Goal: Task Accomplishment & Management: Manage account settings

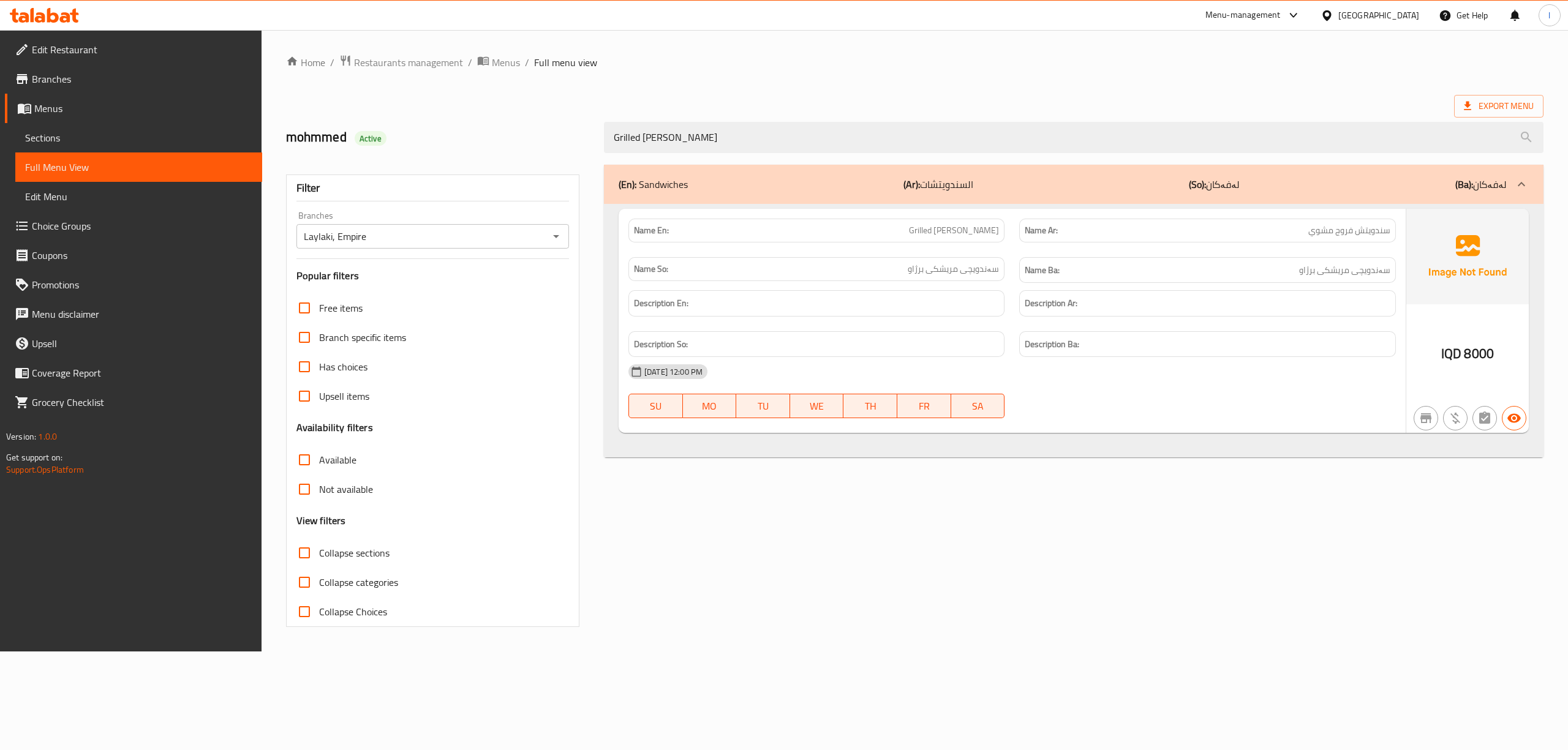
click at [52, 20] on icon at bounding box center [53, 15] width 12 height 14
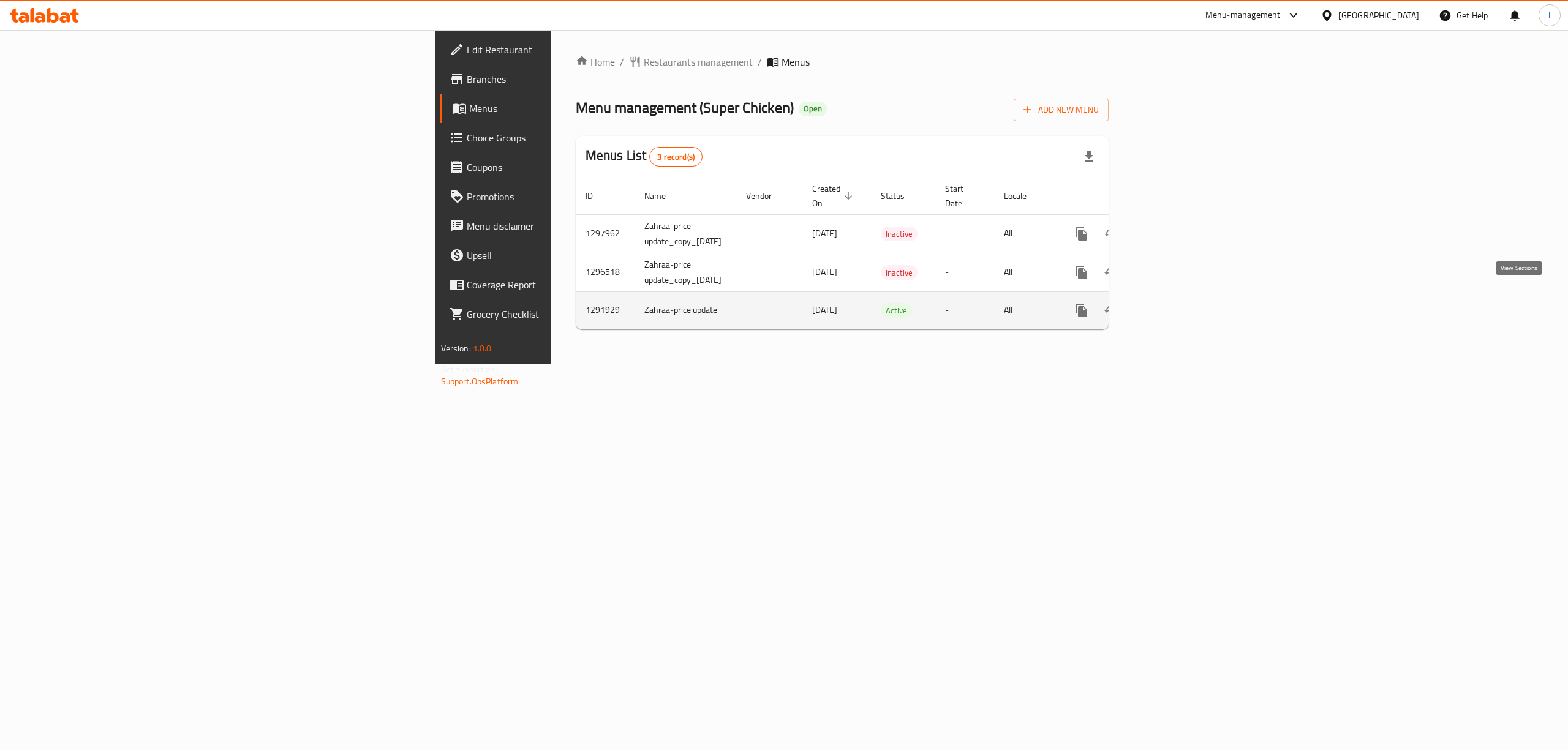
click at [1177, 303] on icon "enhanced table" at bounding box center [1170, 310] width 14 height 14
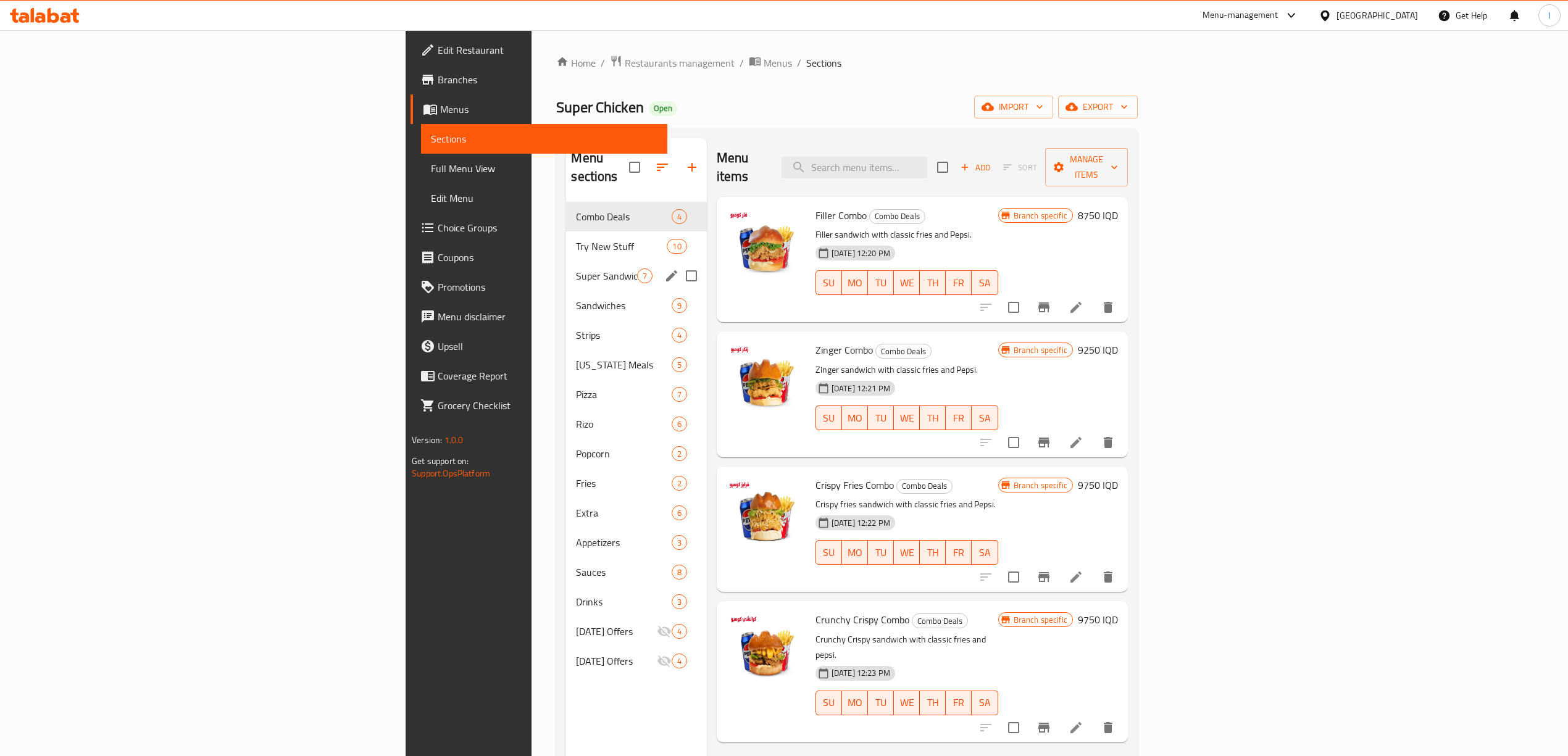
click at [566, 267] on div "Super Sandwiches 7" at bounding box center [636, 276] width 140 height 30
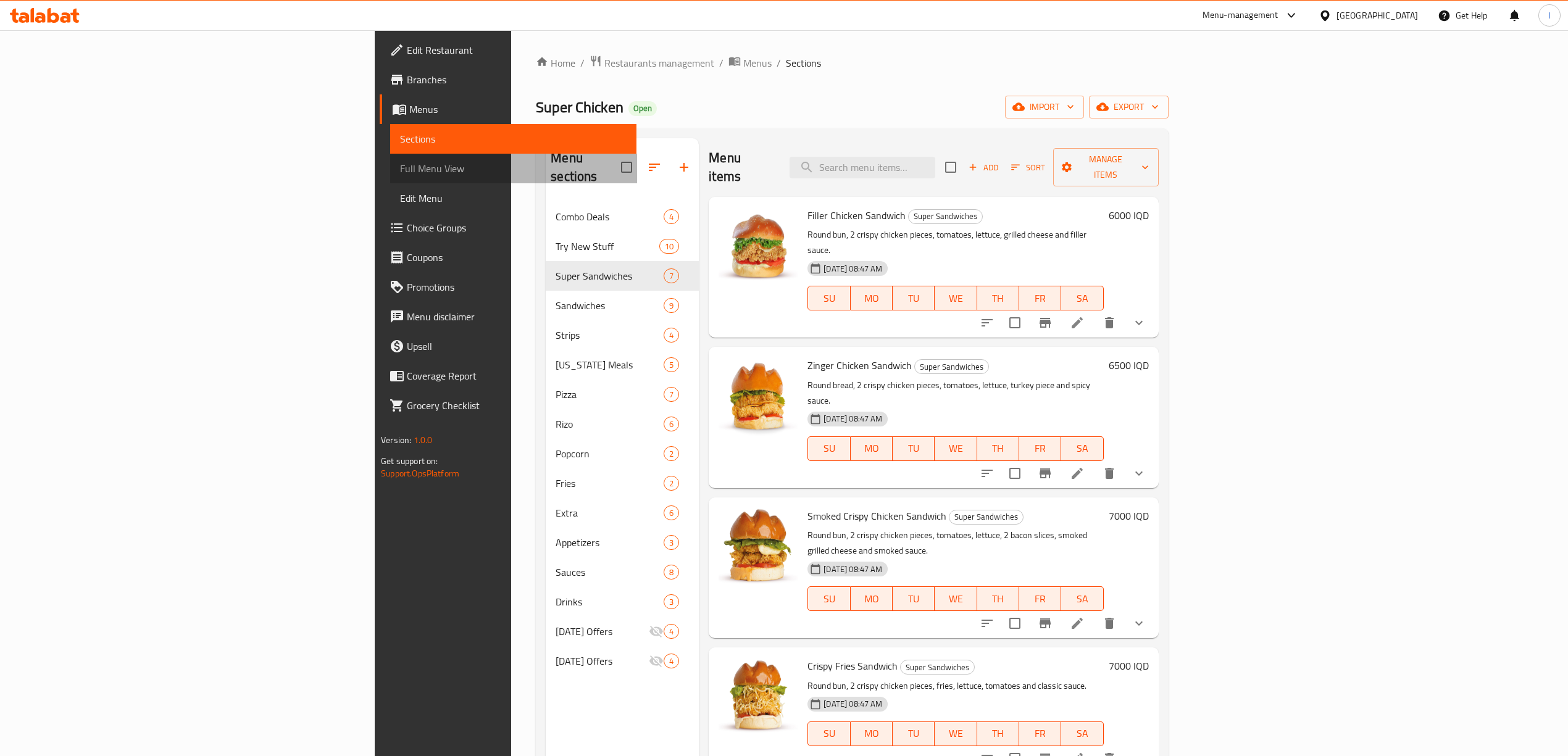
click at [400, 162] on span "Full Menu View" at bounding box center [513, 168] width 226 height 15
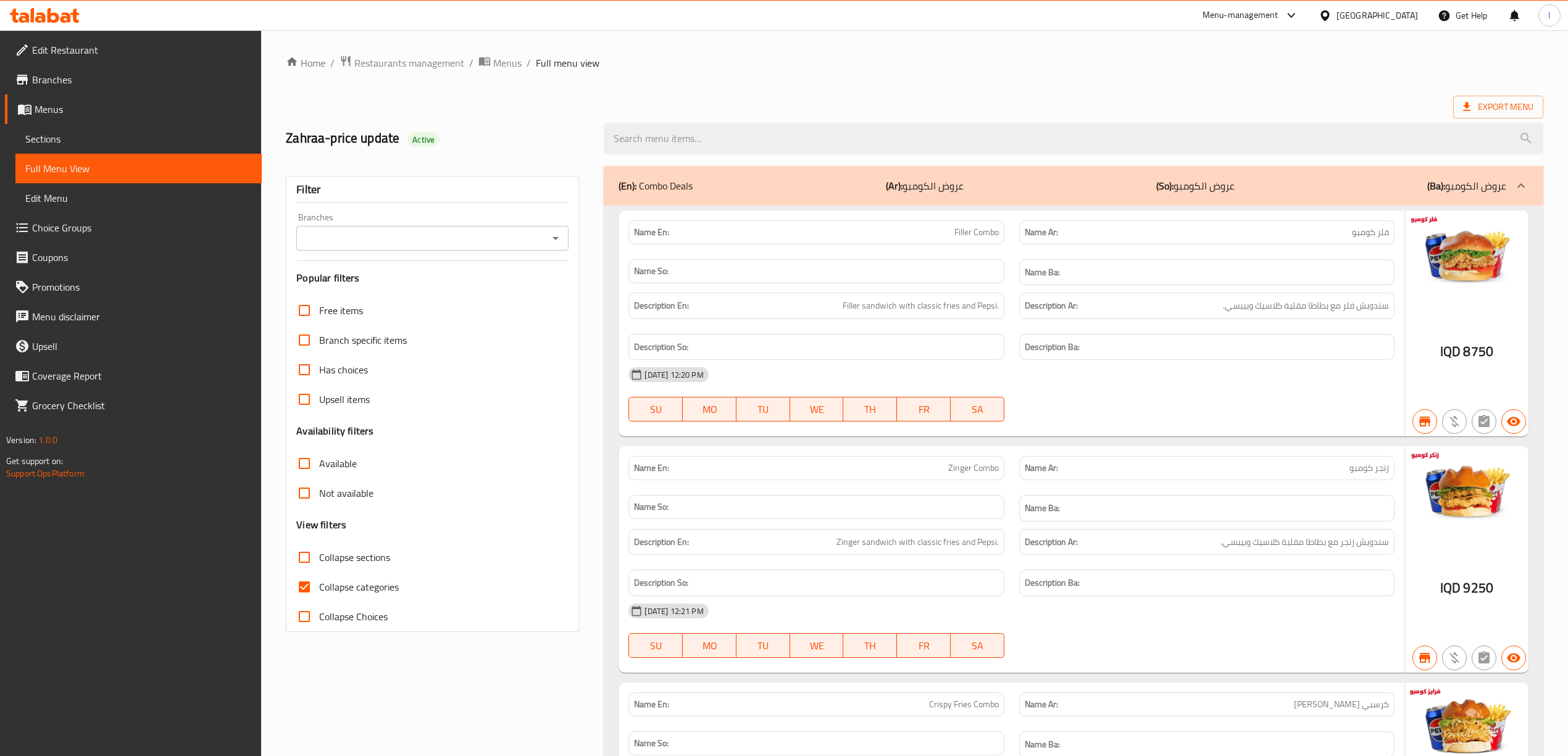
click at [434, 222] on div "Branches Branches" at bounding box center [432, 232] width 272 height 38
click at [437, 226] on div "Branches Branches" at bounding box center [432, 232] width 272 height 38
click at [448, 234] on input "Branches" at bounding box center [422, 239] width 244 height 17
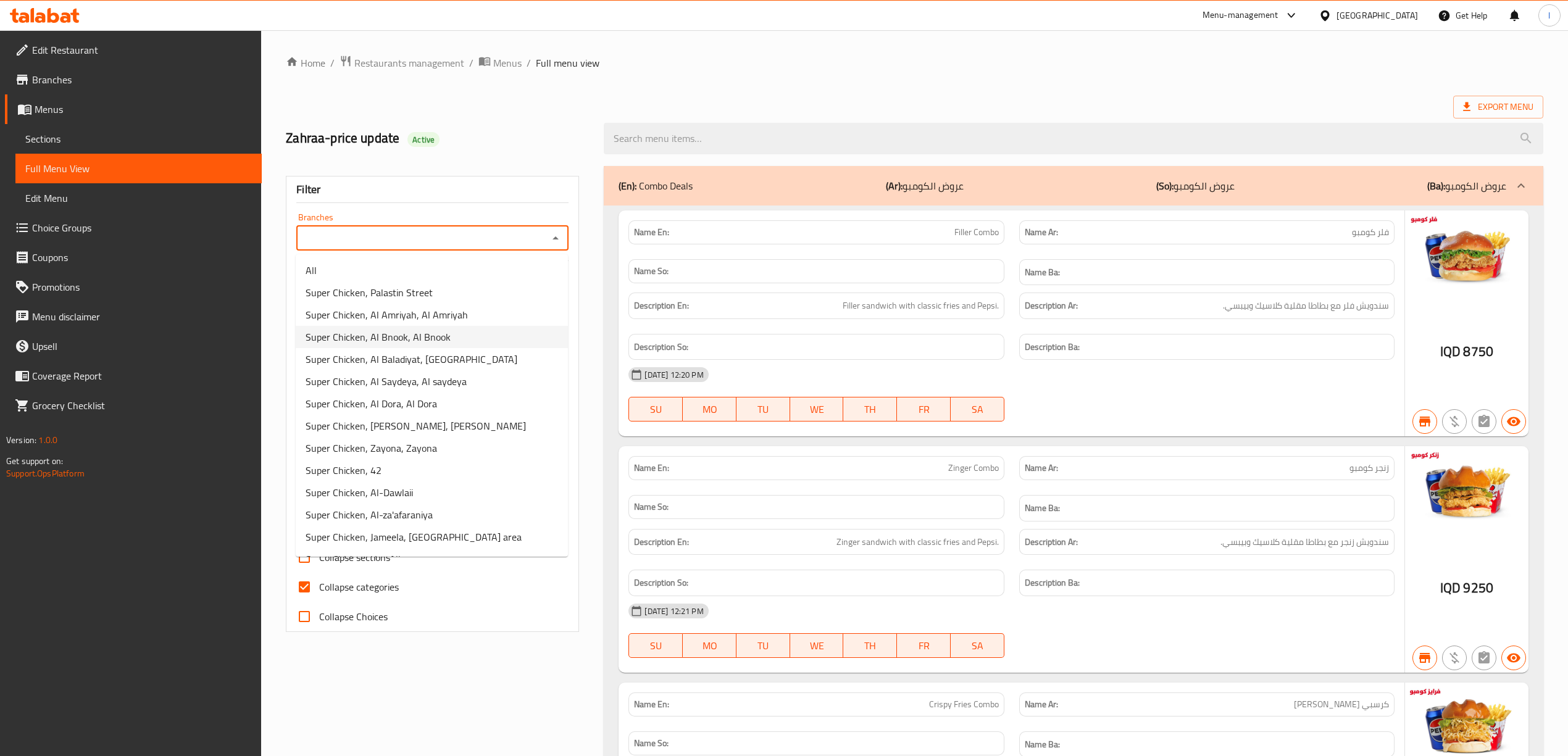
click at [426, 341] on span "Super Chicken, Al Bnook, Al Bnook" at bounding box center [378, 337] width 145 height 15
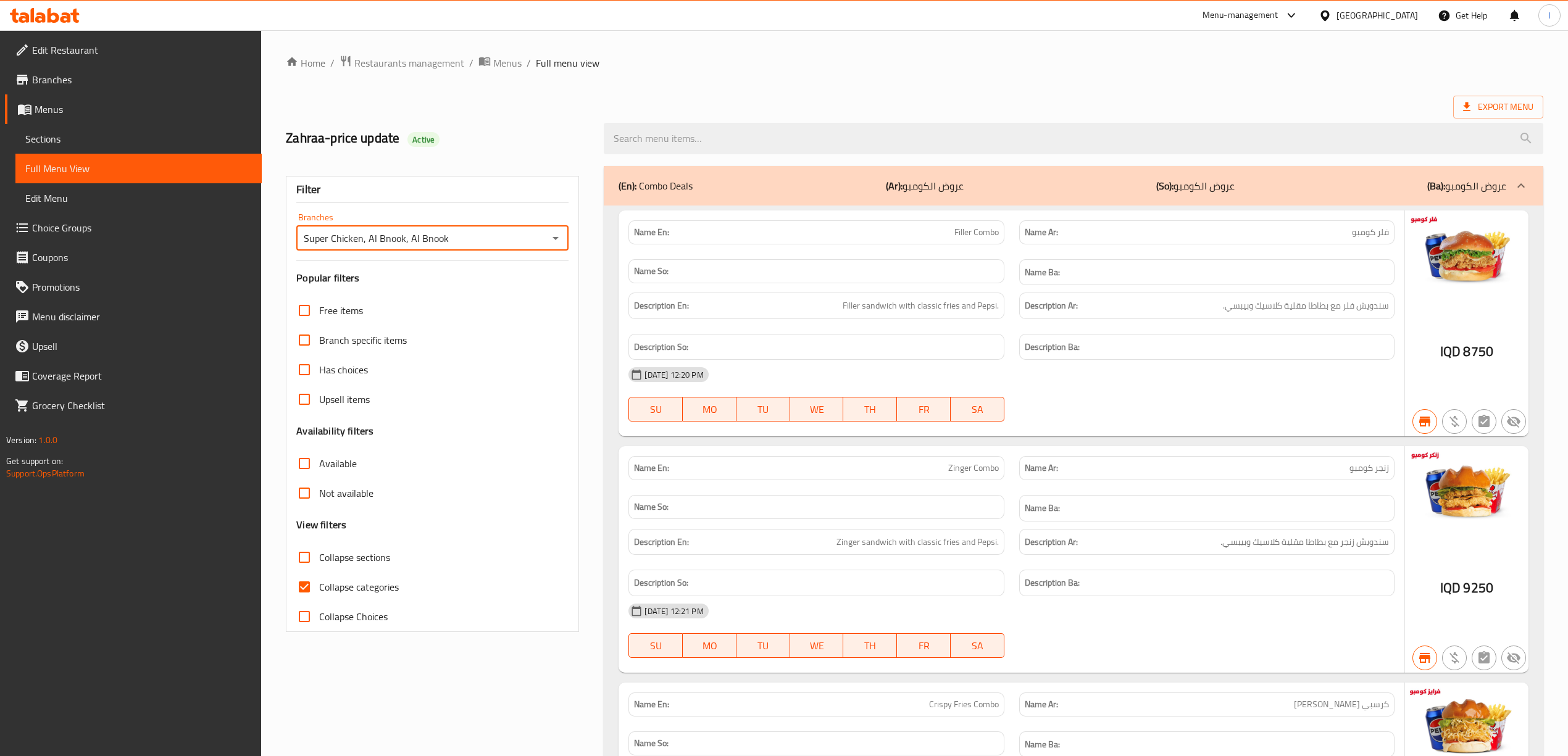
click at [498, 238] on input "Super Chicken, Al Bnook, Al Bnook" at bounding box center [422, 239] width 244 height 17
click at [526, 239] on input "Super Chicken, Al Bnook, Al Bnook" at bounding box center [422, 239] width 244 height 17
click at [561, 243] on icon "Open" at bounding box center [556, 238] width 15 height 15
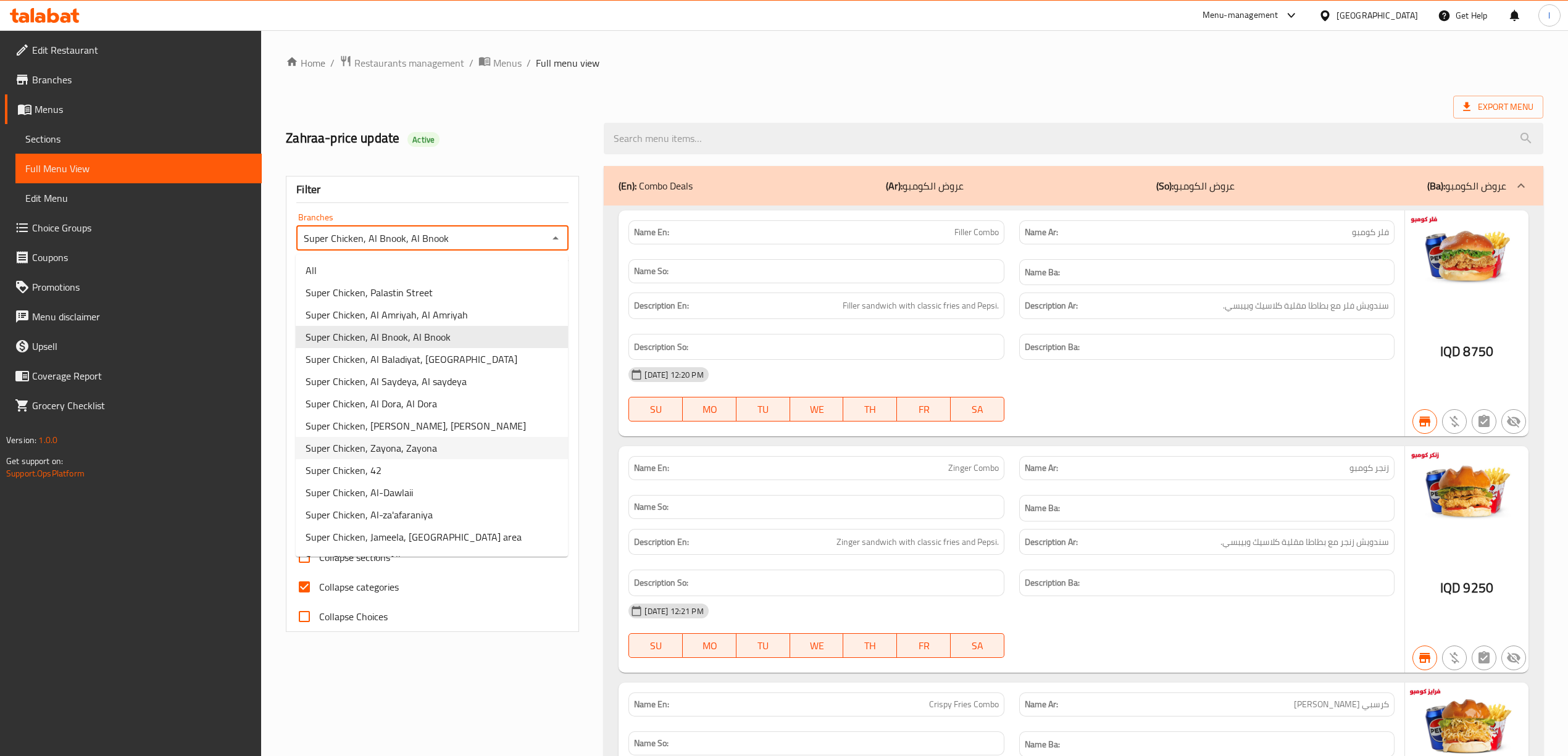
click at [457, 439] on li "Super Chicken, Zayona, Zayona" at bounding box center [431, 448] width 272 height 23
type input "Super Chicken, Zayona, Zayona"
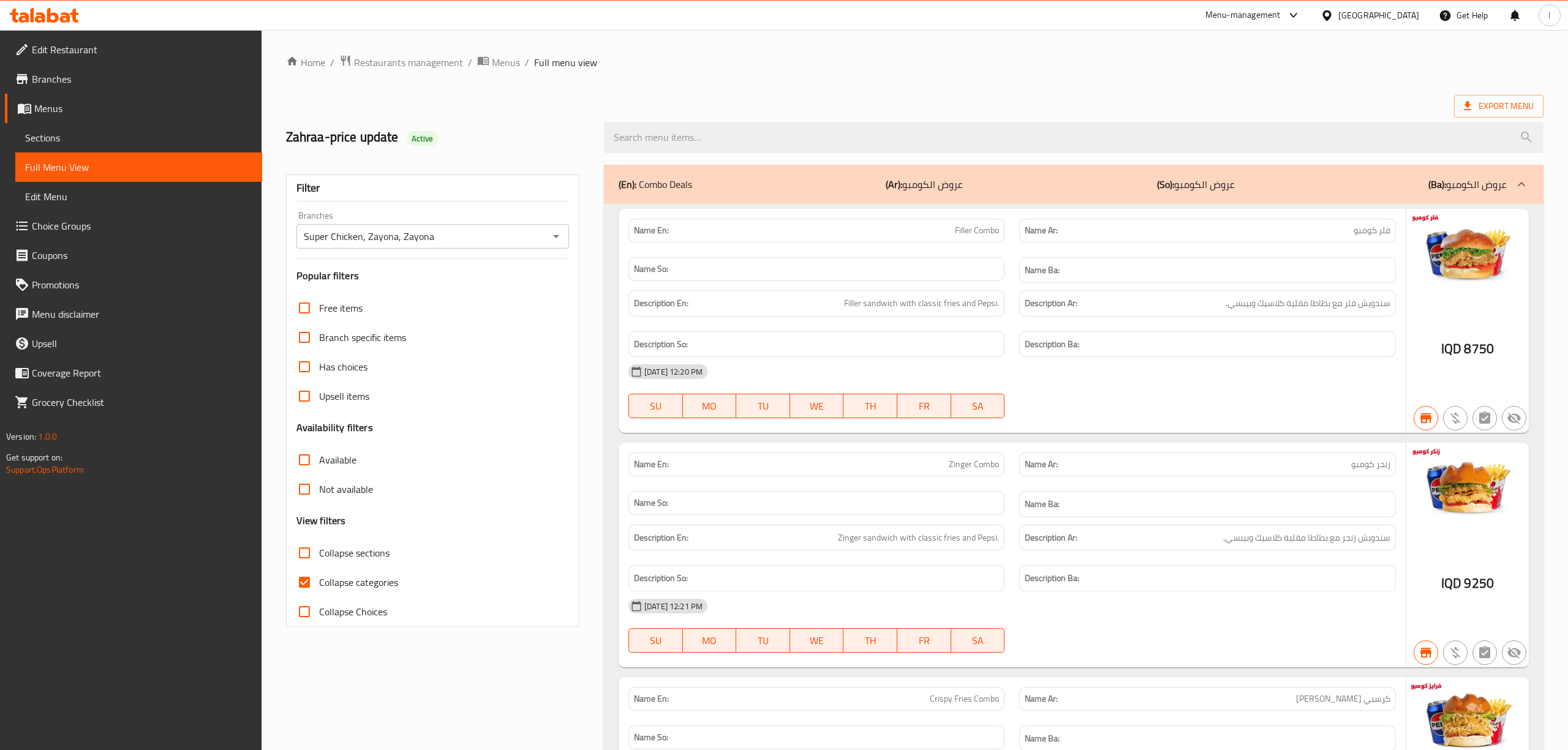
click at [554, 236] on icon "Open" at bounding box center [552, 236] width 14 height 14
click at [71, 55] on span "Edit Restaurant" at bounding box center [141, 50] width 218 height 14
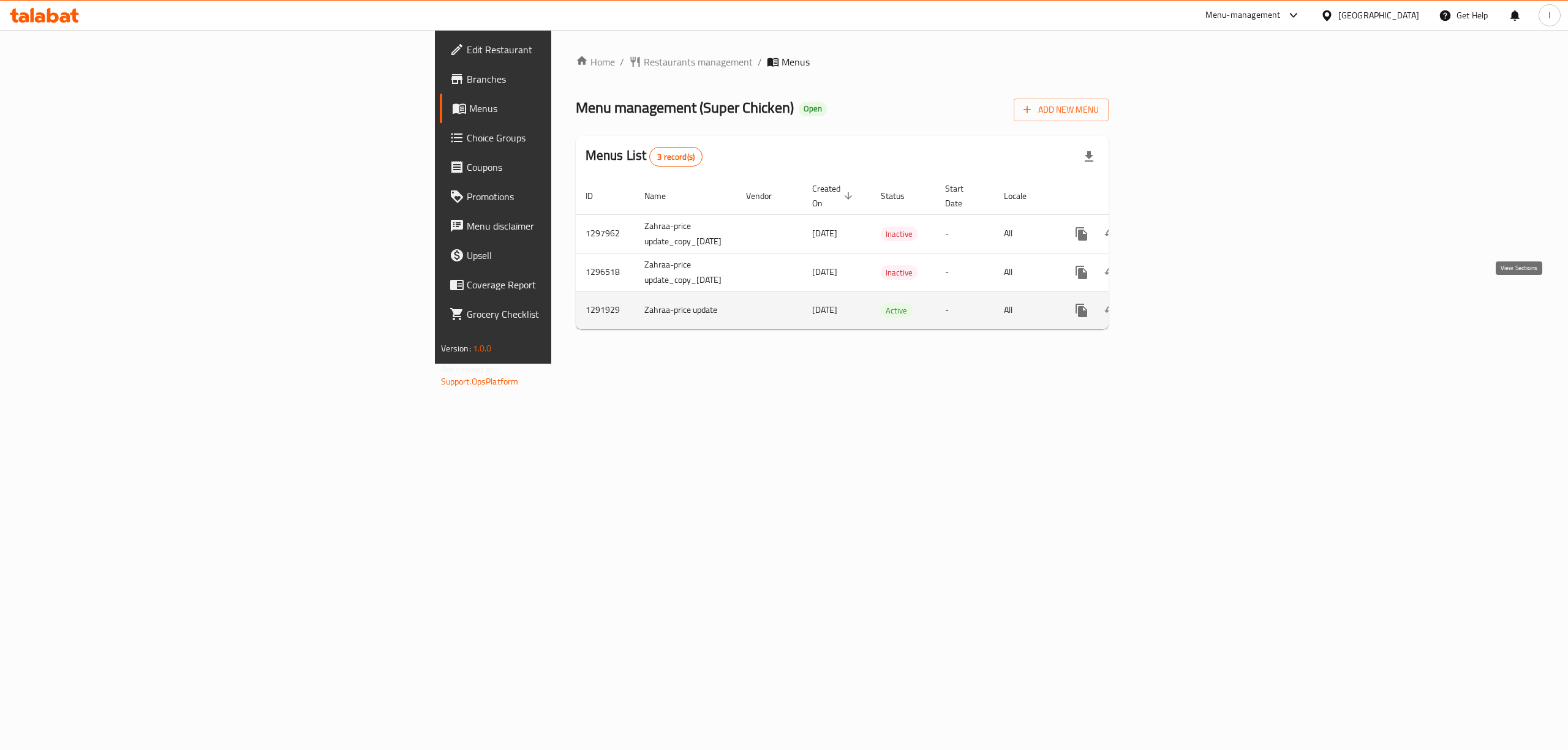
click at [1177, 303] on icon "enhanced table" at bounding box center [1170, 310] width 14 height 14
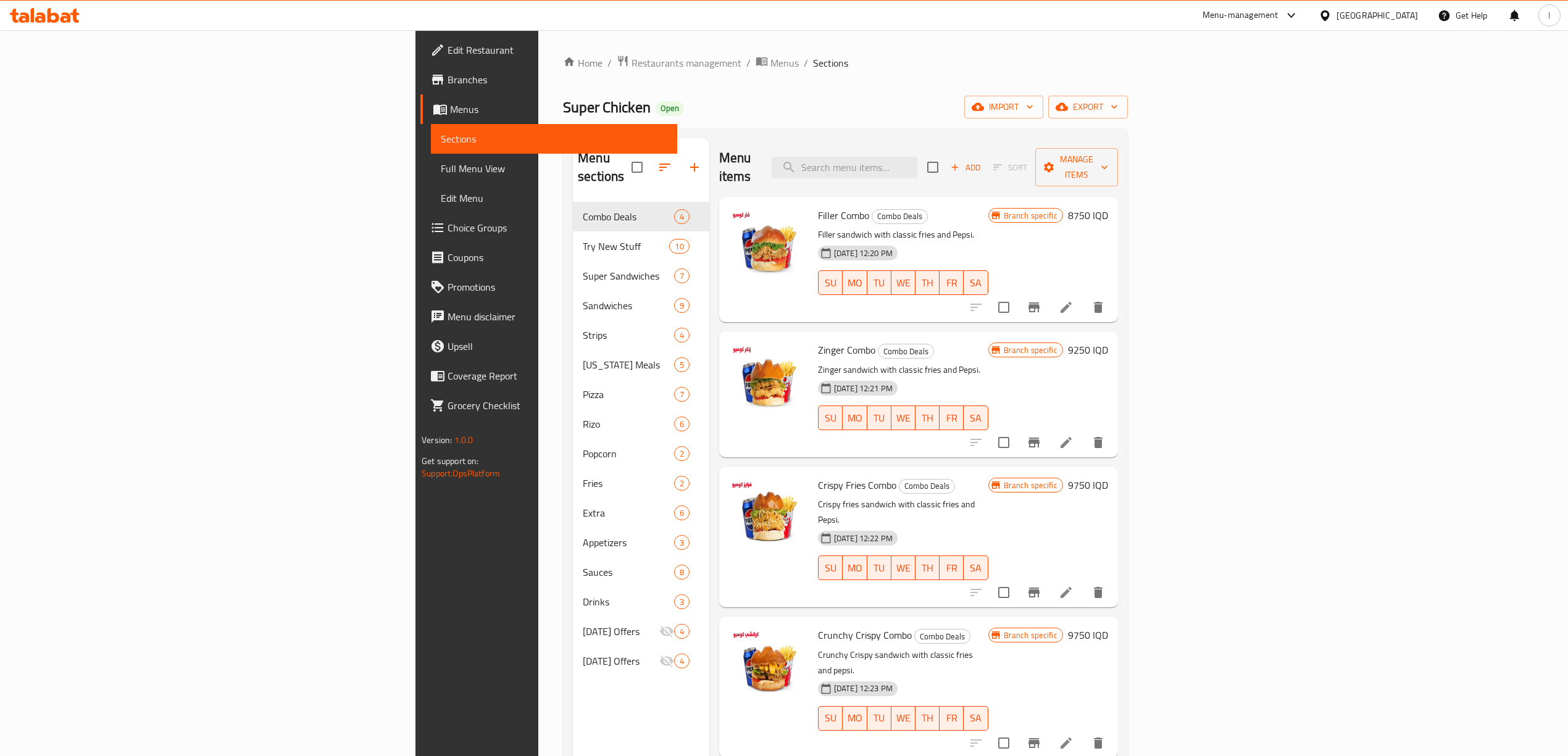
click at [441, 176] on span "Full Menu View" at bounding box center [554, 168] width 226 height 15
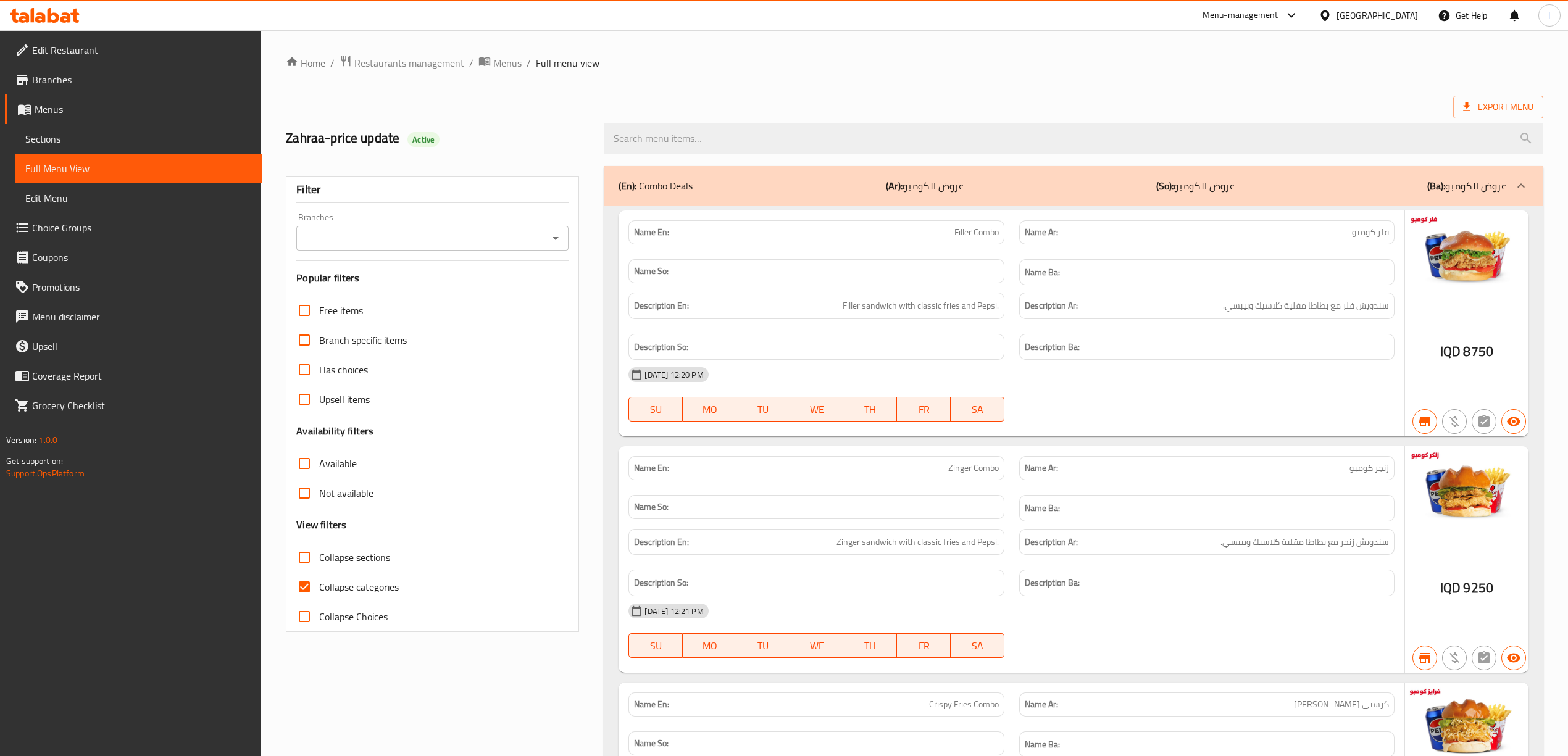
click at [385, 243] on input "Branches" at bounding box center [422, 239] width 244 height 17
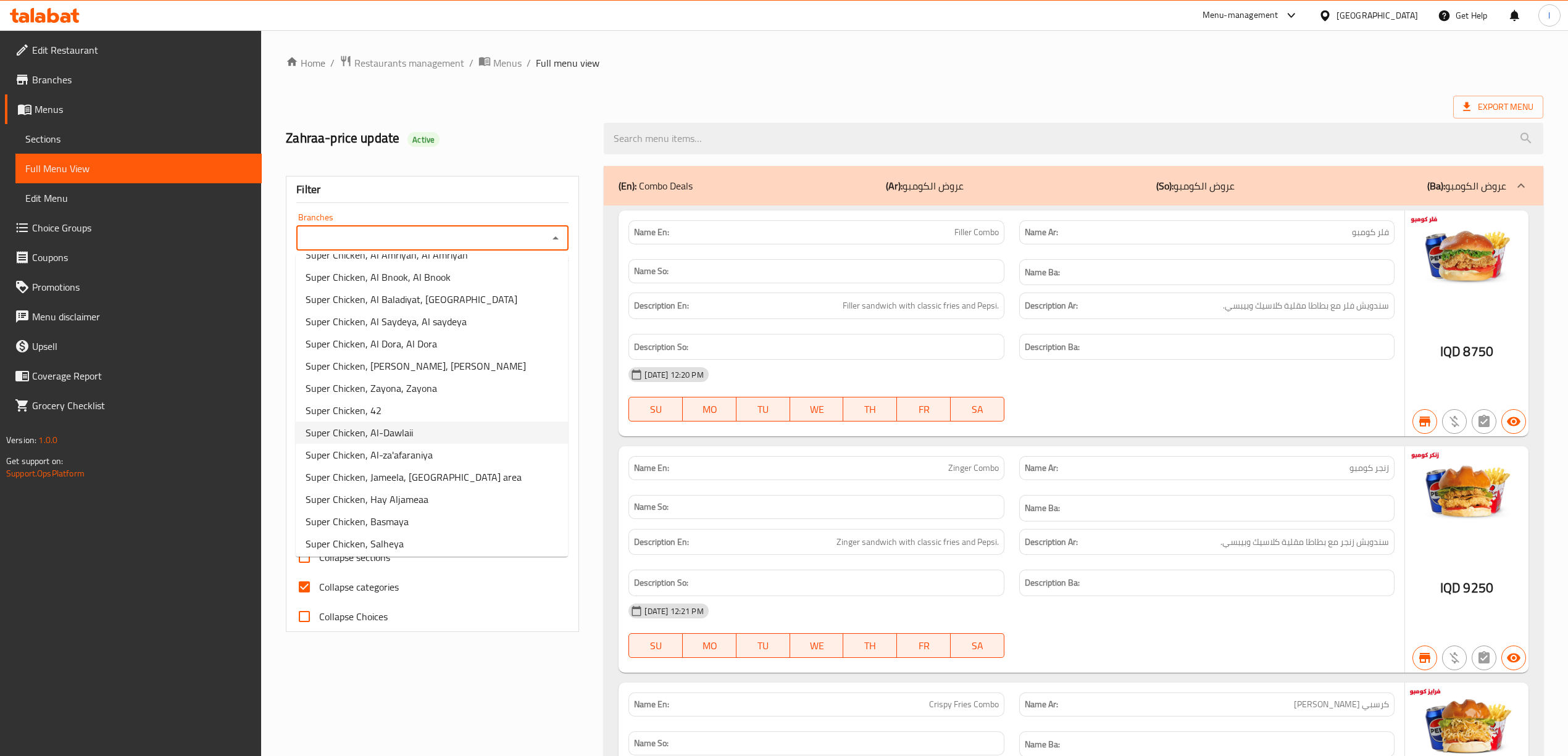
scroll to position [107, 0]
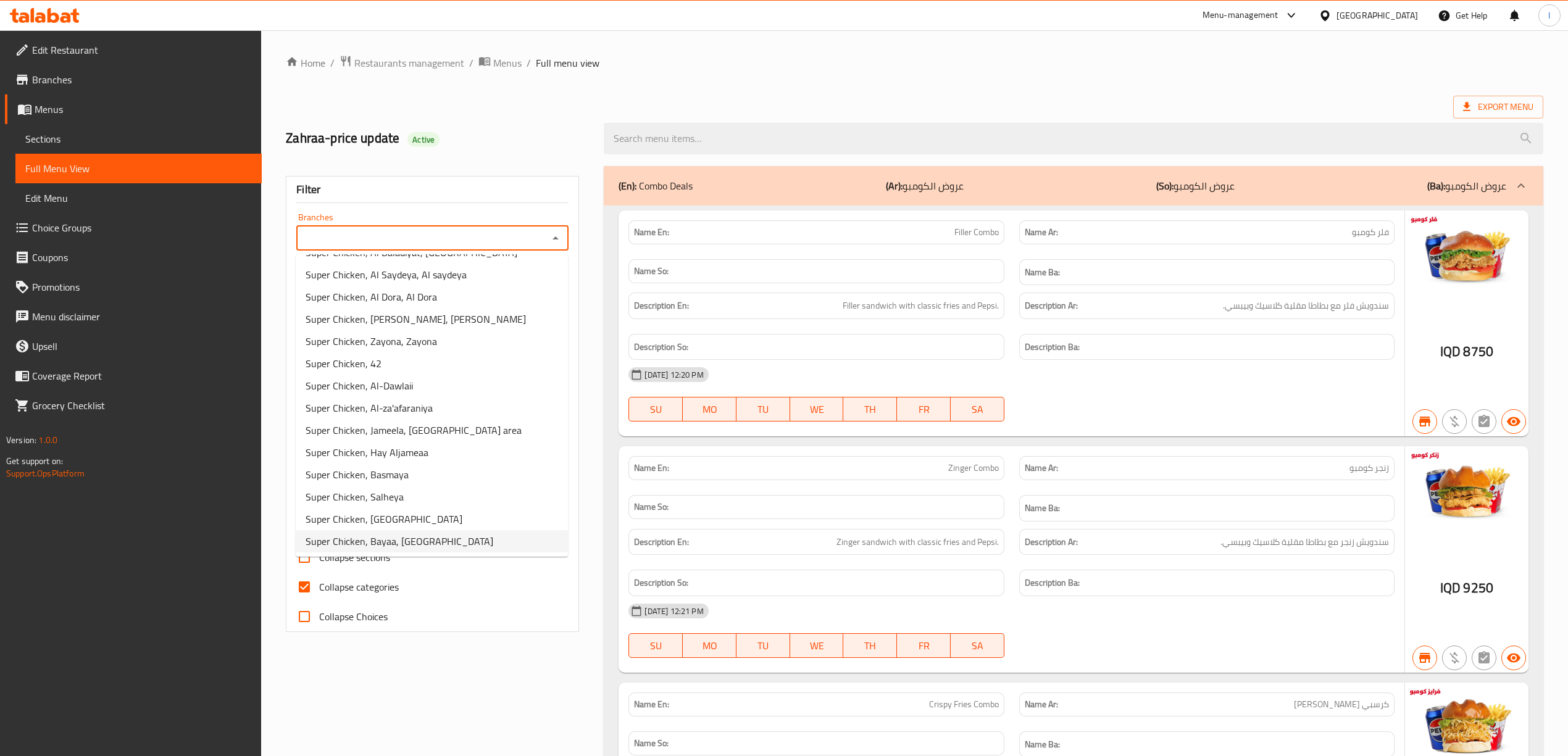
click at [431, 541] on span "Super Chicken, Bayaa, [GEOGRAPHIC_DATA]" at bounding box center [399, 541] width 188 height 15
type input "Super Chicken, Bayaa, [GEOGRAPHIC_DATA]"
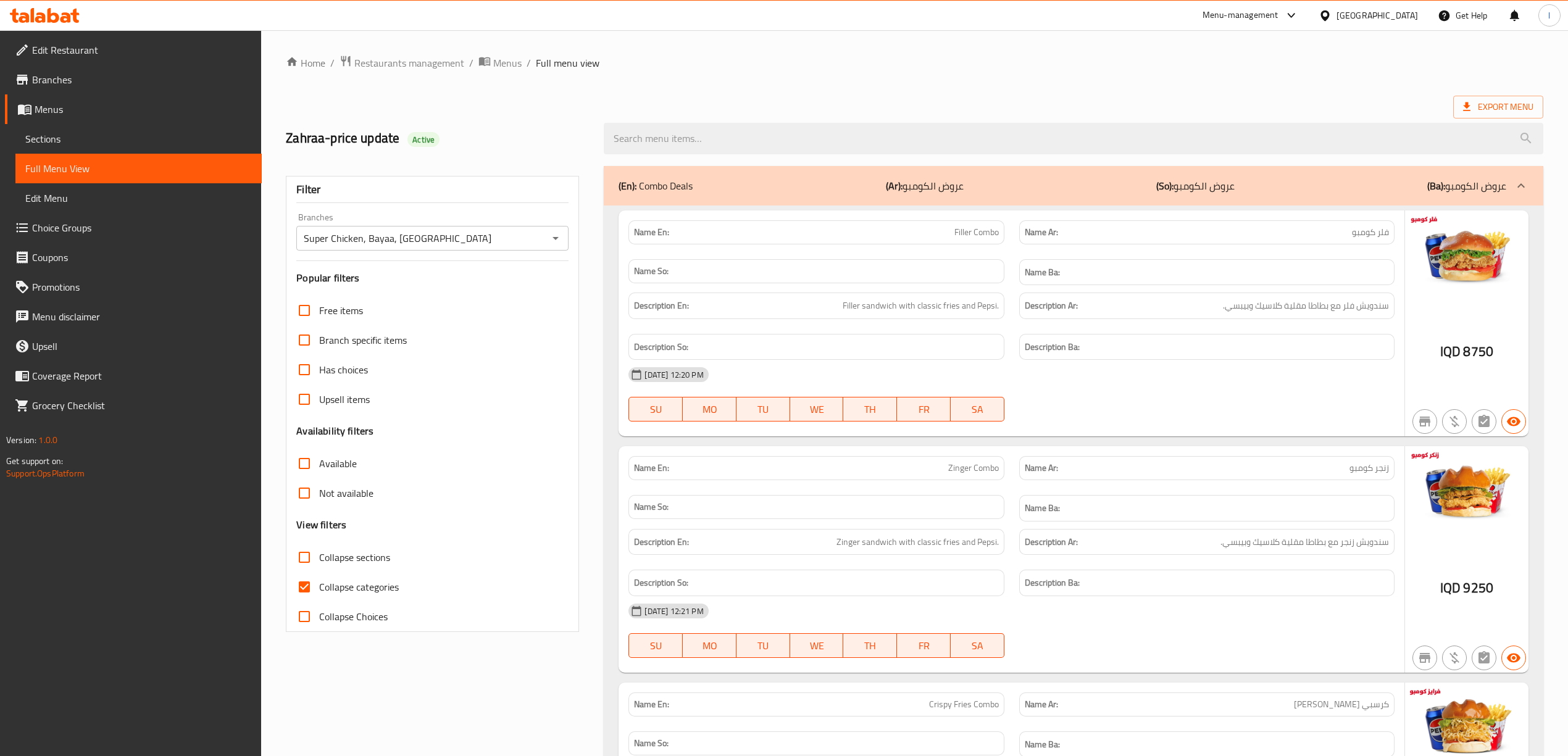
drag, startPoint x: 373, startPoint y: 586, endPoint x: 349, endPoint y: 560, distance: 35.4
click at [372, 586] on span "Collapse categories" at bounding box center [359, 587] width 79 height 15
click at [319, 586] on input "Collapse categories" at bounding box center [304, 587] width 30 height 30
checkbox input "false"
click at [349, 560] on span "Collapse sections" at bounding box center [355, 557] width 71 height 15
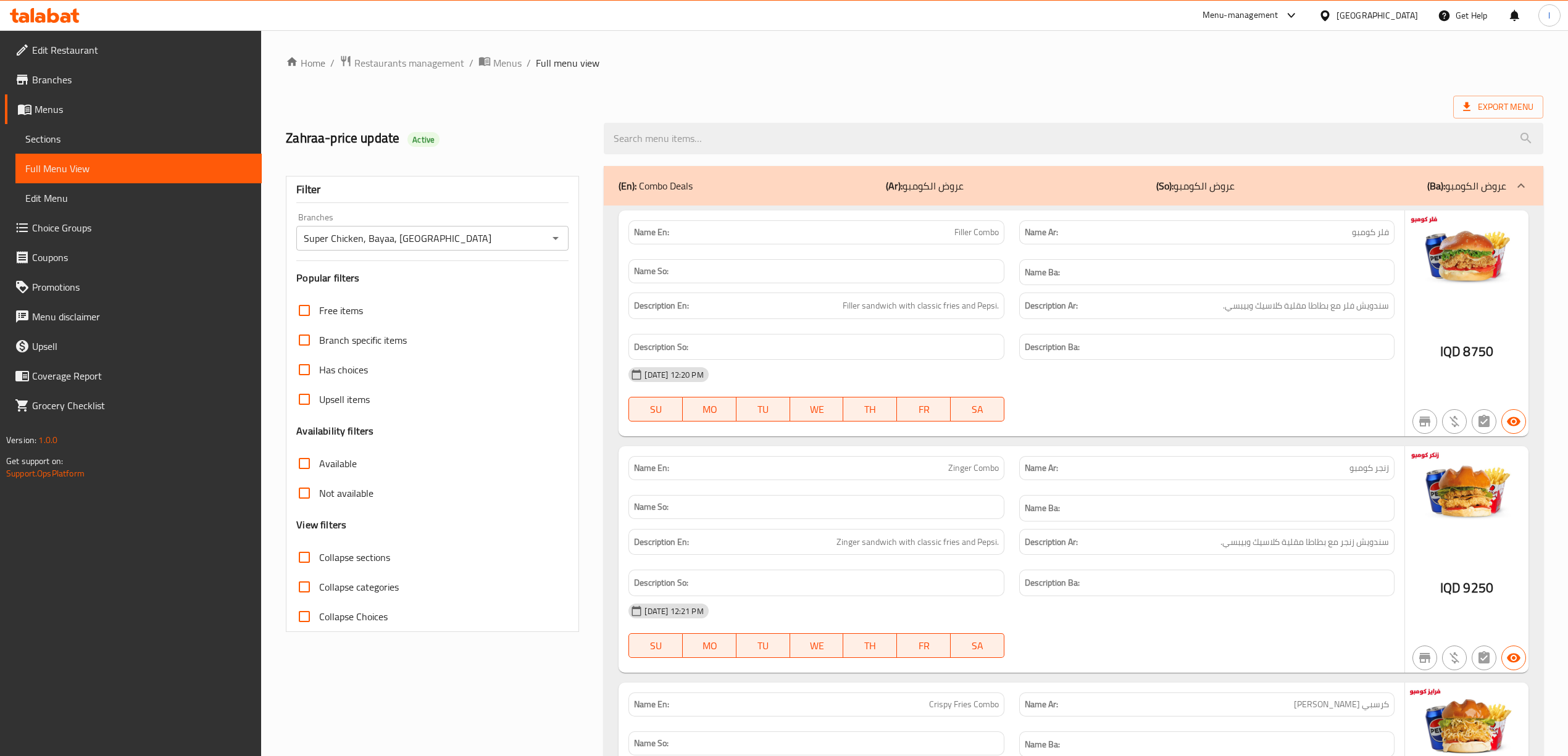
click at [319, 560] on input "Collapse sections" at bounding box center [304, 557] width 30 height 30
checkbox input "true"
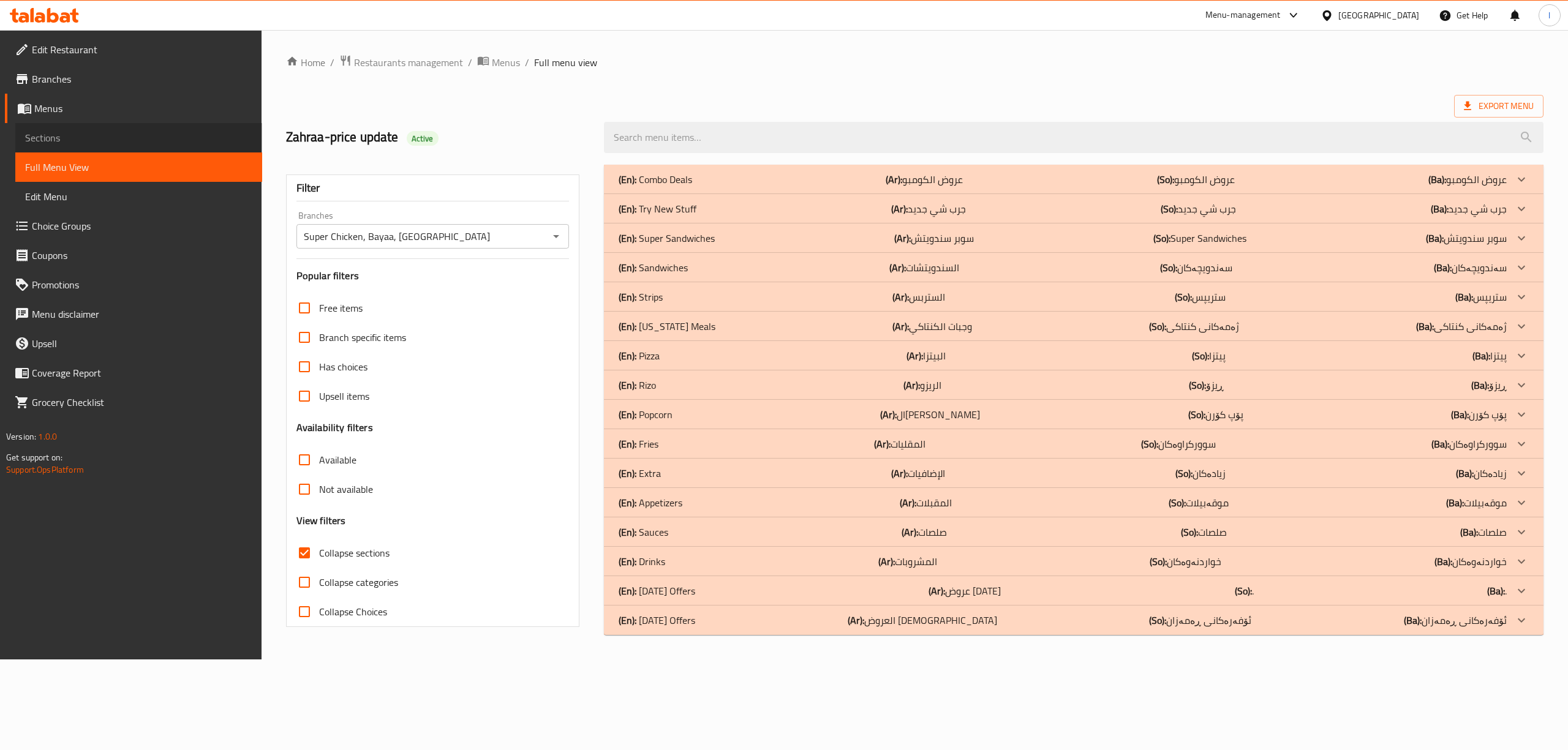
click at [74, 136] on span "Sections" at bounding box center [139, 138] width 227 height 14
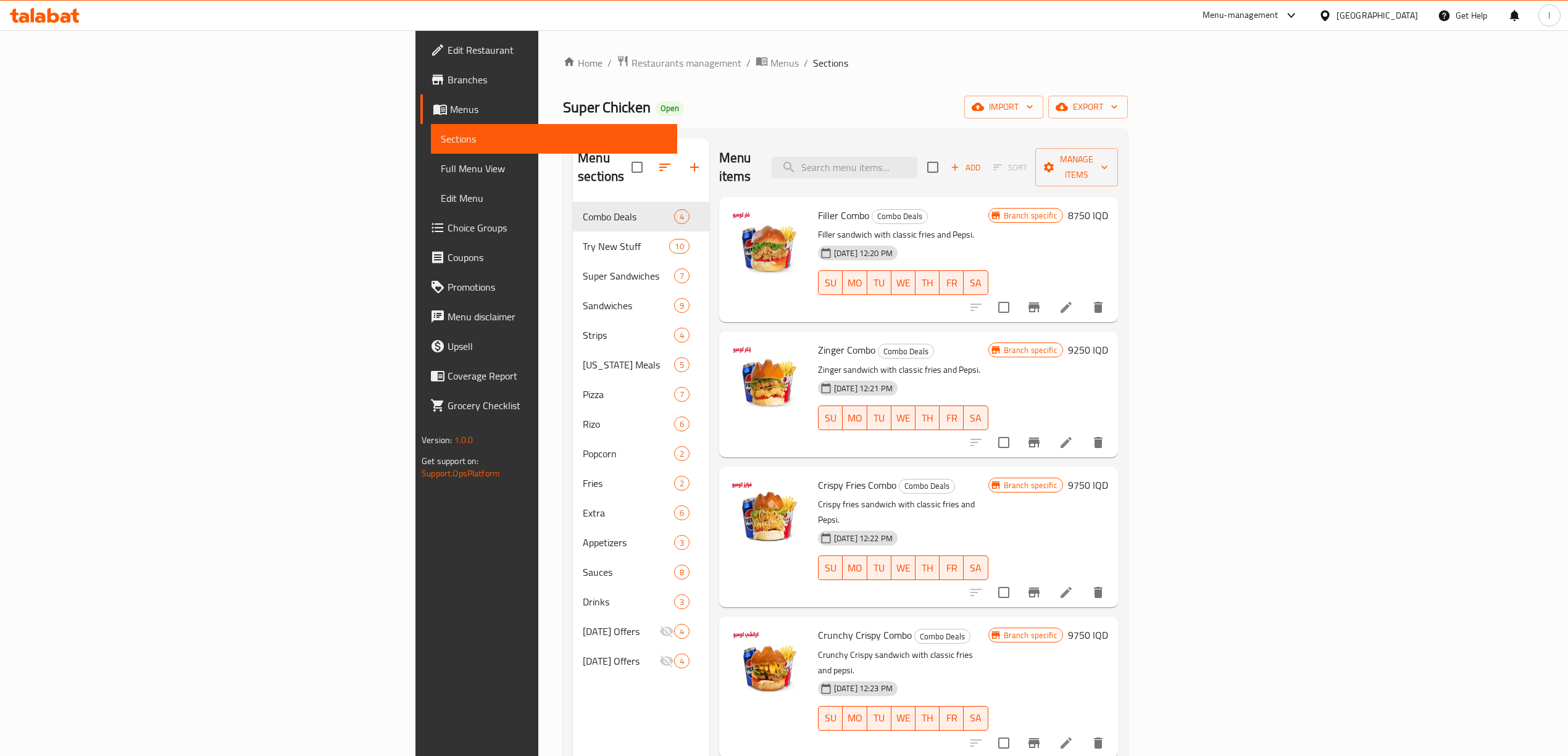
click at [431, 156] on link "Full Menu View" at bounding box center [554, 168] width 247 height 30
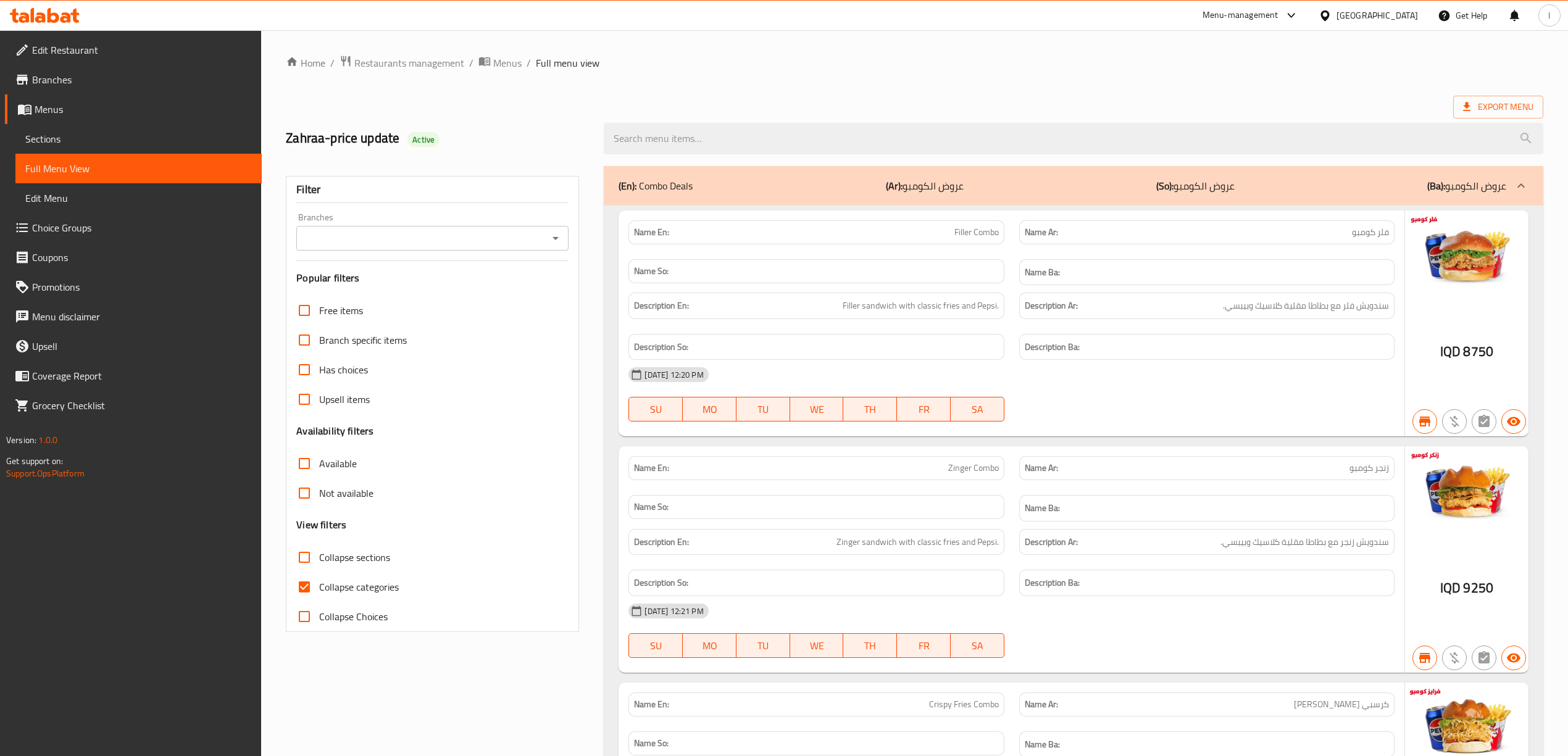
click at [418, 231] on input "Branches" at bounding box center [422, 239] width 244 height 17
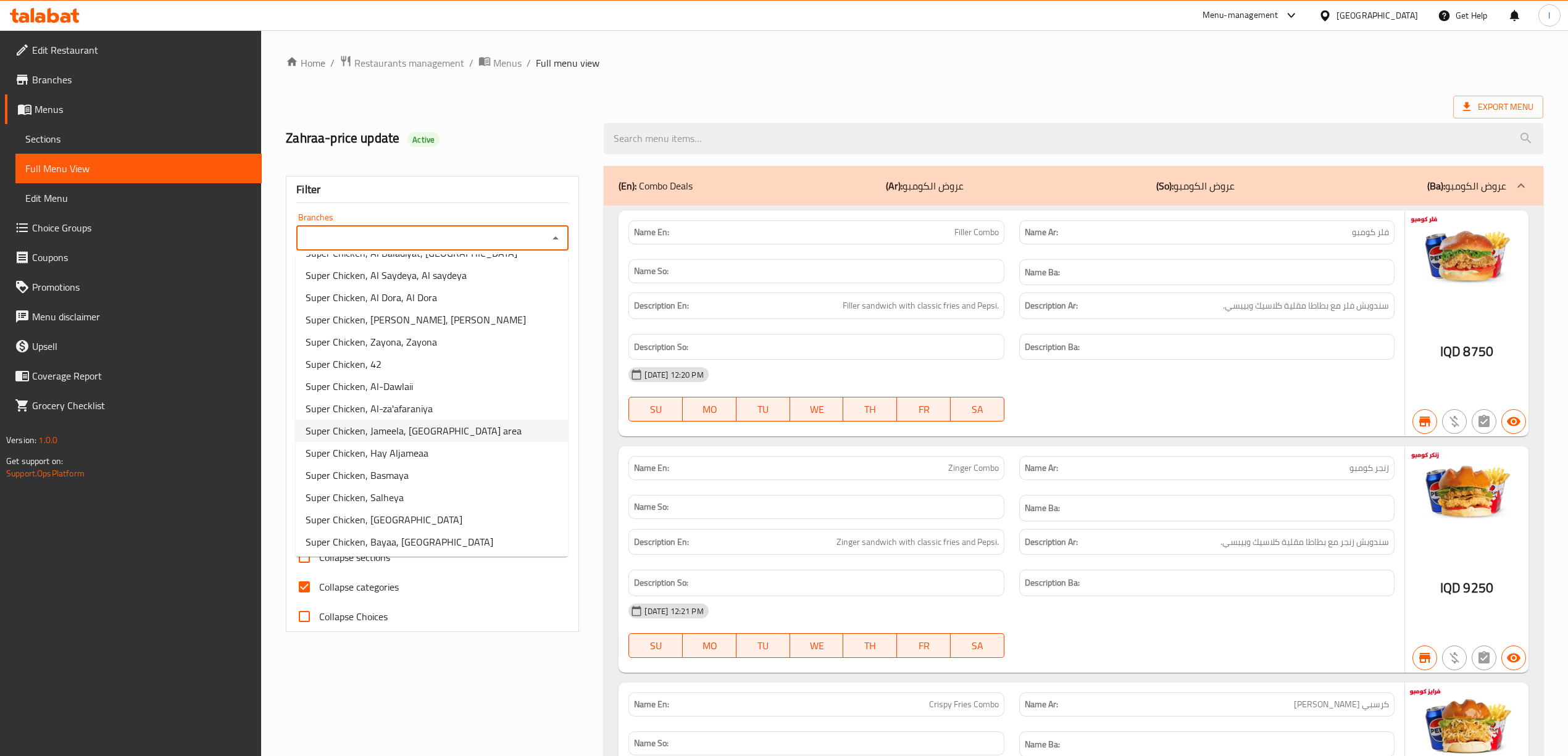
scroll to position [107, 0]
click at [431, 536] on span "Super Chicken, Bayaa, [GEOGRAPHIC_DATA]" at bounding box center [399, 541] width 188 height 15
type input "Super Chicken, Bayaa, [GEOGRAPHIC_DATA]"
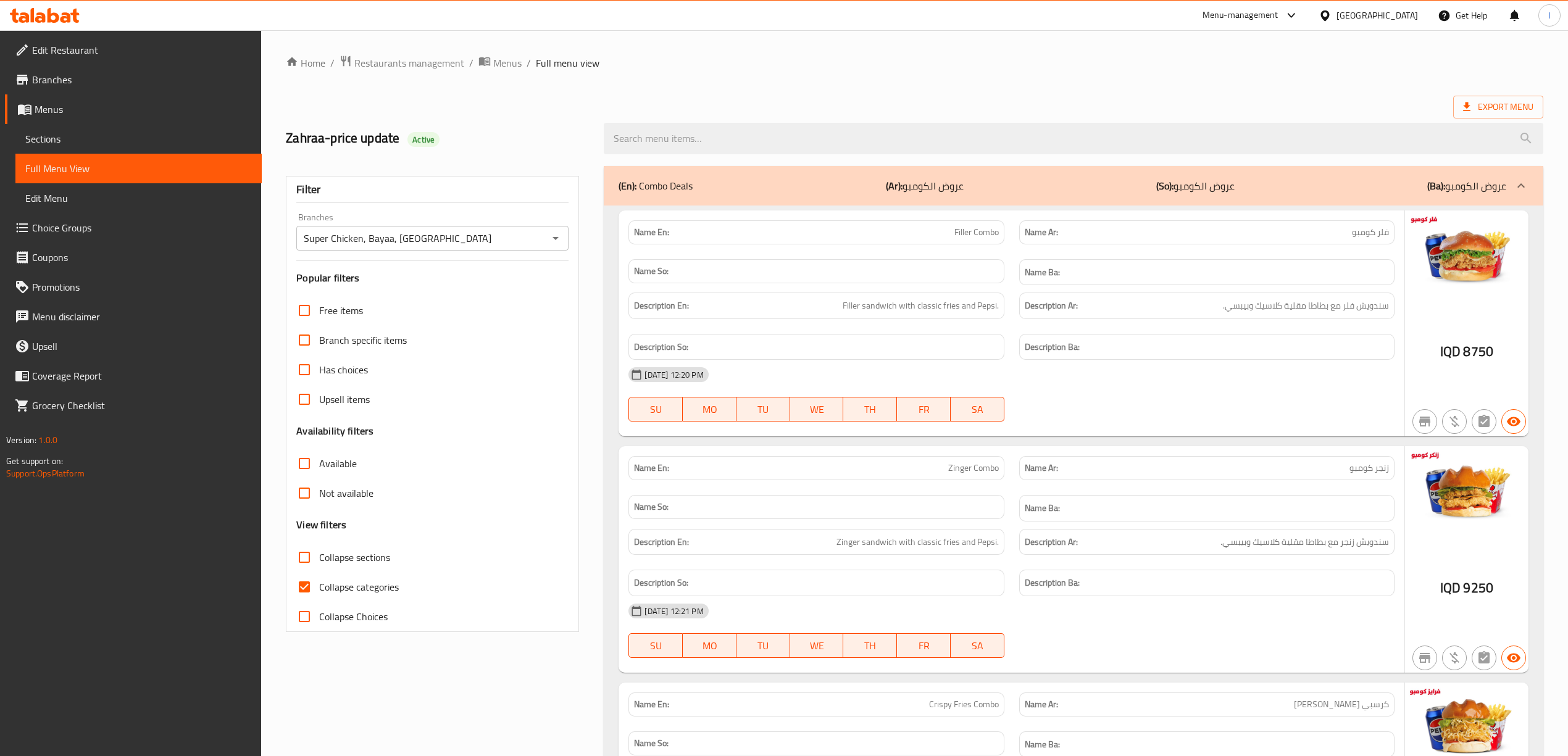
click at [381, 588] on span "Collapse categories" at bounding box center [359, 587] width 79 height 15
click at [319, 588] on input "Collapse categories" at bounding box center [304, 587] width 30 height 30
checkbox input "false"
click at [344, 557] on span "Collapse sections" at bounding box center [355, 557] width 71 height 15
click at [319, 557] on input "Collapse sections" at bounding box center [304, 557] width 30 height 30
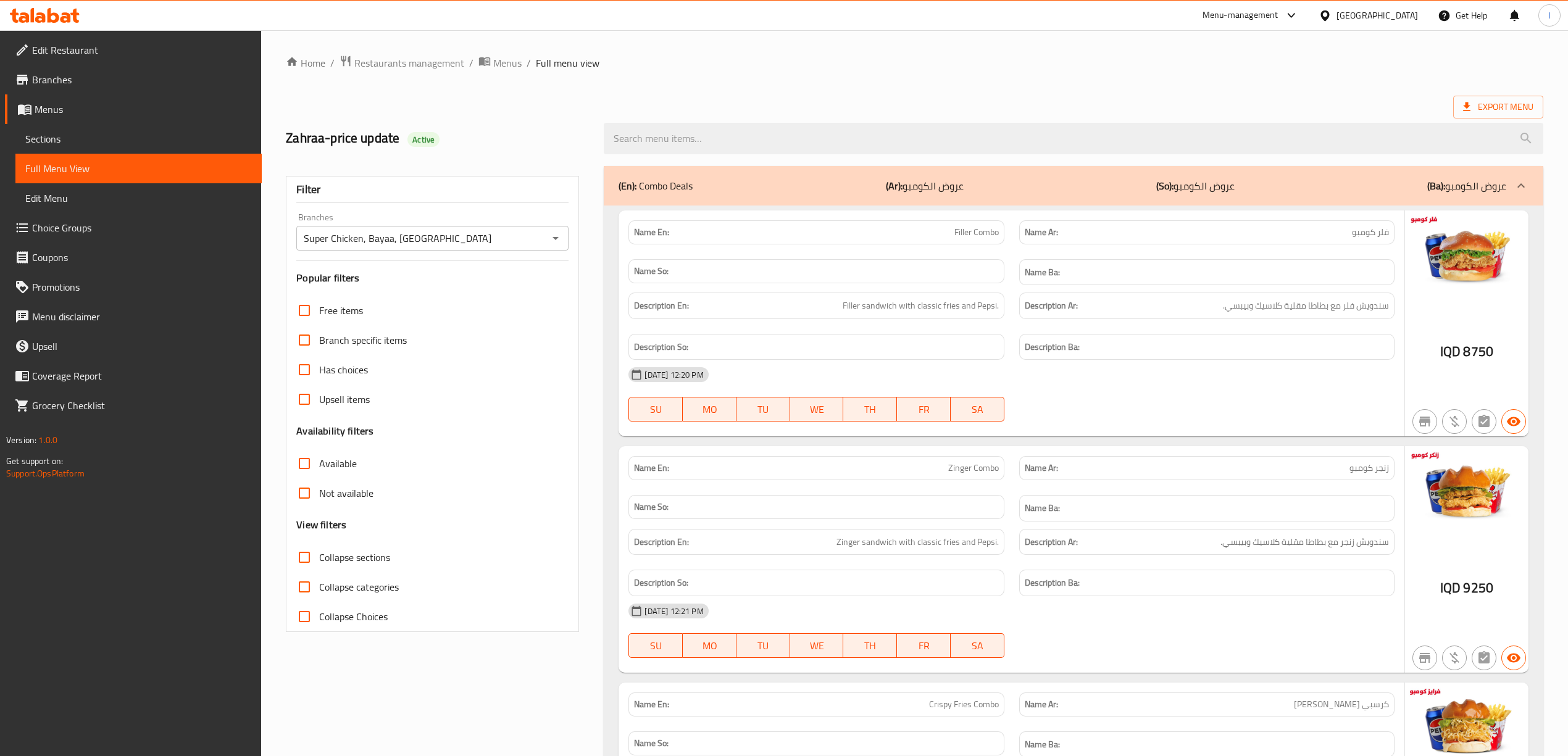
checkbox input "true"
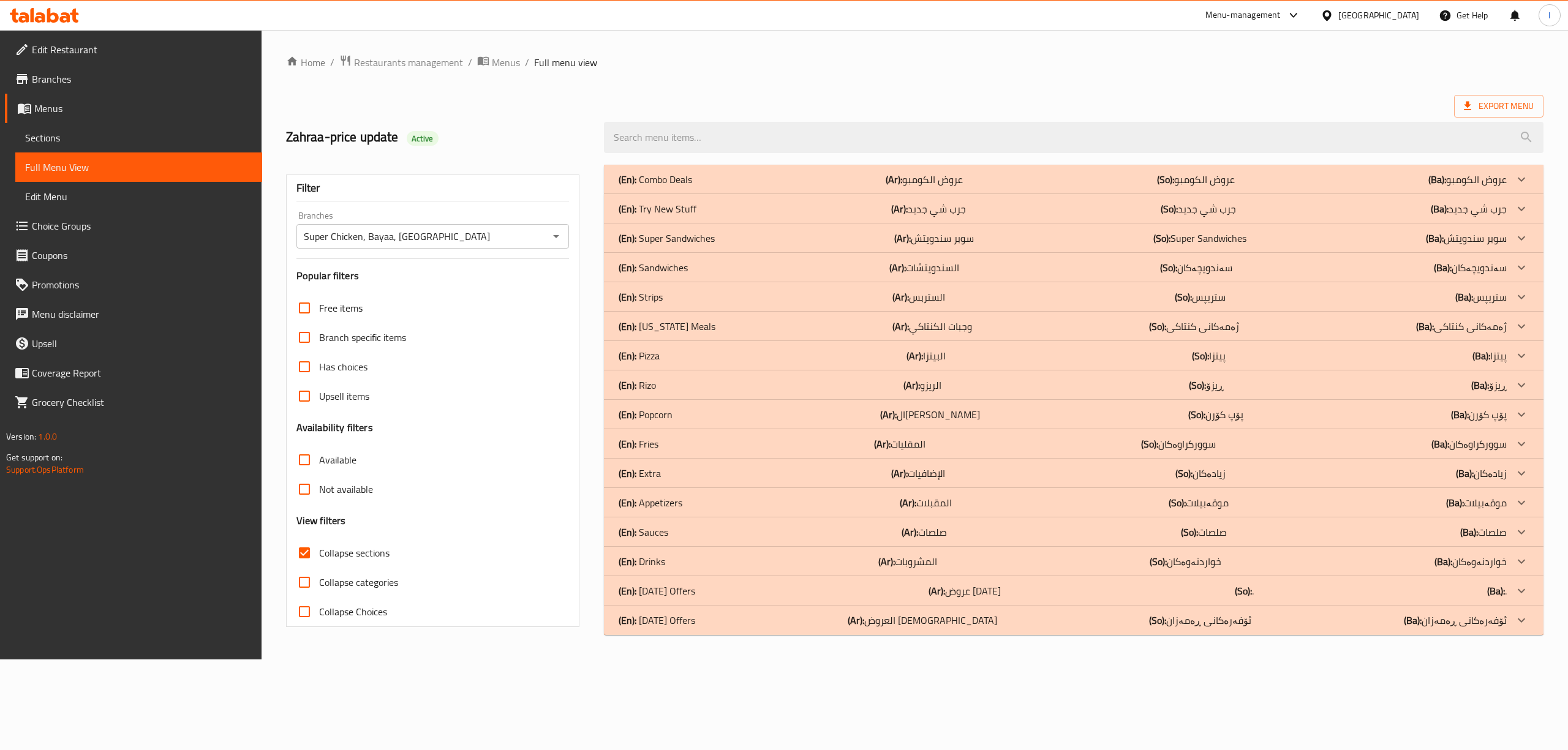
click at [810, 194] on div "(En): Kentucky Meals (Ar): وجبات الكنتاكي (So): ژەمەکانی کنتاکی (Ba): ژەمەکانی …" at bounding box center [1074, 179] width 940 height 30
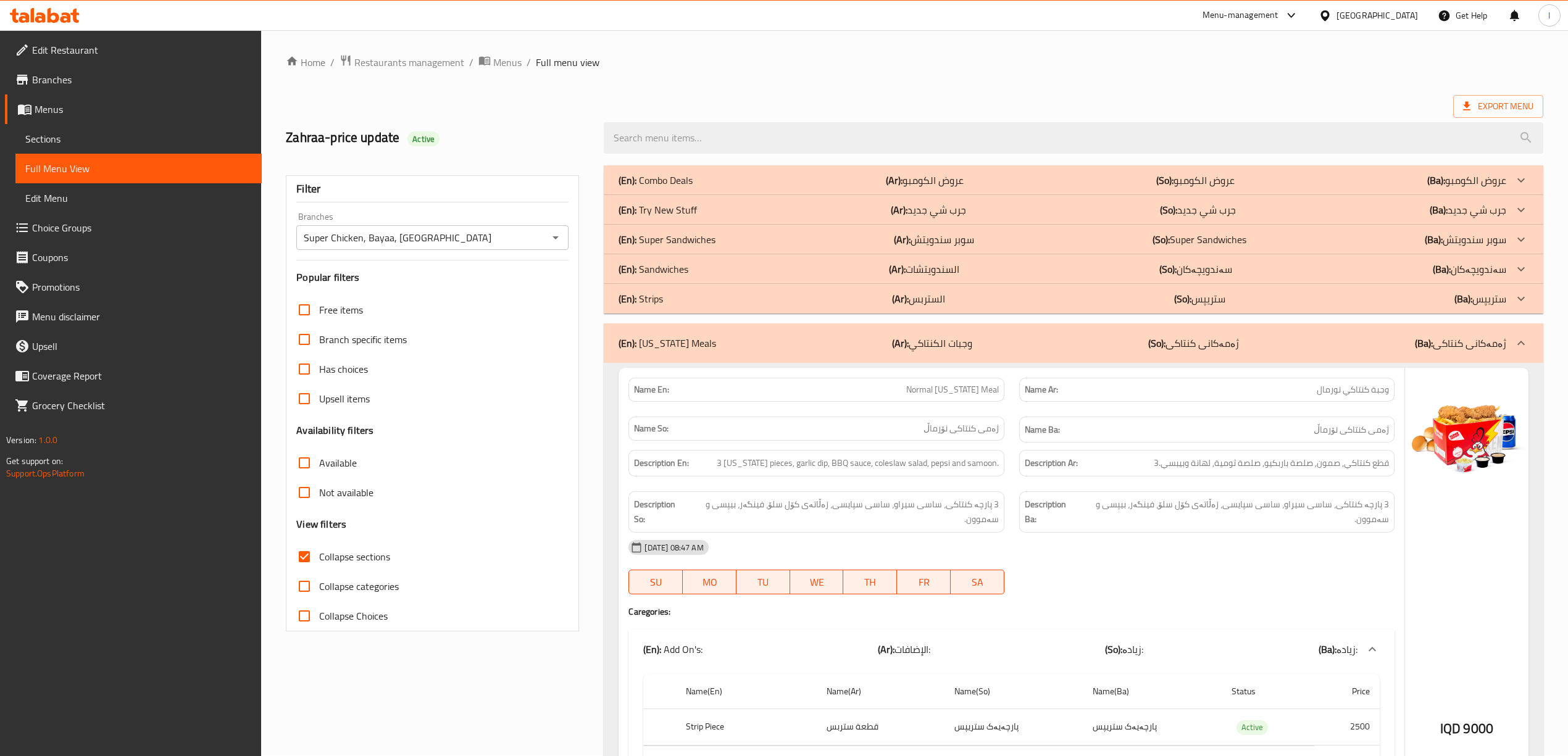
scroll to position [0, 0]
click at [966, 351] on p "(Ar): وجبات الكنتاكي" at bounding box center [932, 343] width 80 height 15
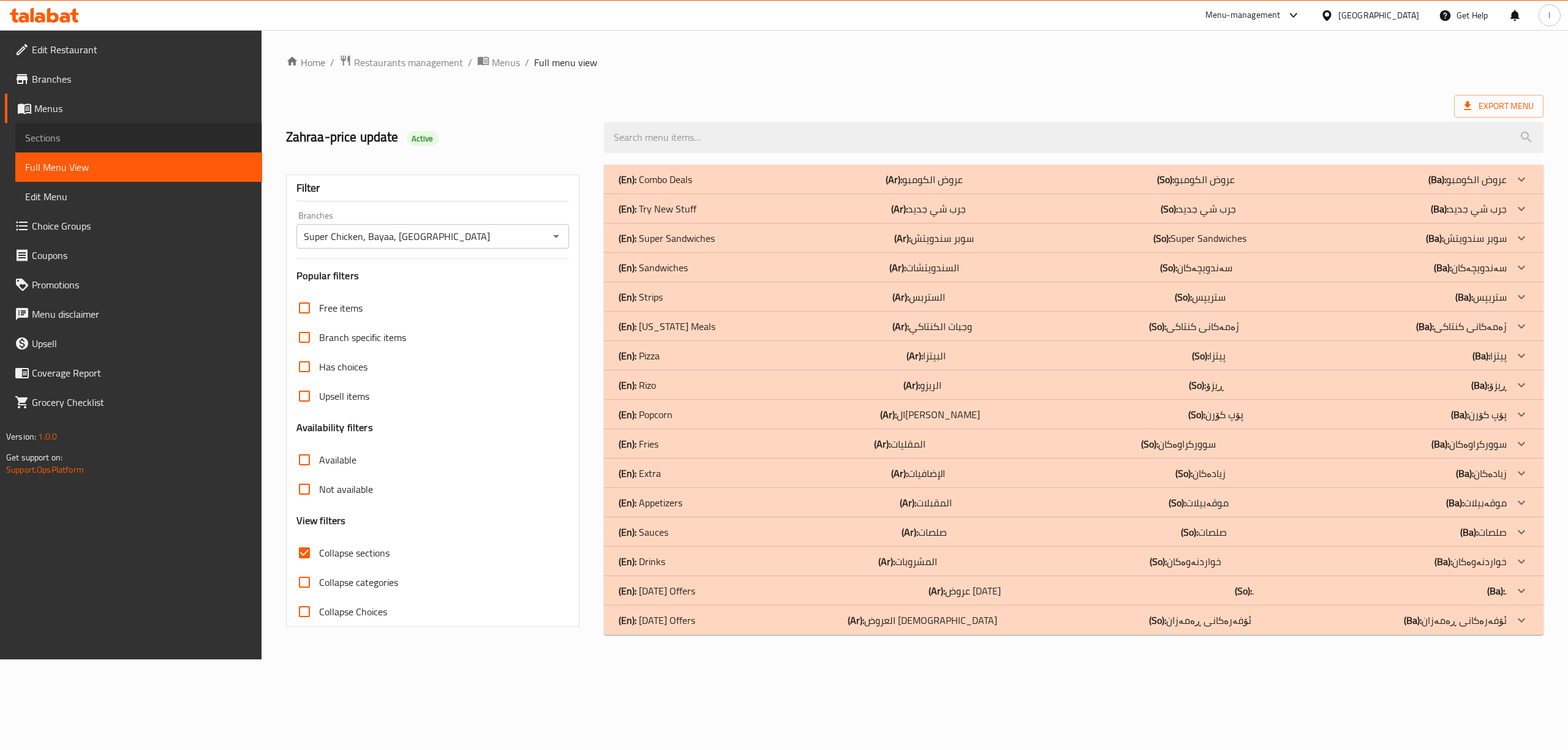
click at [71, 137] on span "Sections" at bounding box center [139, 138] width 227 height 14
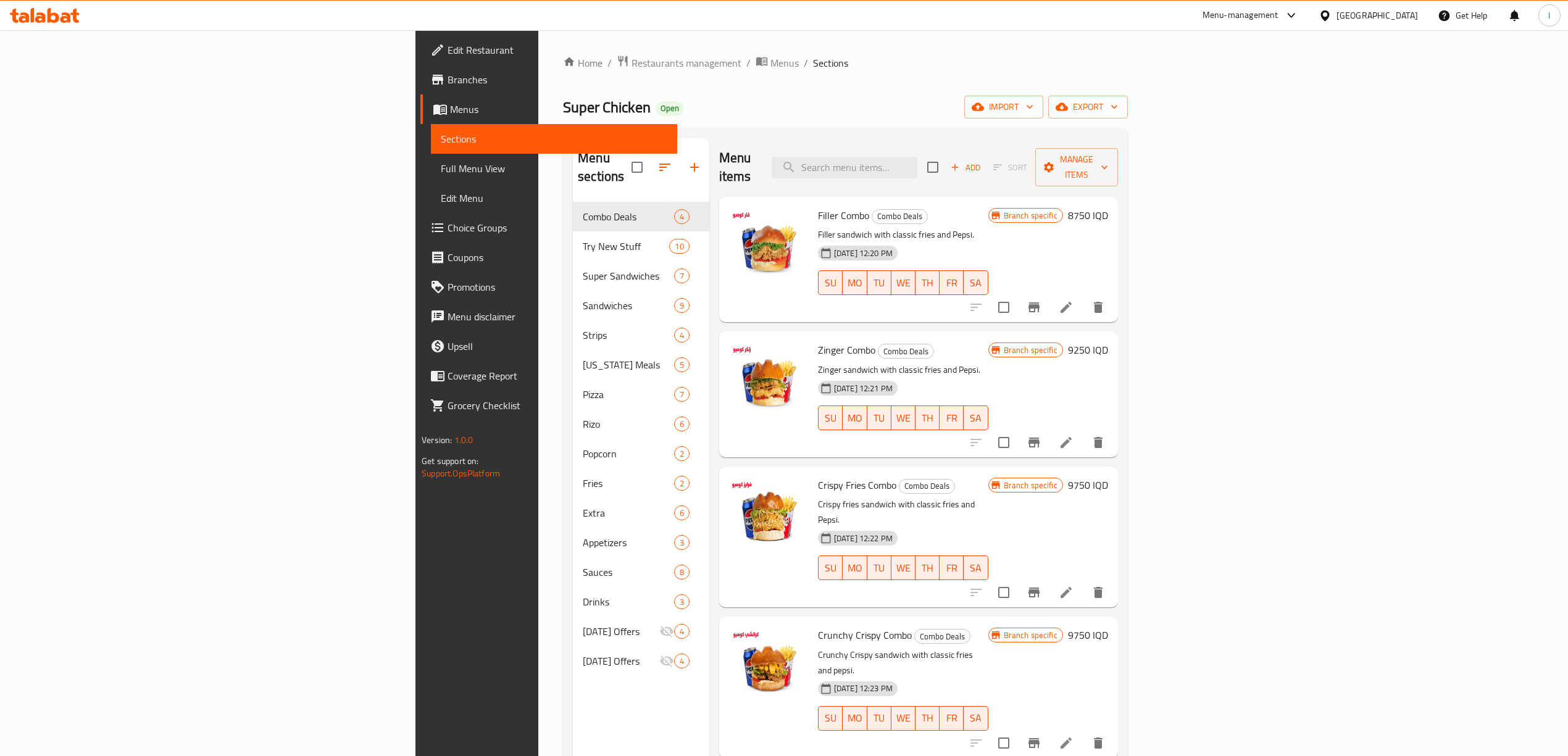
click at [441, 166] on span "Full Menu View" at bounding box center [554, 168] width 226 height 15
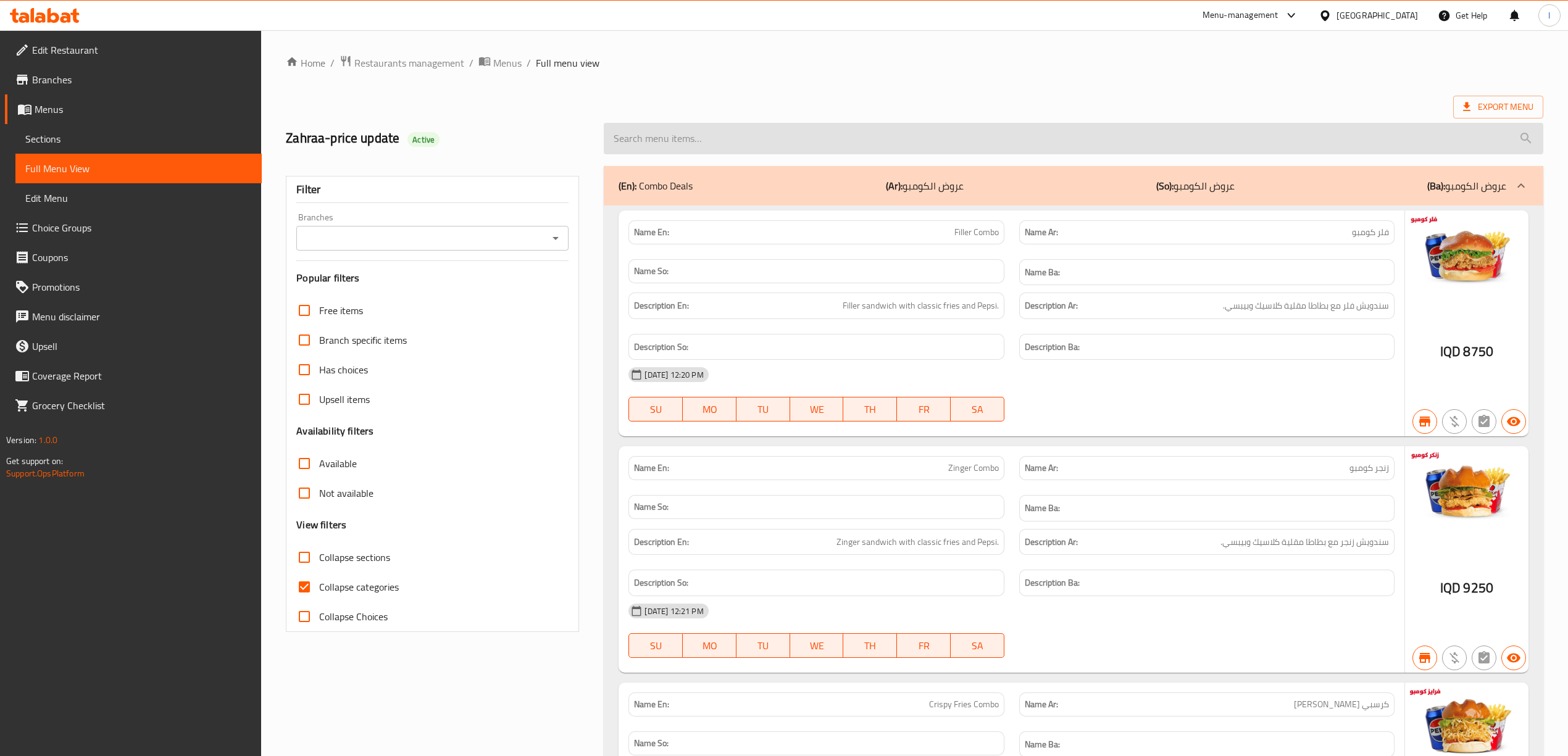
click at [976, 143] on input "search" at bounding box center [1073, 138] width 939 height 31
click at [352, 231] on input "Branches" at bounding box center [422, 239] width 244 height 17
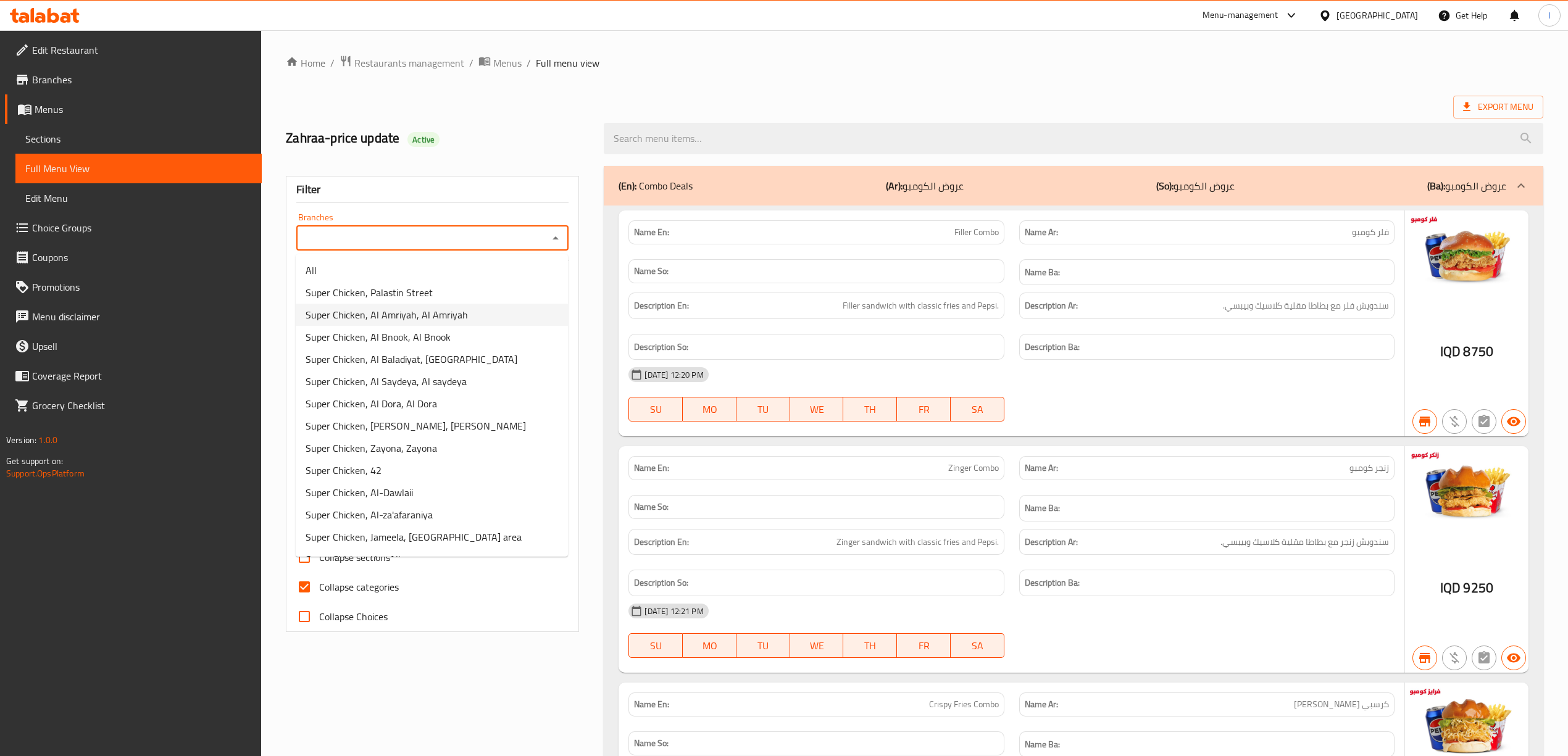
click at [356, 304] on li "Super Chicken, Al Amriyah, Al Amriyah" at bounding box center [431, 314] width 272 height 23
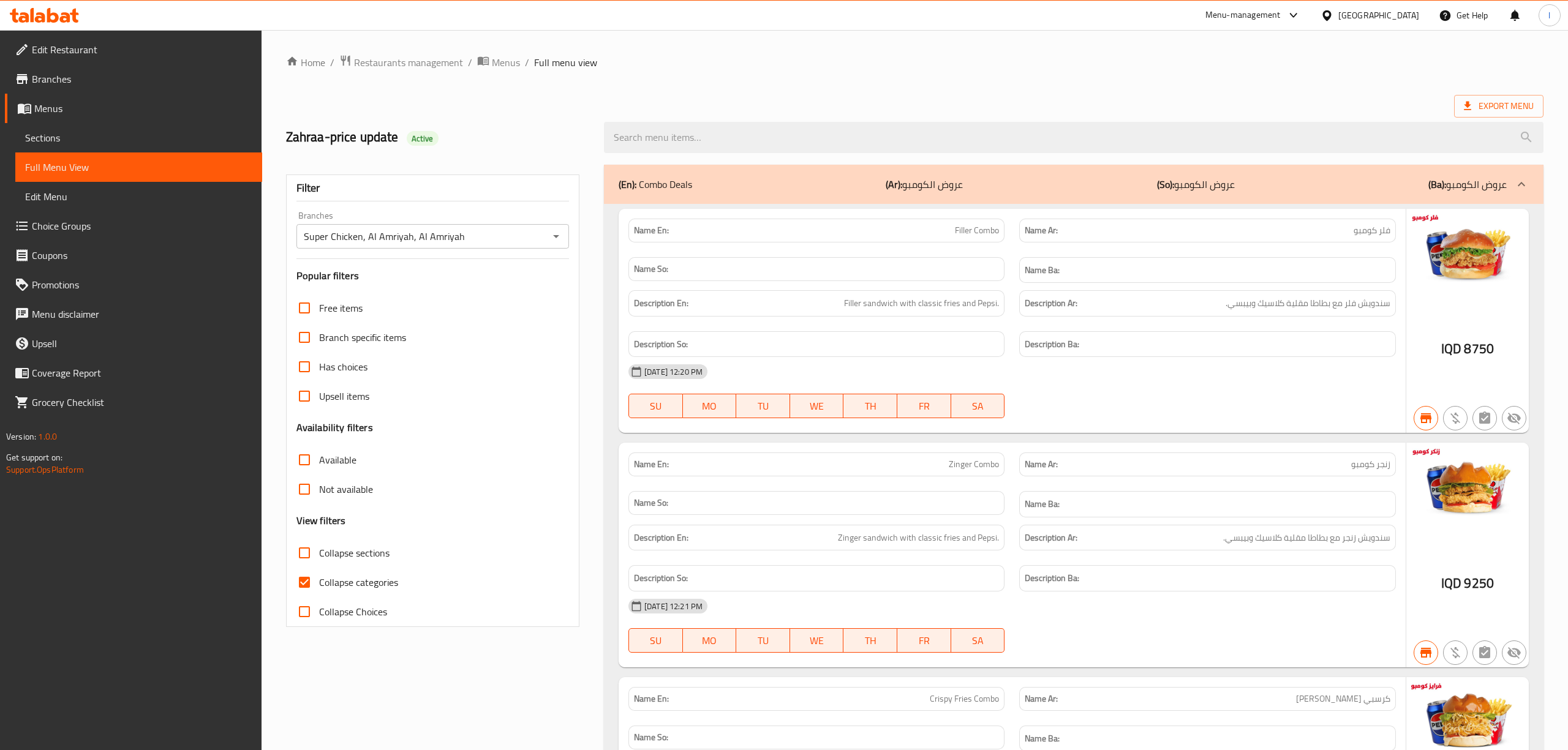
click at [549, 240] on icon "Open" at bounding box center [552, 236] width 14 height 14
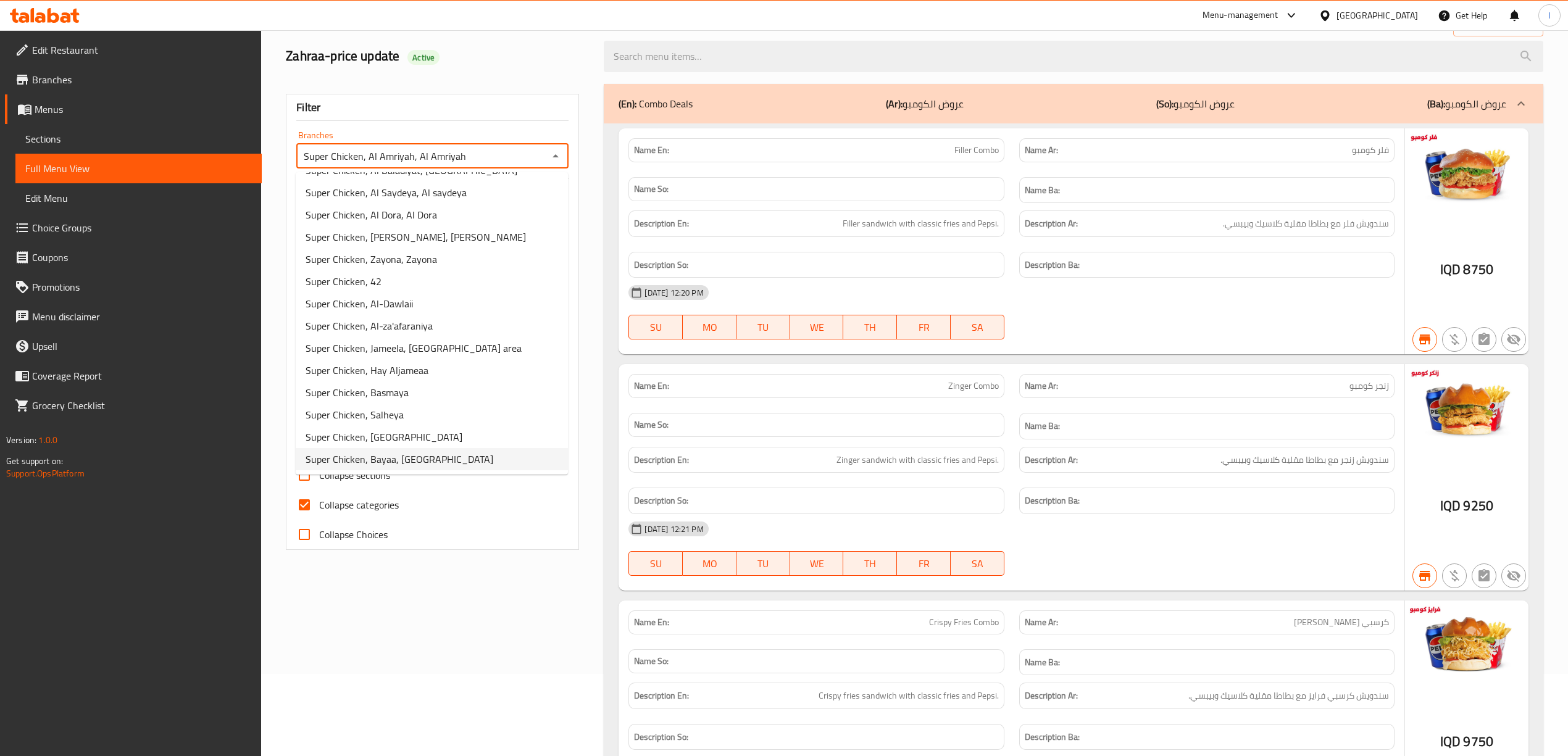
scroll to position [247, 0]
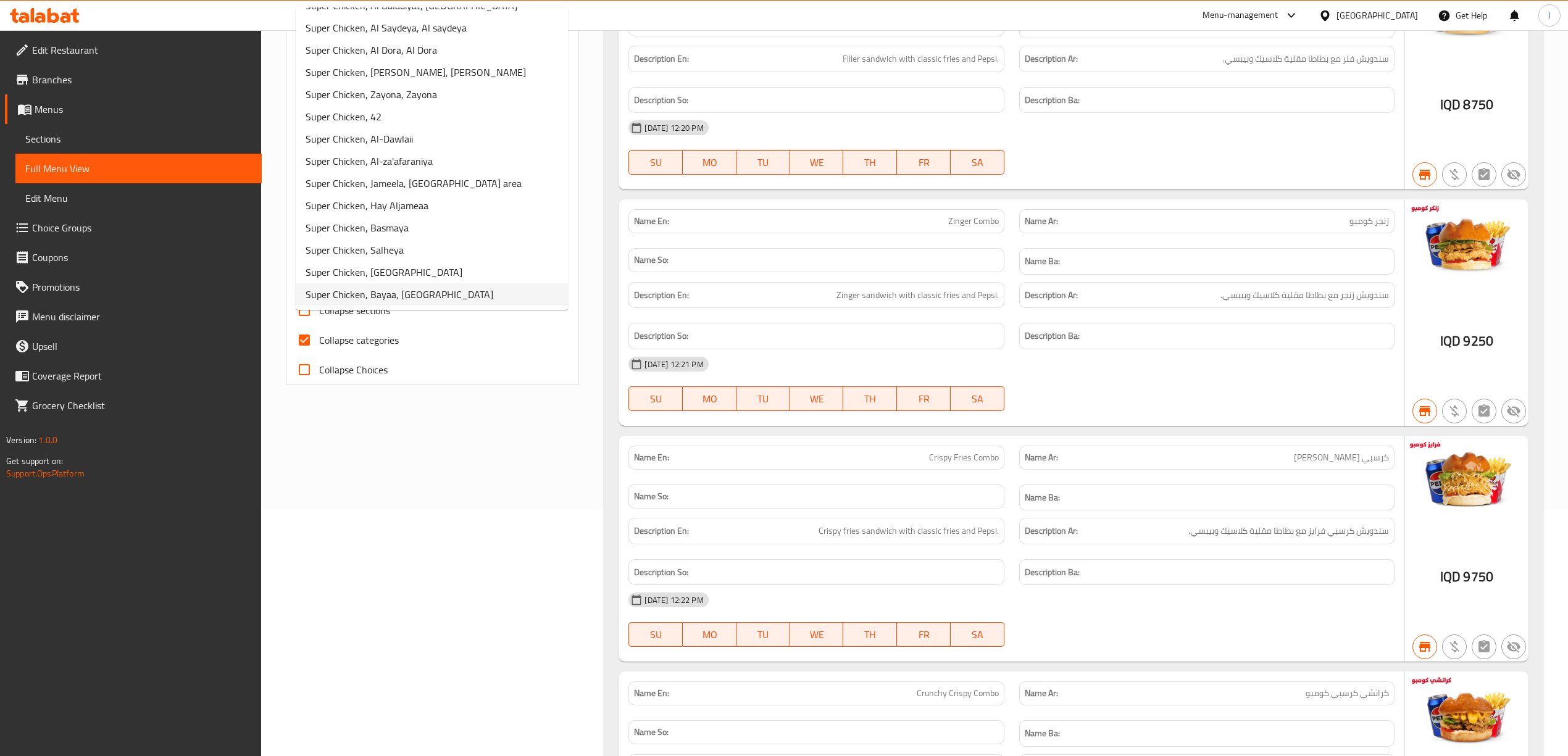
click at [397, 287] on span "Super Chicken, Bayaa, [GEOGRAPHIC_DATA]" at bounding box center [399, 295] width 188 height 15
type input "Super Chicken, Bayaa, [GEOGRAPHIC_DATA]"
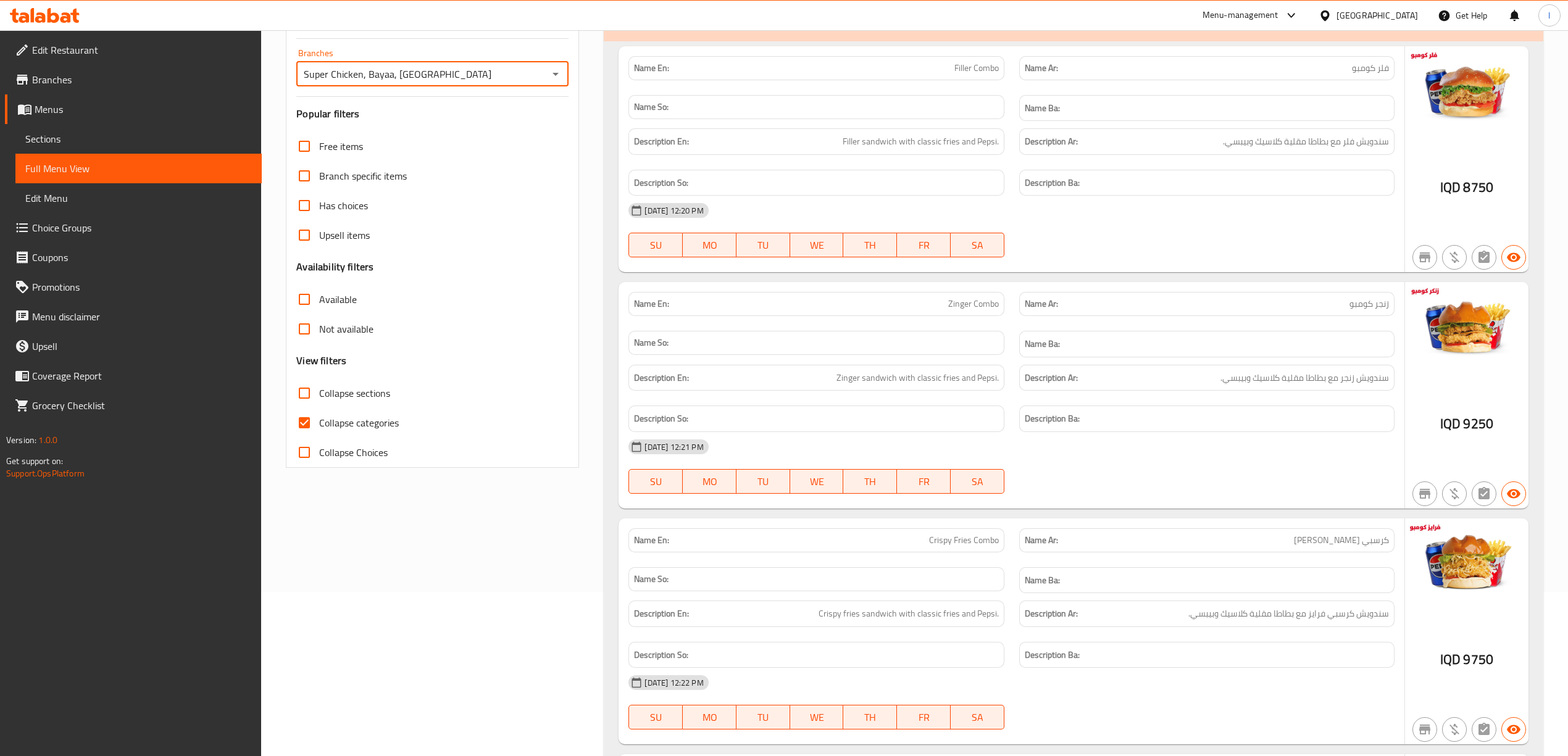
scroll to position [0, 0]
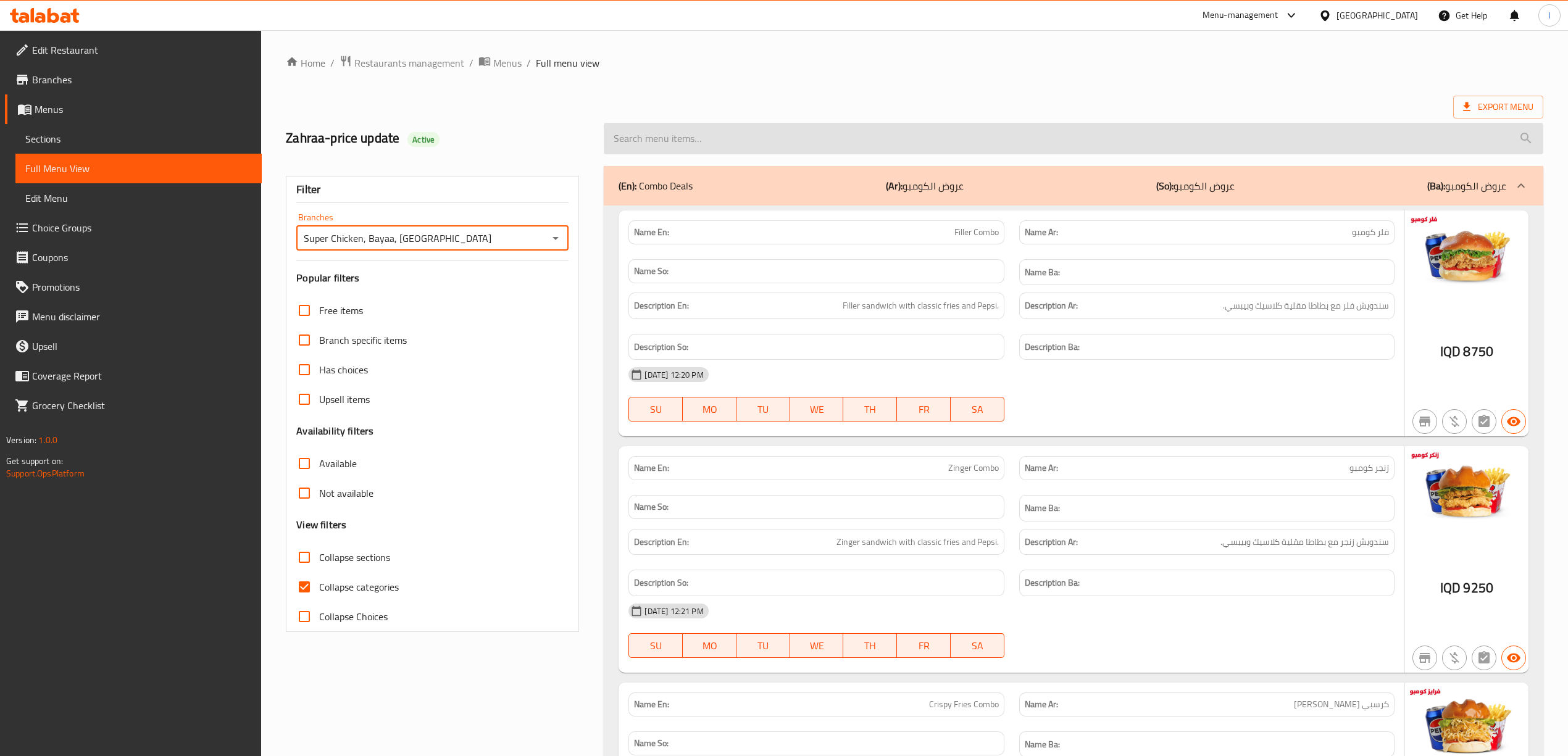
click at [816, 132] on input "search" at bounding box center [1073, 138] width 939 height 31
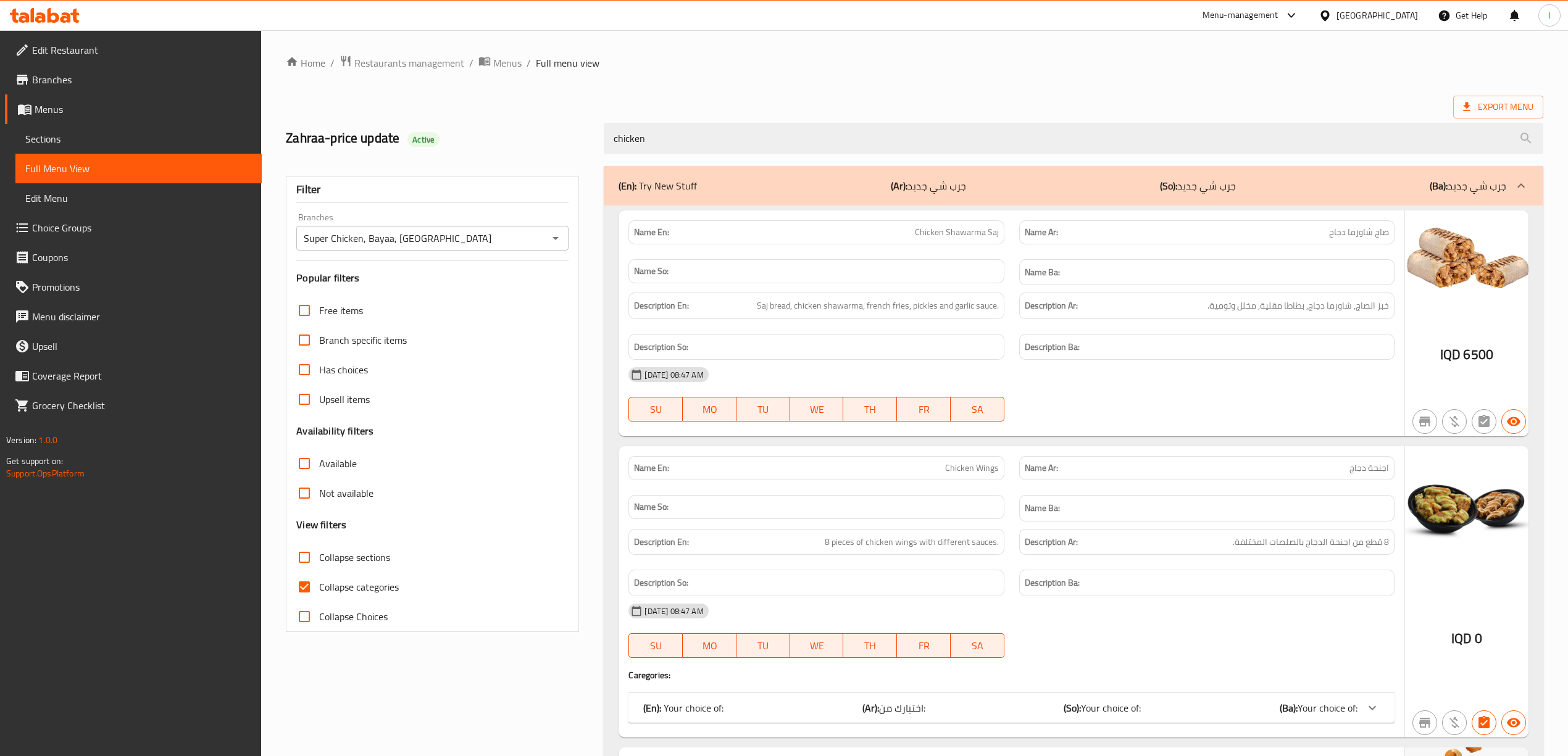
type input "chicken"
click at [95, 139] on span "Sections" at bounding box center [138, 139] width 226 height 15
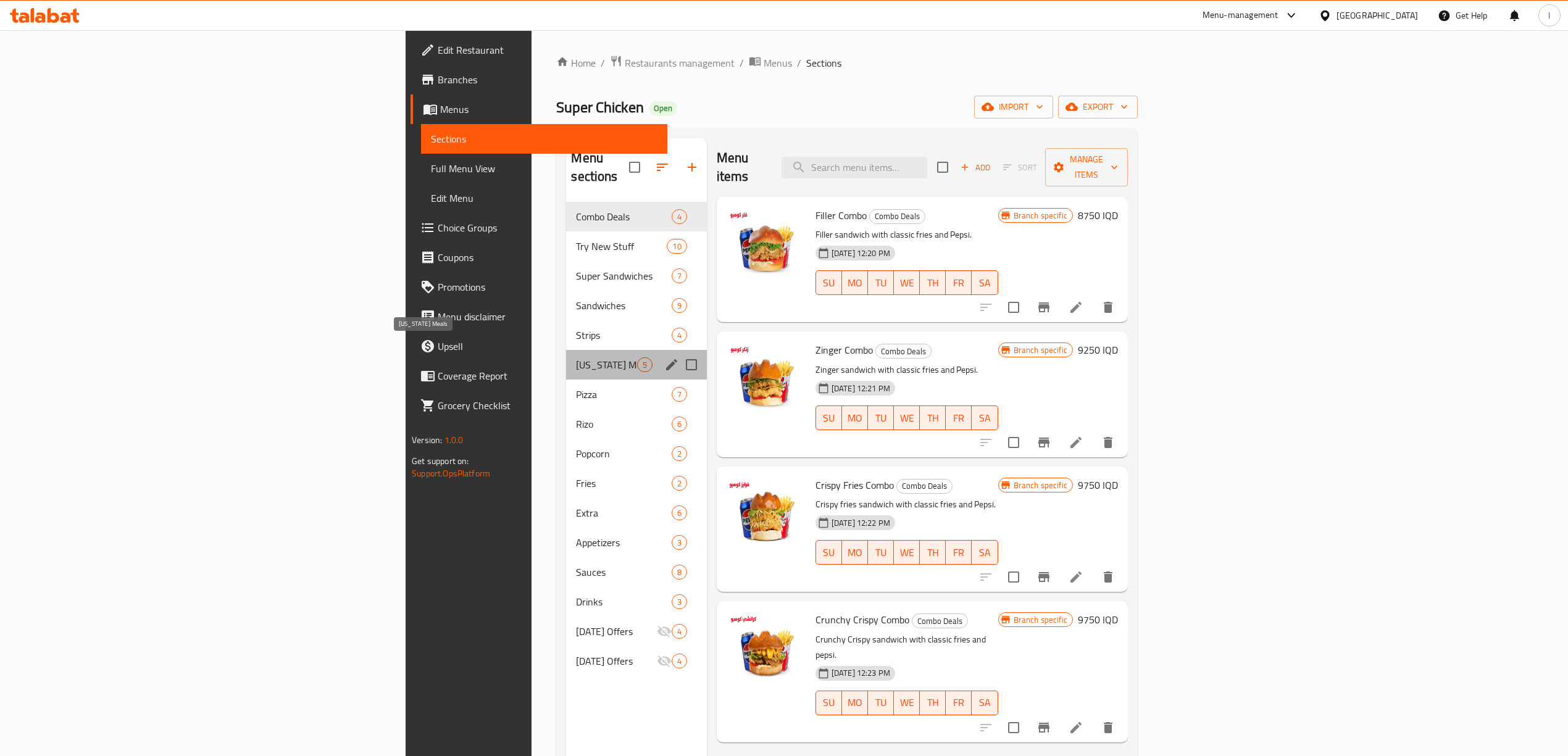
click at [576, 357] on span "[US_STATE] Meals" at bounding box center [606, 365] width 60 height 15
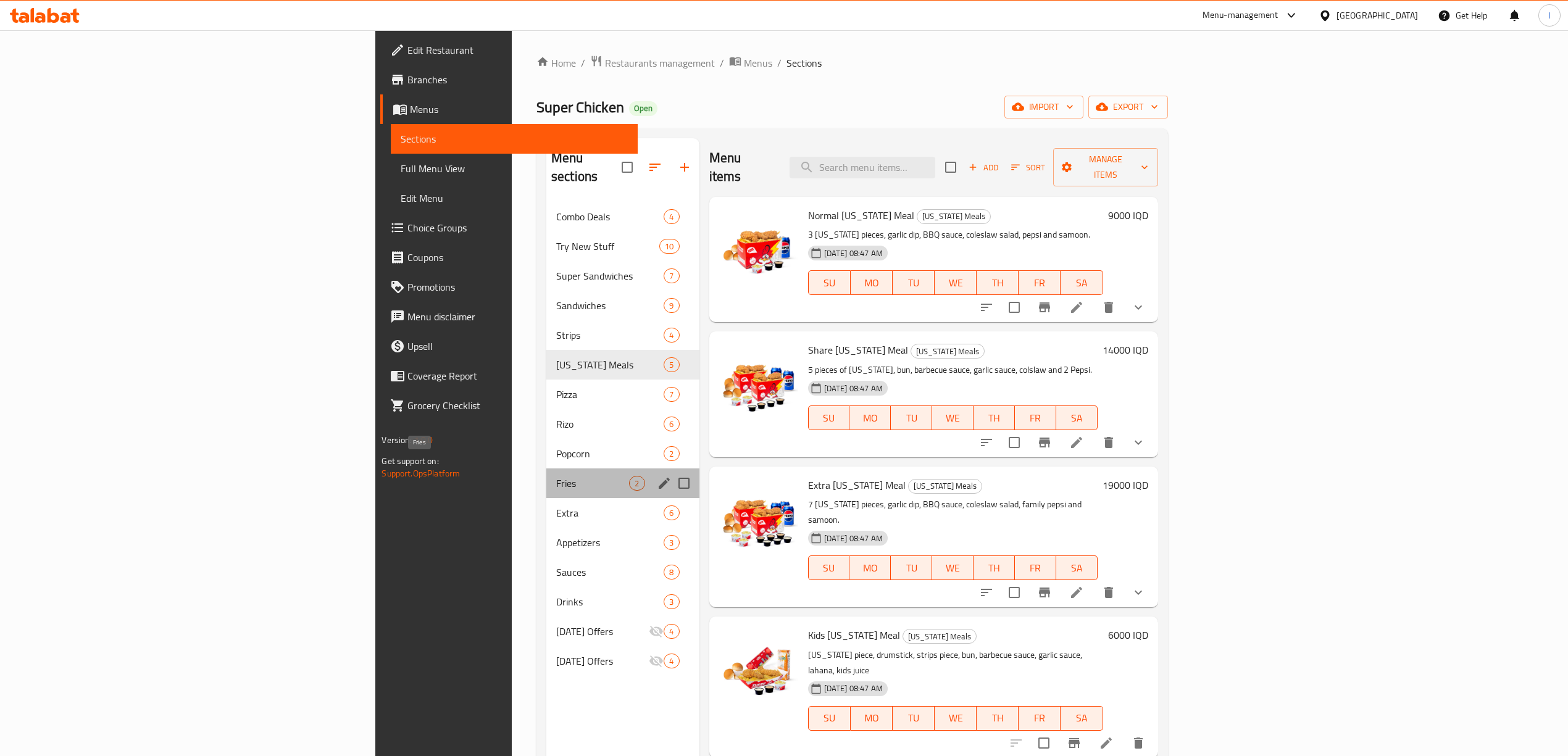
click at [557, 476] on span "Fries" at bounding box center [593, 483] width 73 height 15
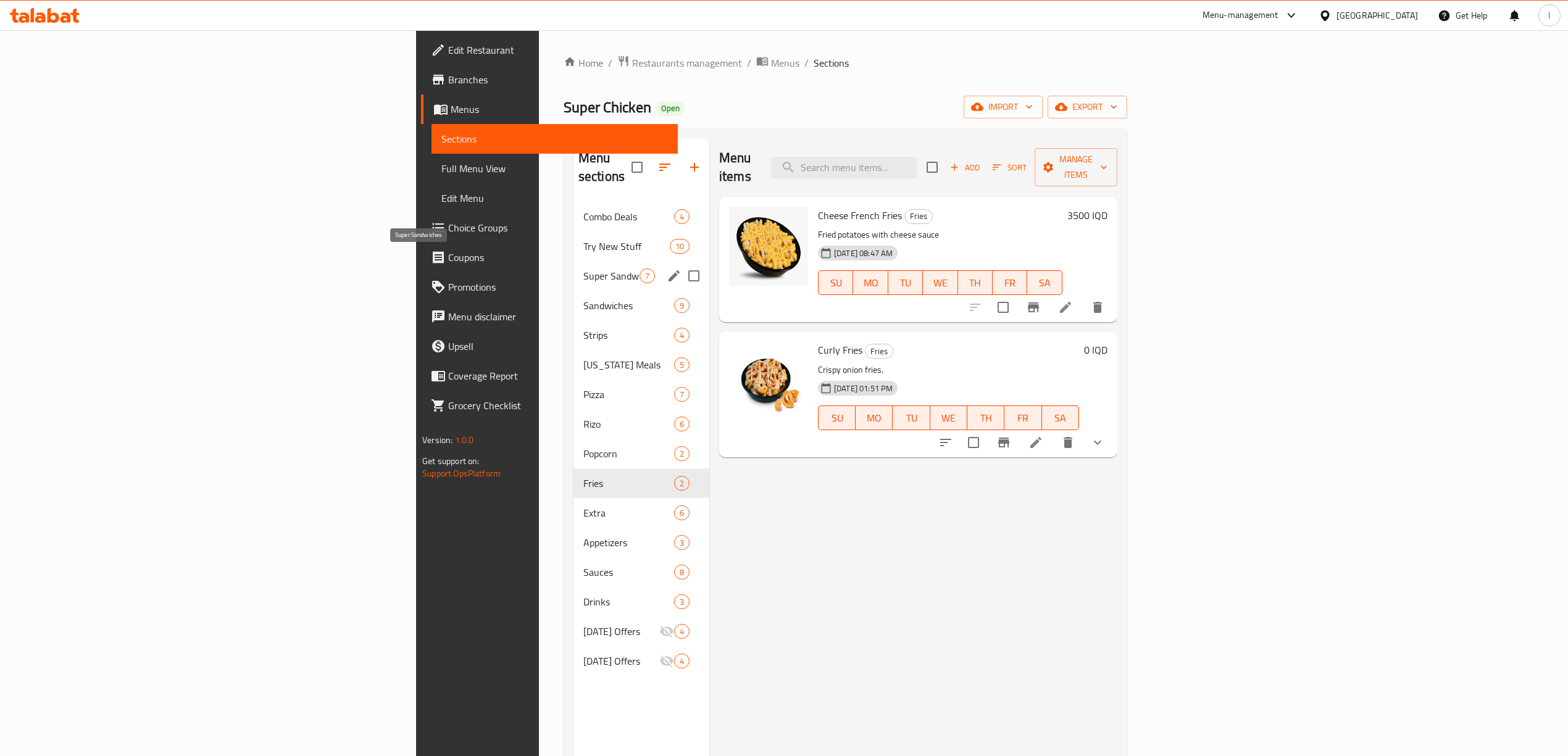
click at [584, 268] on span "Super Sandwiches" at bounding box center [611, 276] width 56 height 15
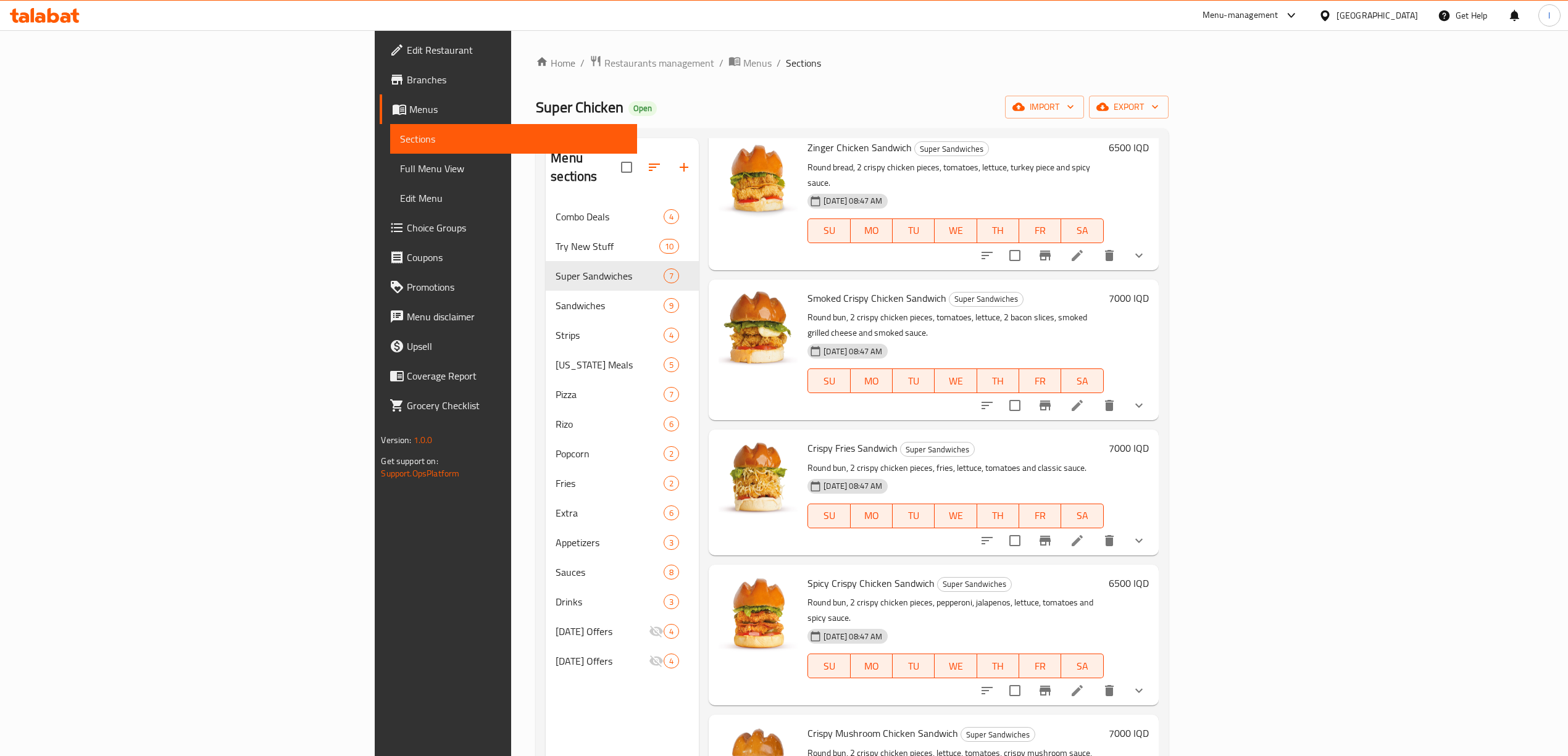
click at [407, 77] on span "Branches" at bounding box center [517, 79] width 220 height 15
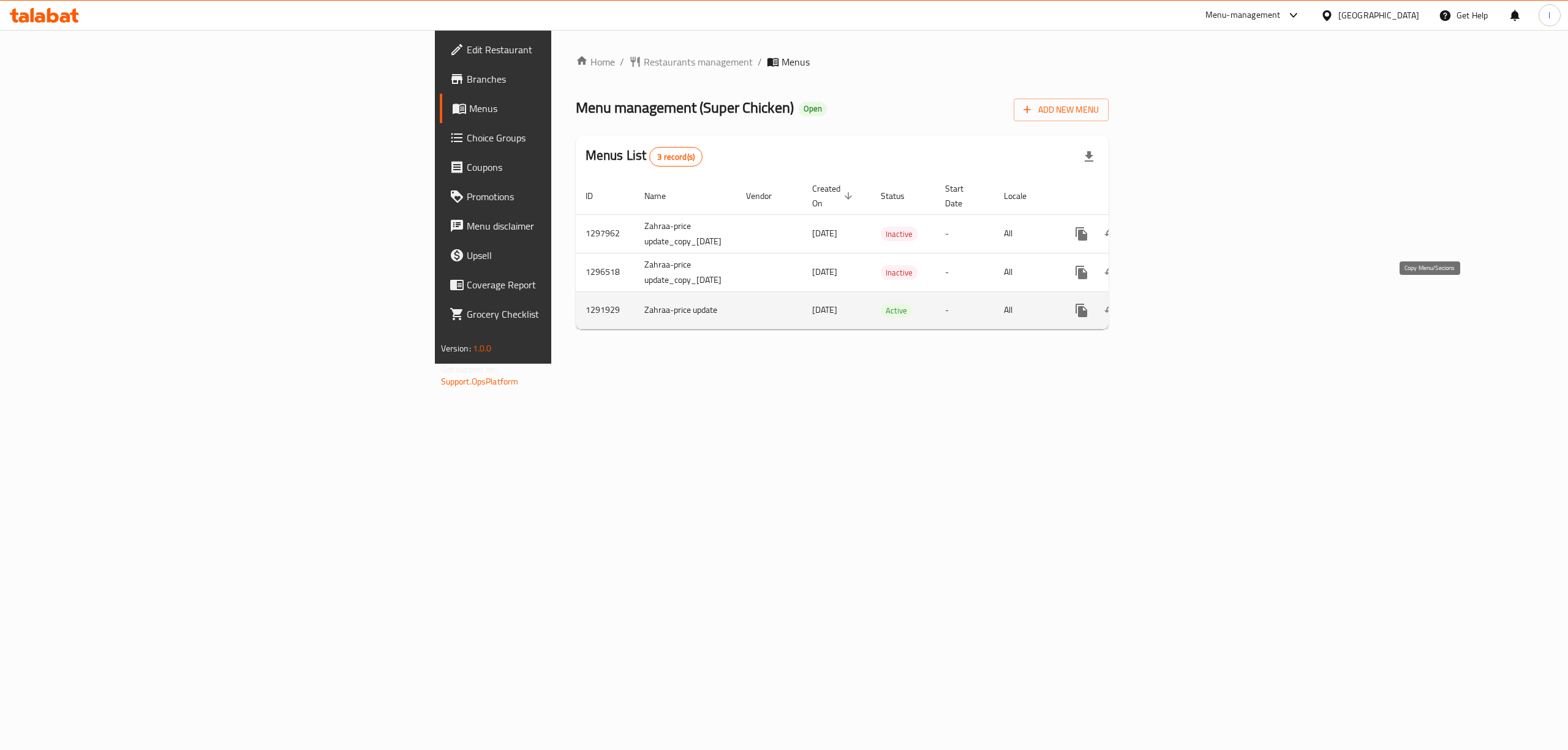
click at [1087, 304] on icon "more" at bounding box center [1081, 310] width 12 height 14
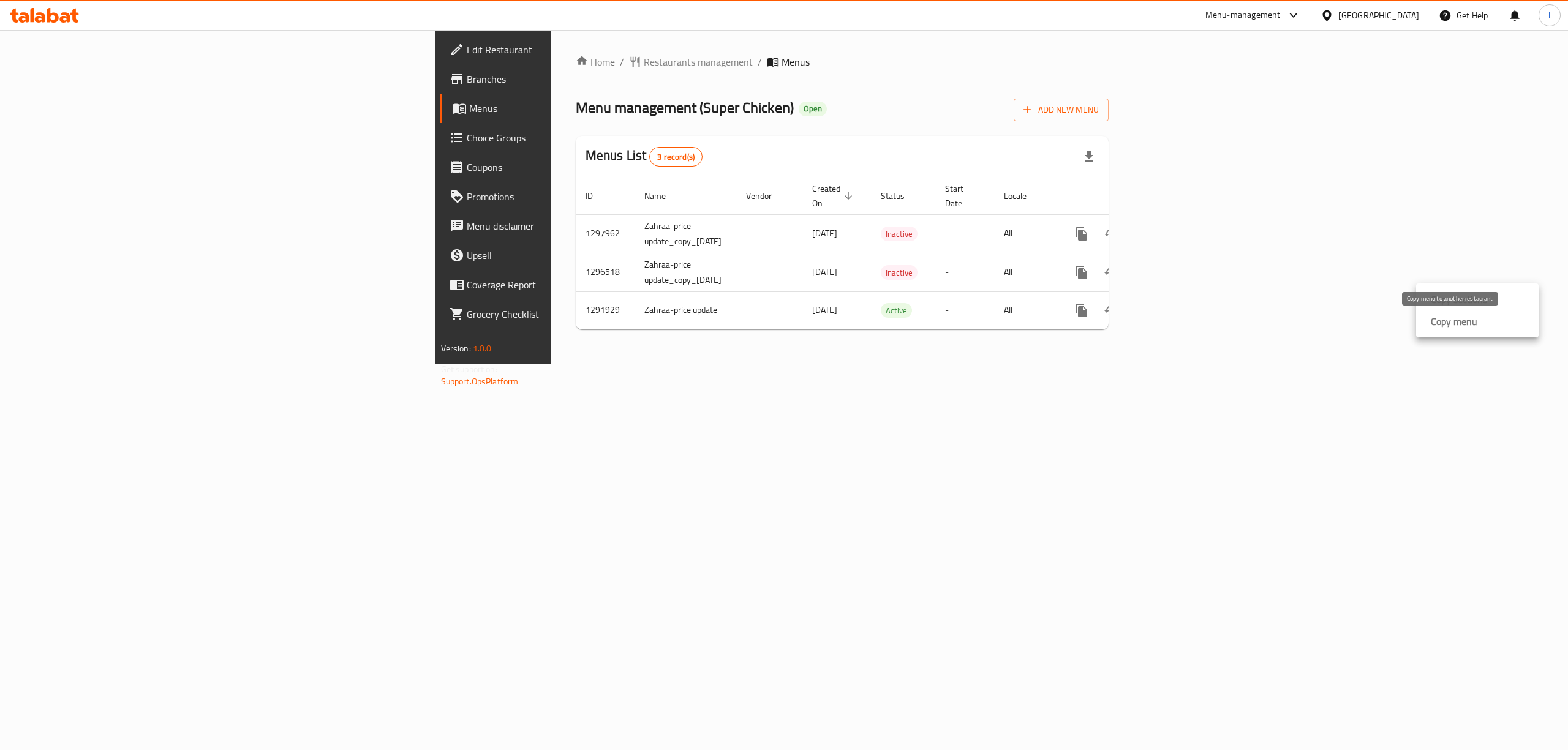
click at [1441, 322] on strong "Copy menu" at bounding box center [1454, 321] width 46 height 14
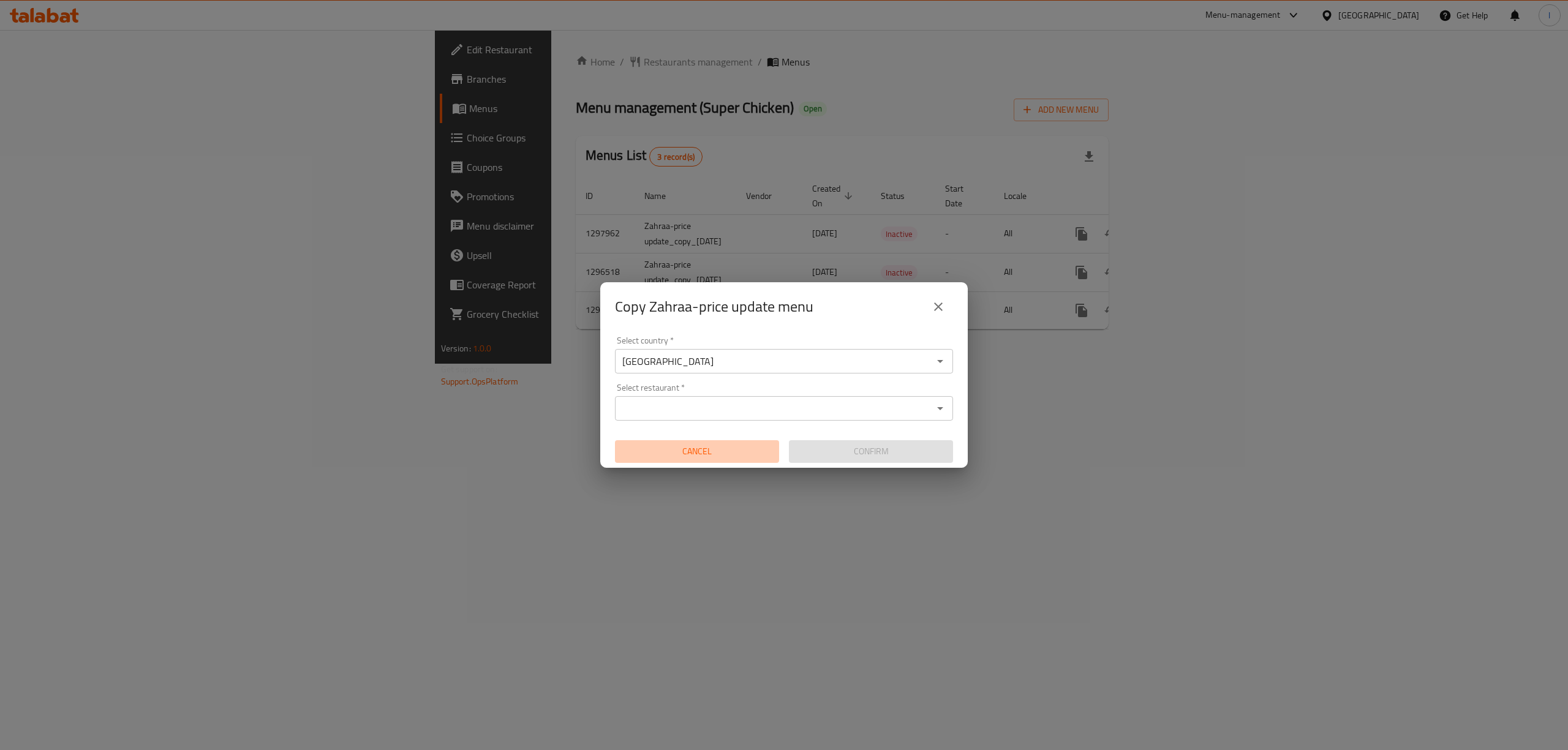
click at [700, 453] on span "Cancel" at bounding box center [697, 451] width 154 height 15
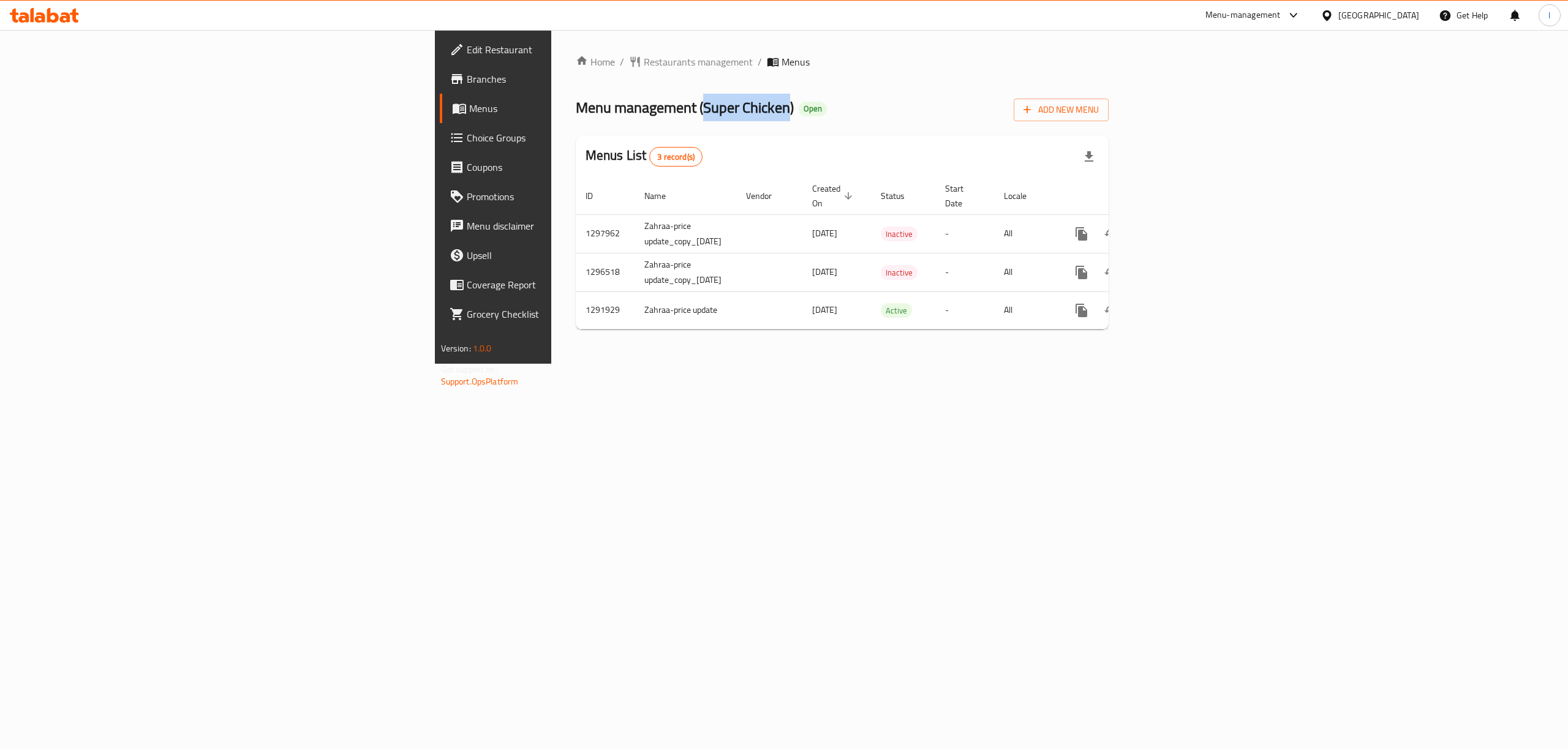
drag, startPoint x: 412, startPoint y: 108, endPoint x: 500, endPoint y: 114, distance: 88.2
click at [576, 114] on span "Menu management ( Super Chicken )" at bounding box center [685, 108] width 218 height 27
copy span "Super Chicken"
click at [1087, 304] on icon "more" at bounding box center [1081, 310] width 12 height 14
click at [1468, 323] on strong "Copy menu" at bounding box center [1454, 321] width 46 height 14
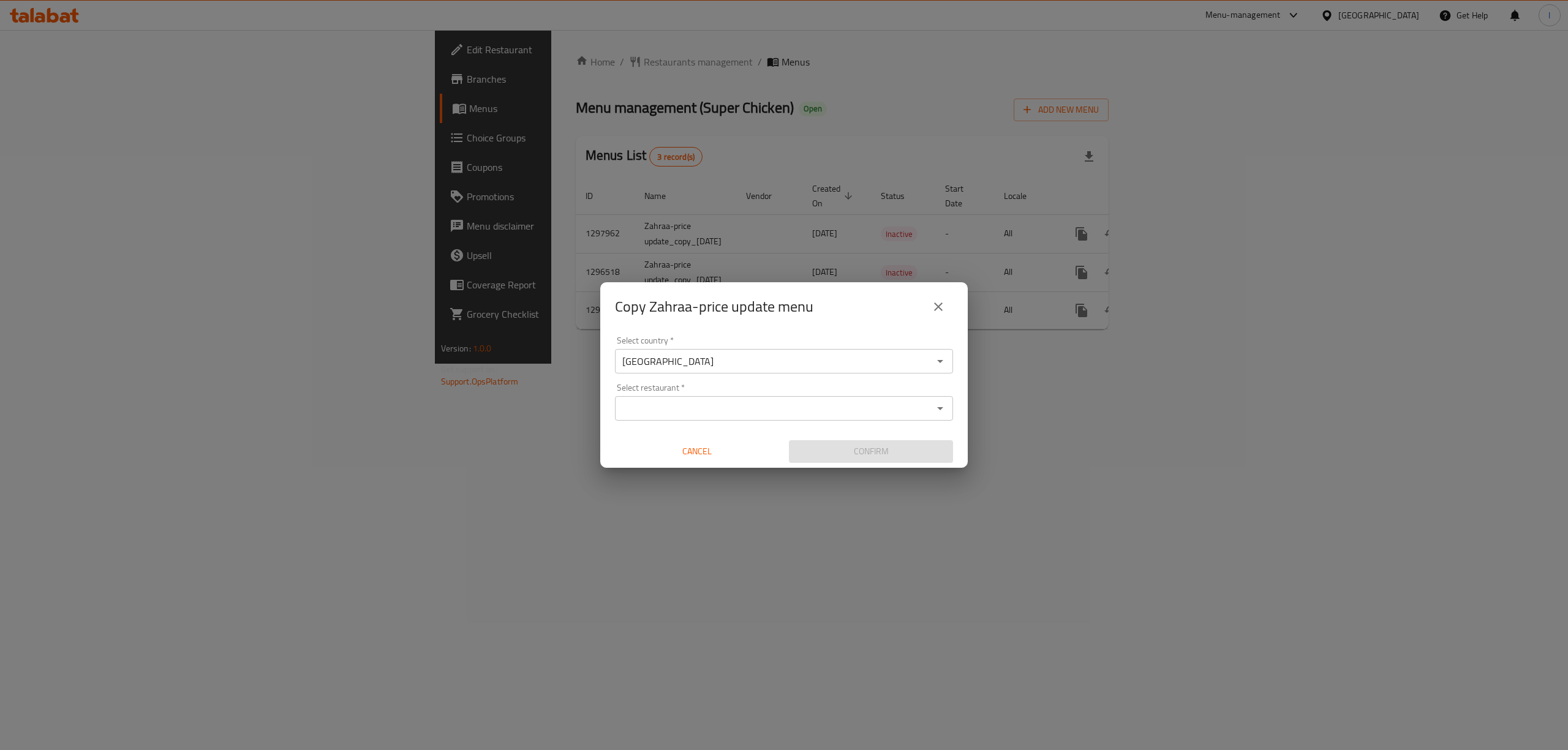
click at [648, 411] on input "Select restaurant   *" at bounding box center [774, 409] width 310 height 17
paste input "Super Chicken"
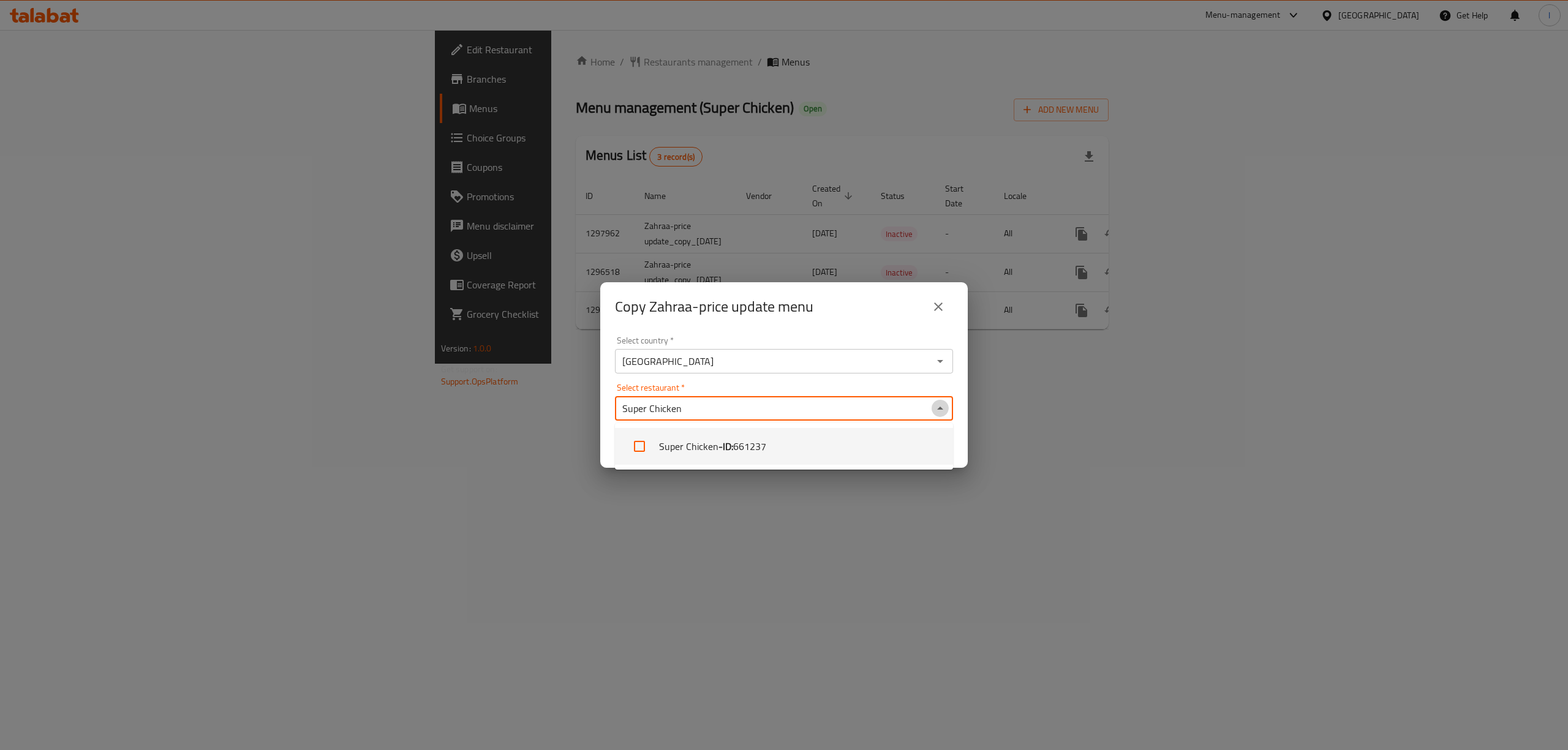
click at [933, 408] on icon "Close" at bounding box center [940, 409] width 14 height 14
click at [933, 408] on icon "Open" at bounding box center [940, 409] width 14 height 14
type input "Super Chicken"
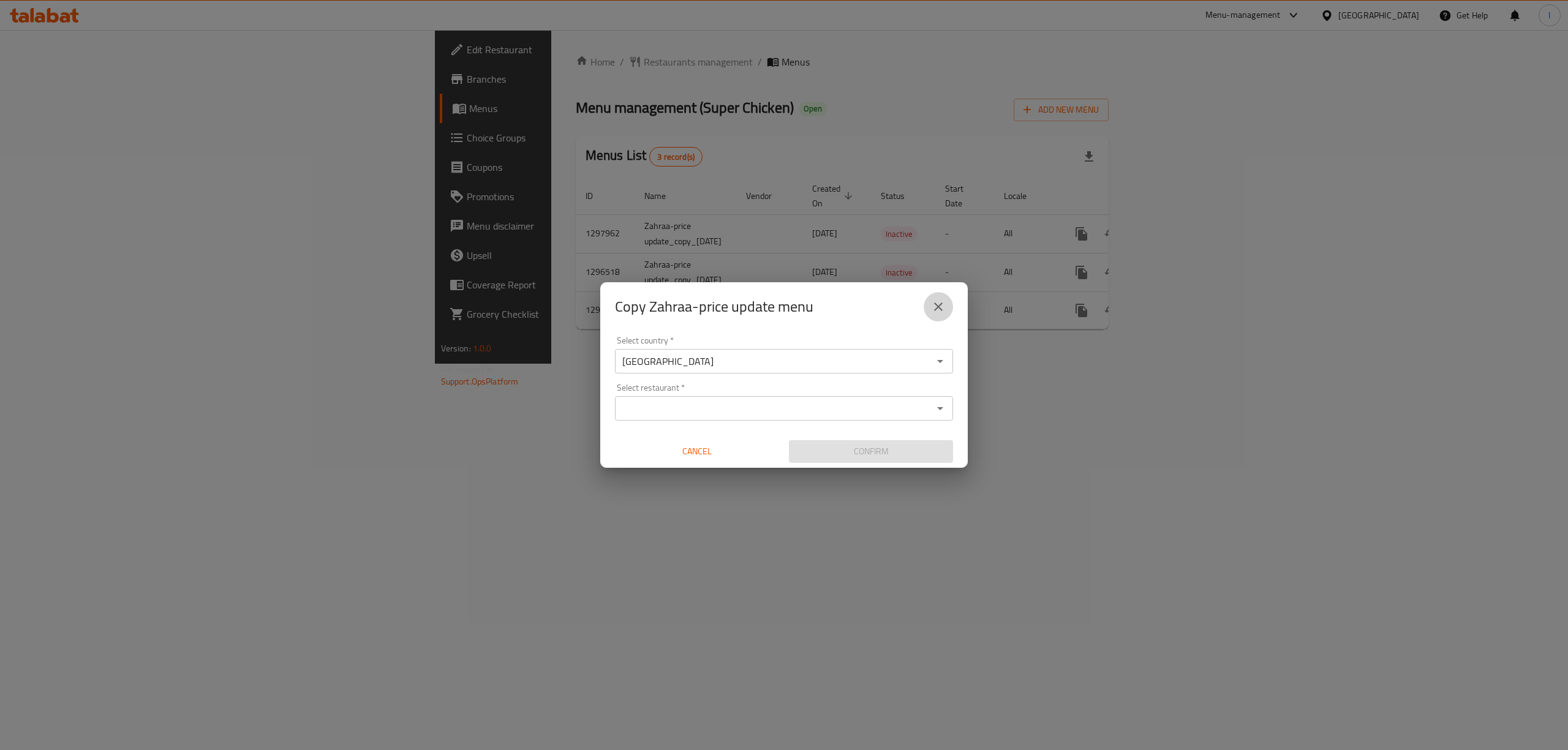
click at [949, 306] on button "close" at bounding box center [938, 307] width 30 height 30
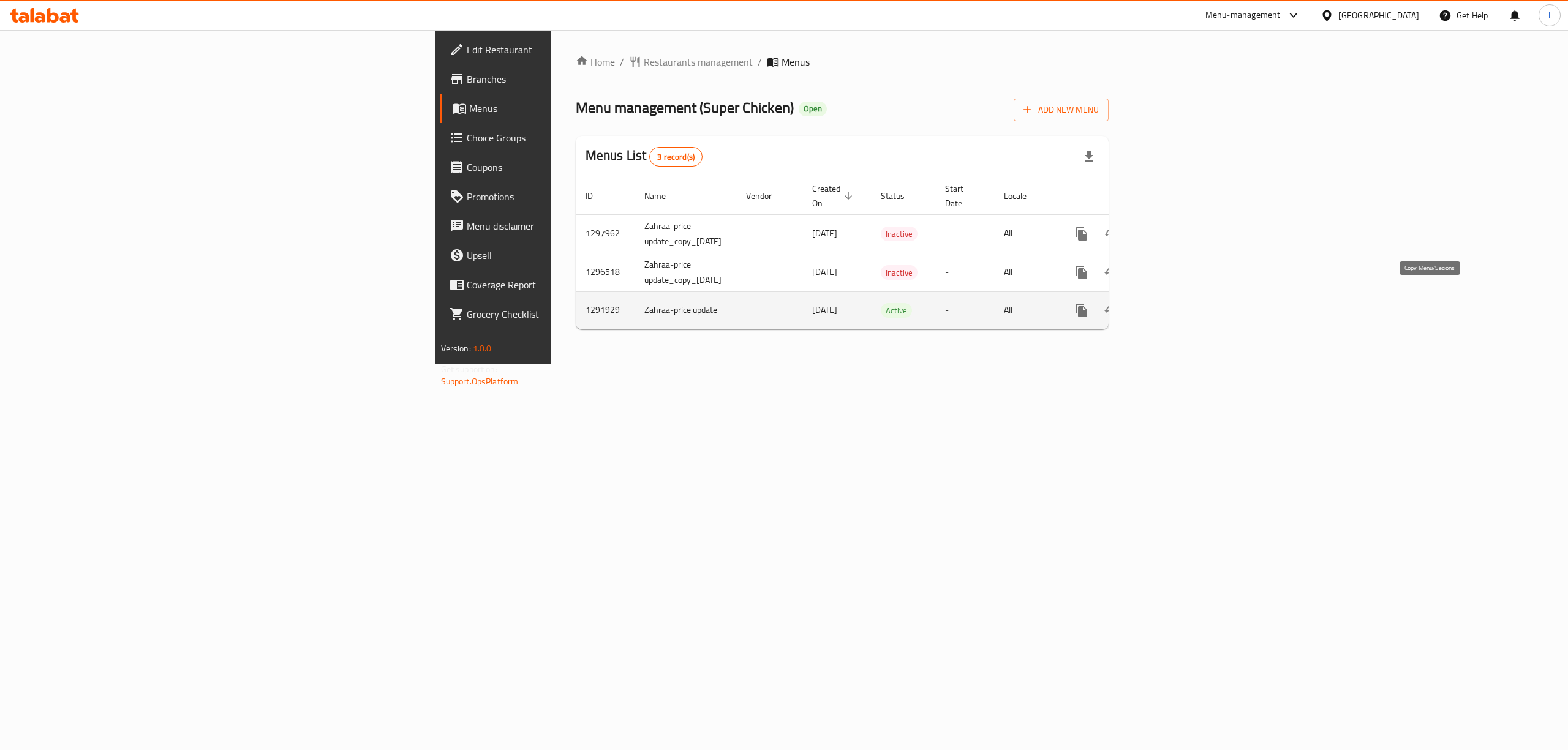
click at [1089, 303] on icon "more" at bounding box center [1081, 310] width 14 height 14
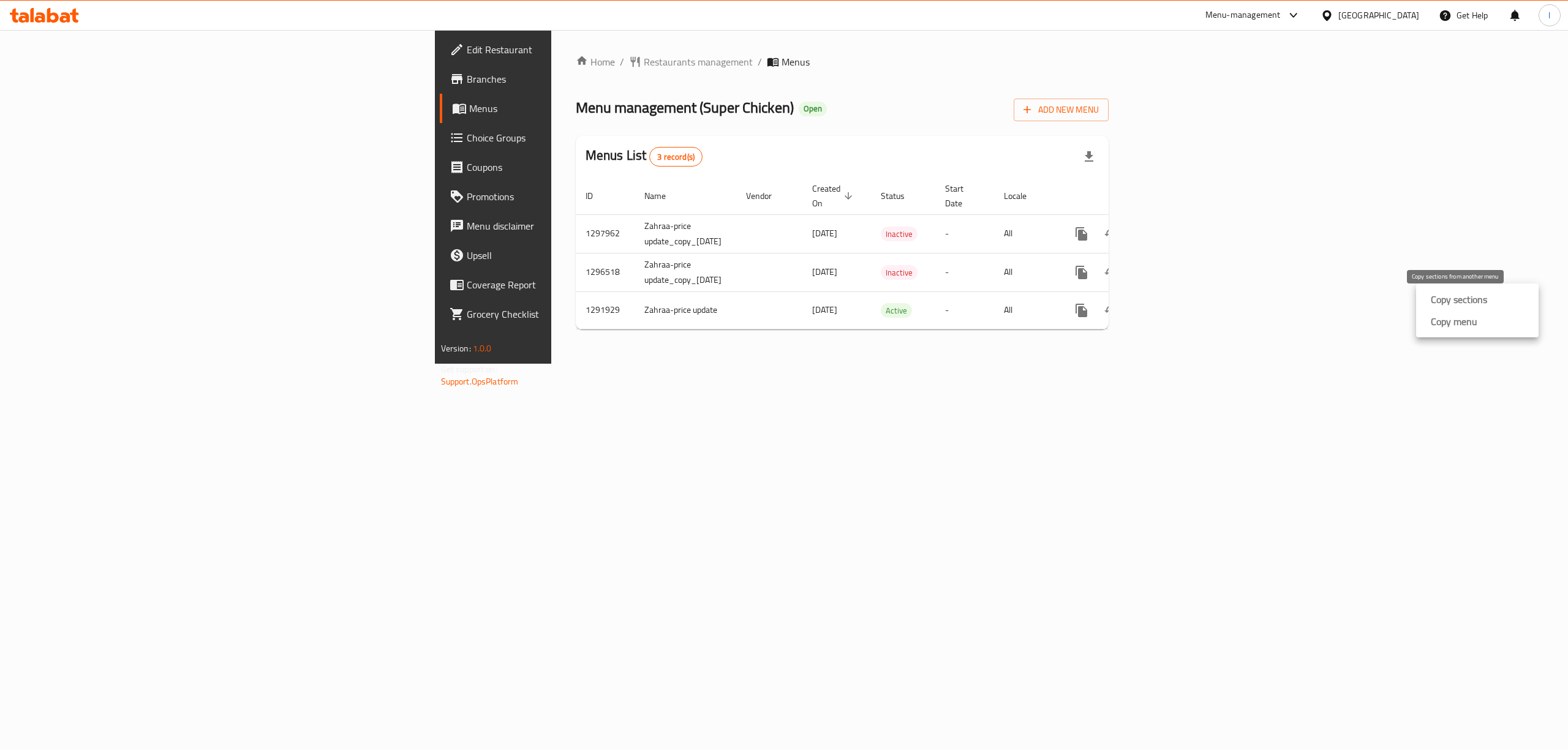
click at [1463, 302] on strong "Copy sections" at bounding box center [1459, 300] width 56 height 14
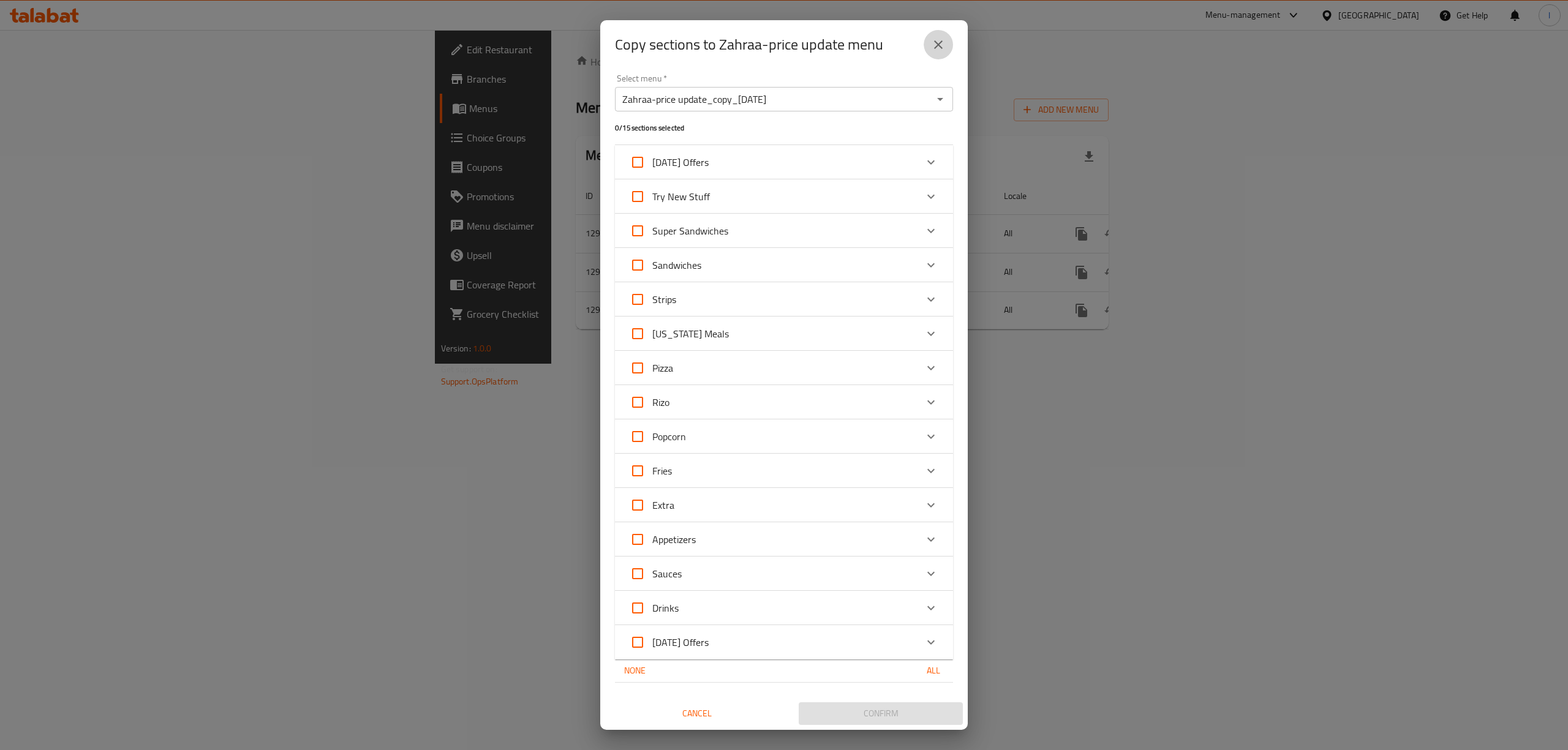
click at [944, 49] on icon "close" at bounding box center [938, 45] width 14 height 14
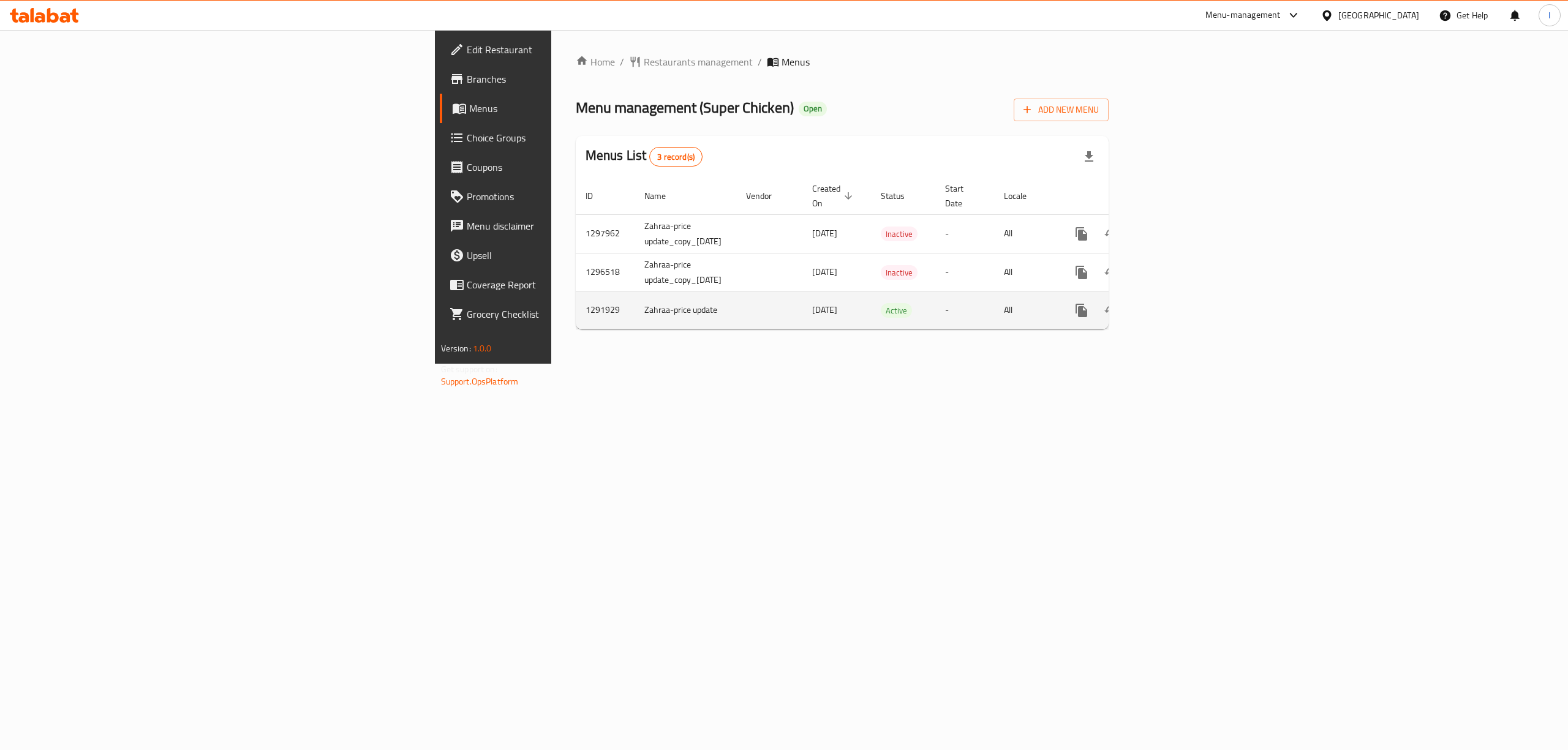
click at [1087, 304] on icon "more" at bounding box center [1081, 310] width 12 height 14
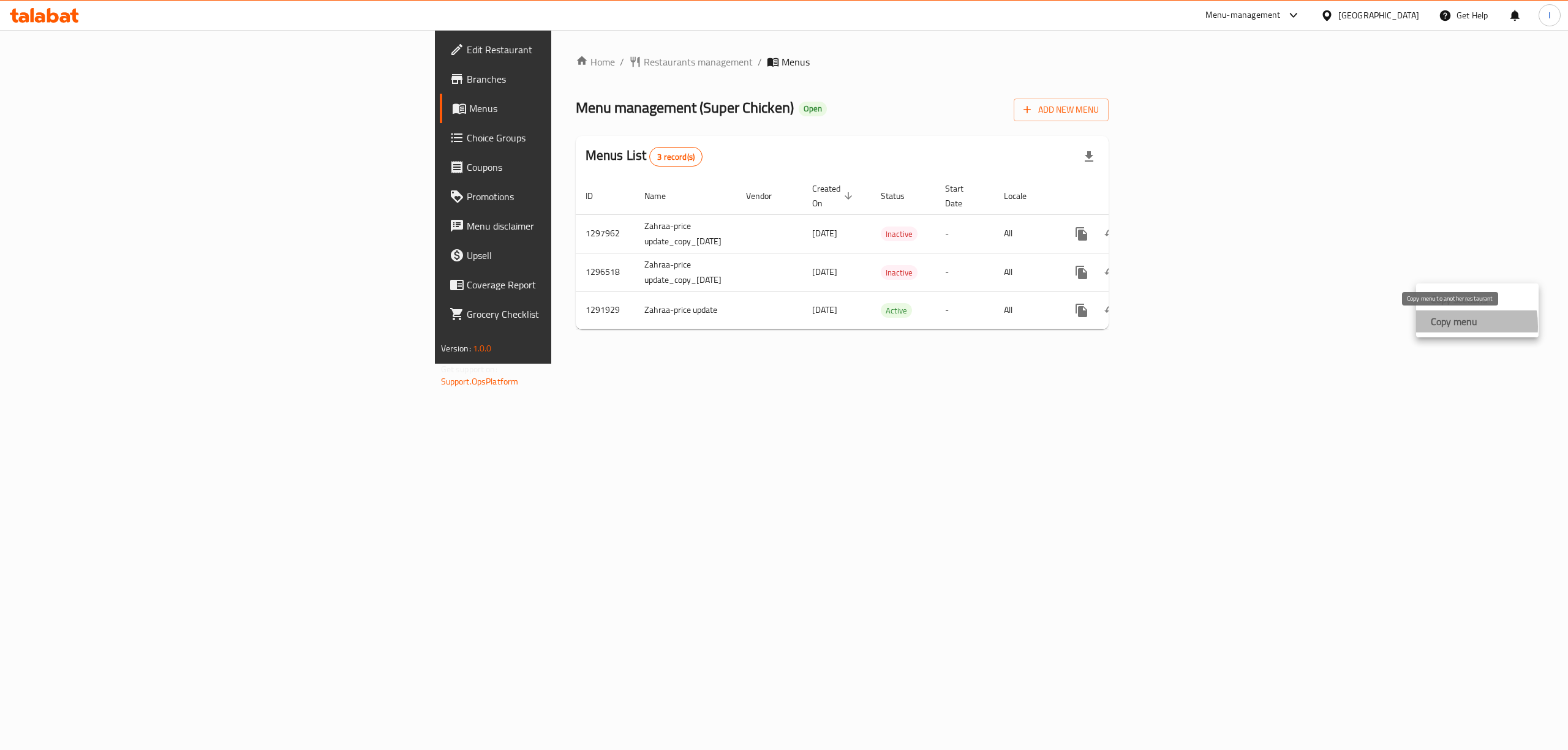
click at [1446, 326] on strong "Copy menu" at bounding box center [1454, 321] width 46 height 14
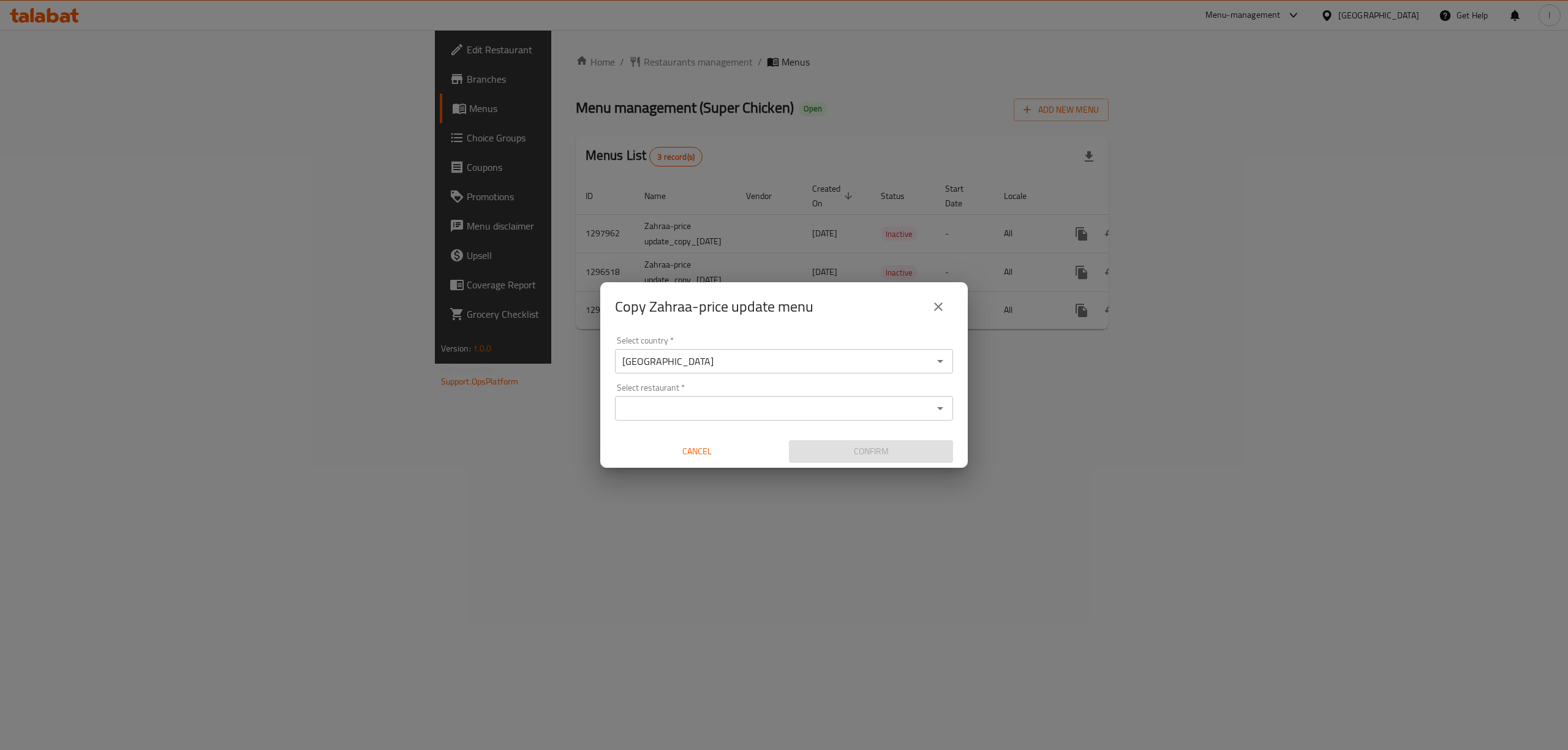
click at [687, 397] on div "Select restaurant *" at bounding box center [784, 409] width 338 height 25
paste input "Super Chicken"
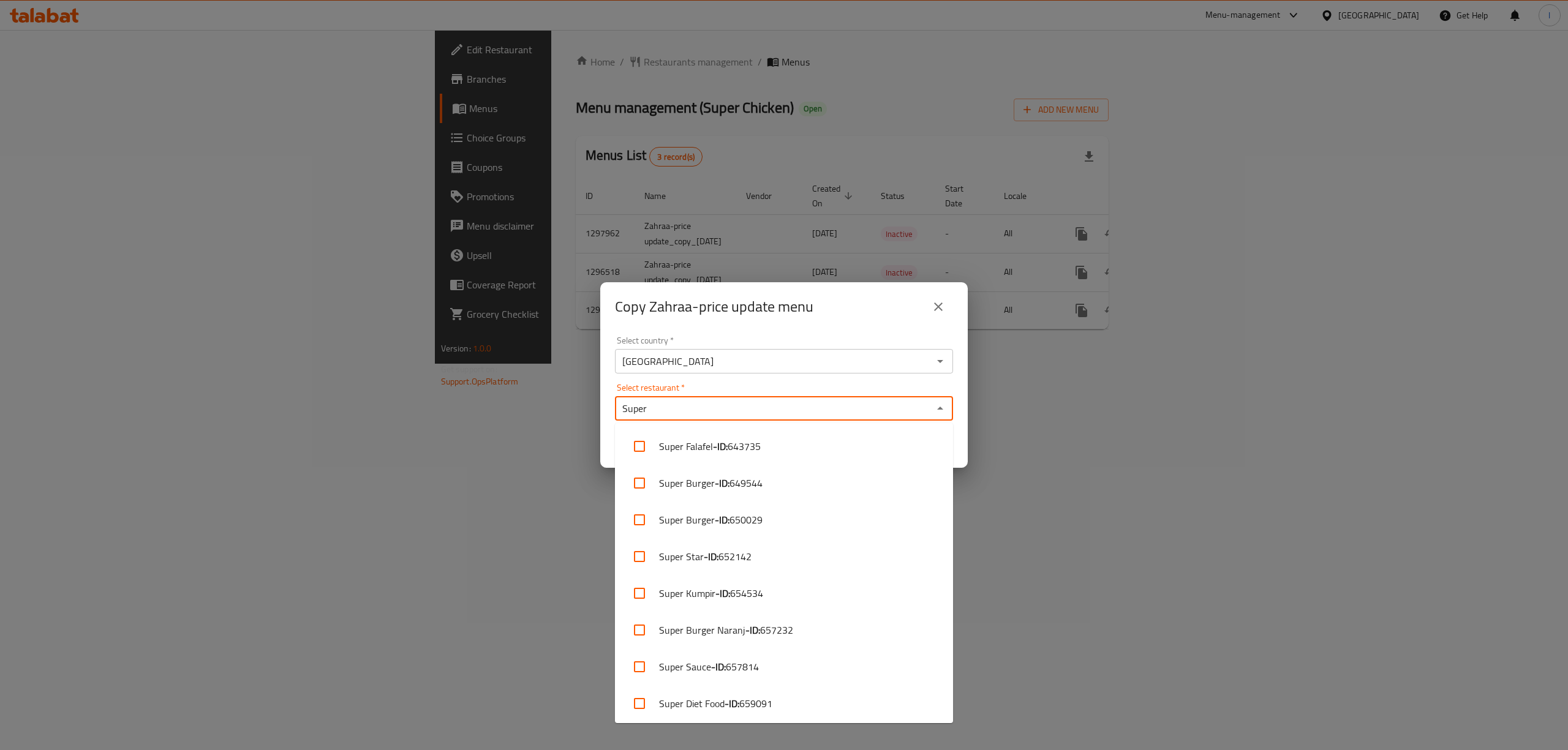
type input "Super"
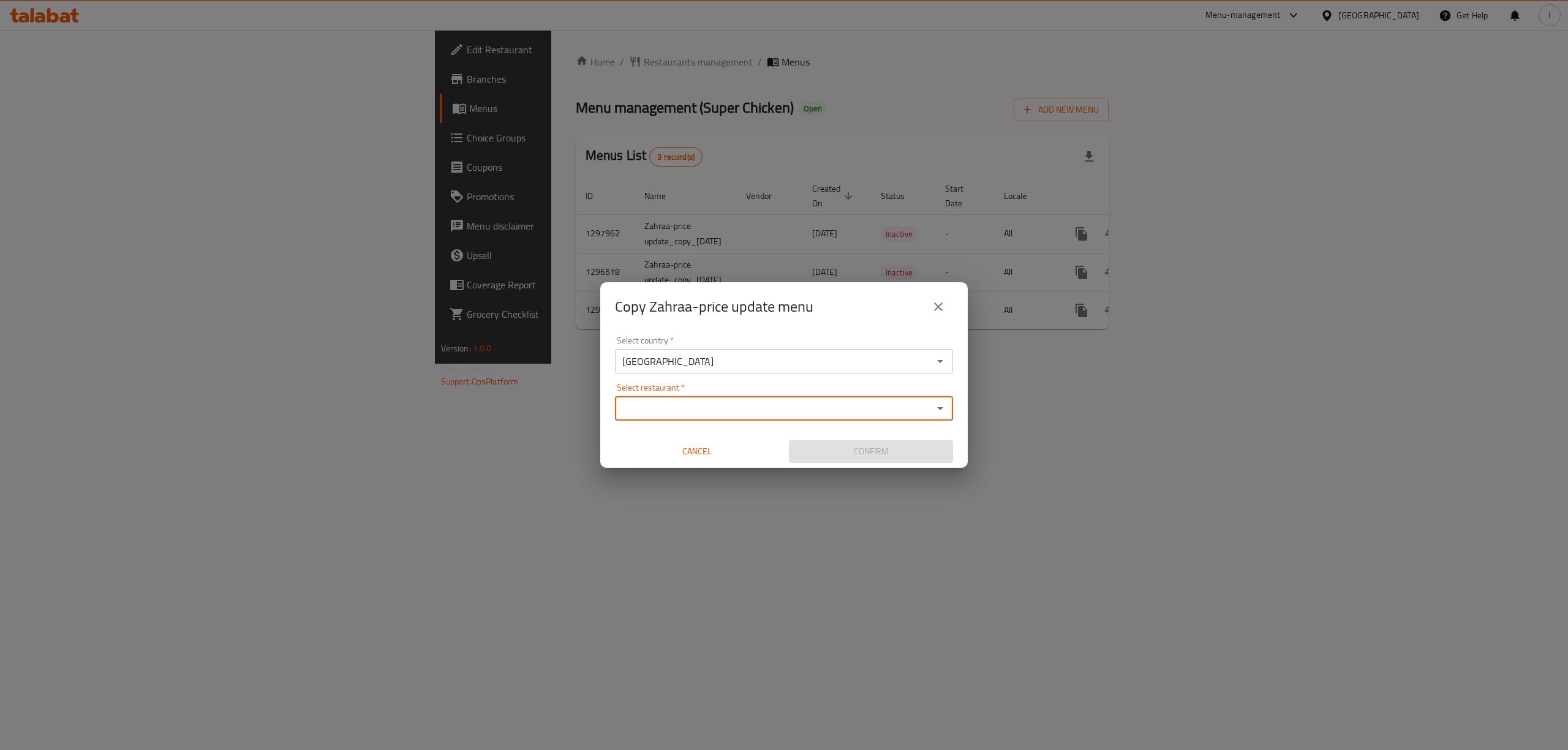
paste input "Super Chicken, Bayaa, [GEOGRAPHIC_DATA]"
click at [640, 406] on input "Super Chicken, Bayaa, [GEOGRAPHIC_DATA]" at bounding box center [774, 409] width 310 height 17
click at [635, 408] on input "Super Chicken, Bayaa, [GEOGRAPHIC_DATA]" at bounding box center [774, 409] width 310 height 17
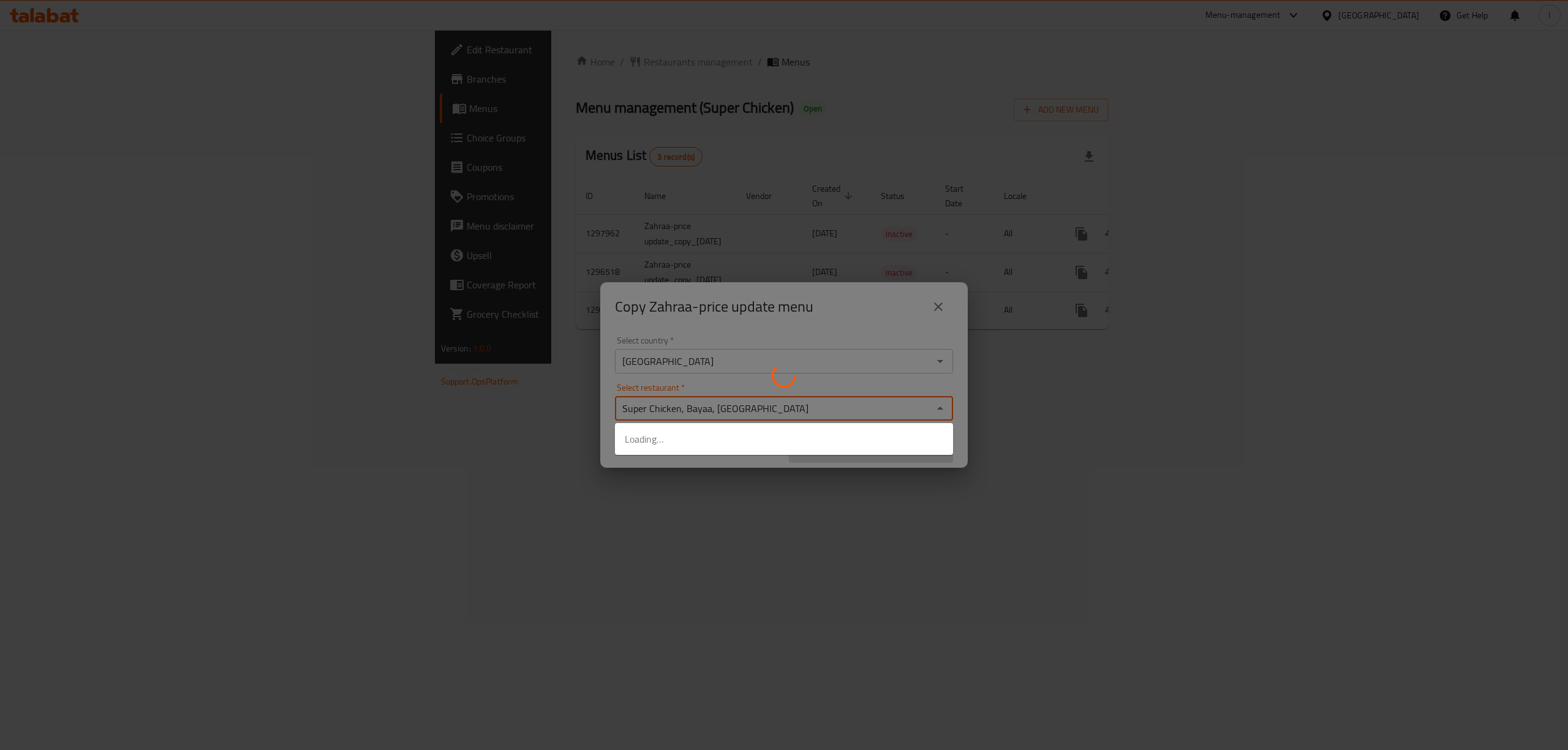
type input "Super Chicken, Bayaa, [GEOGRAPHIC_DATA]"
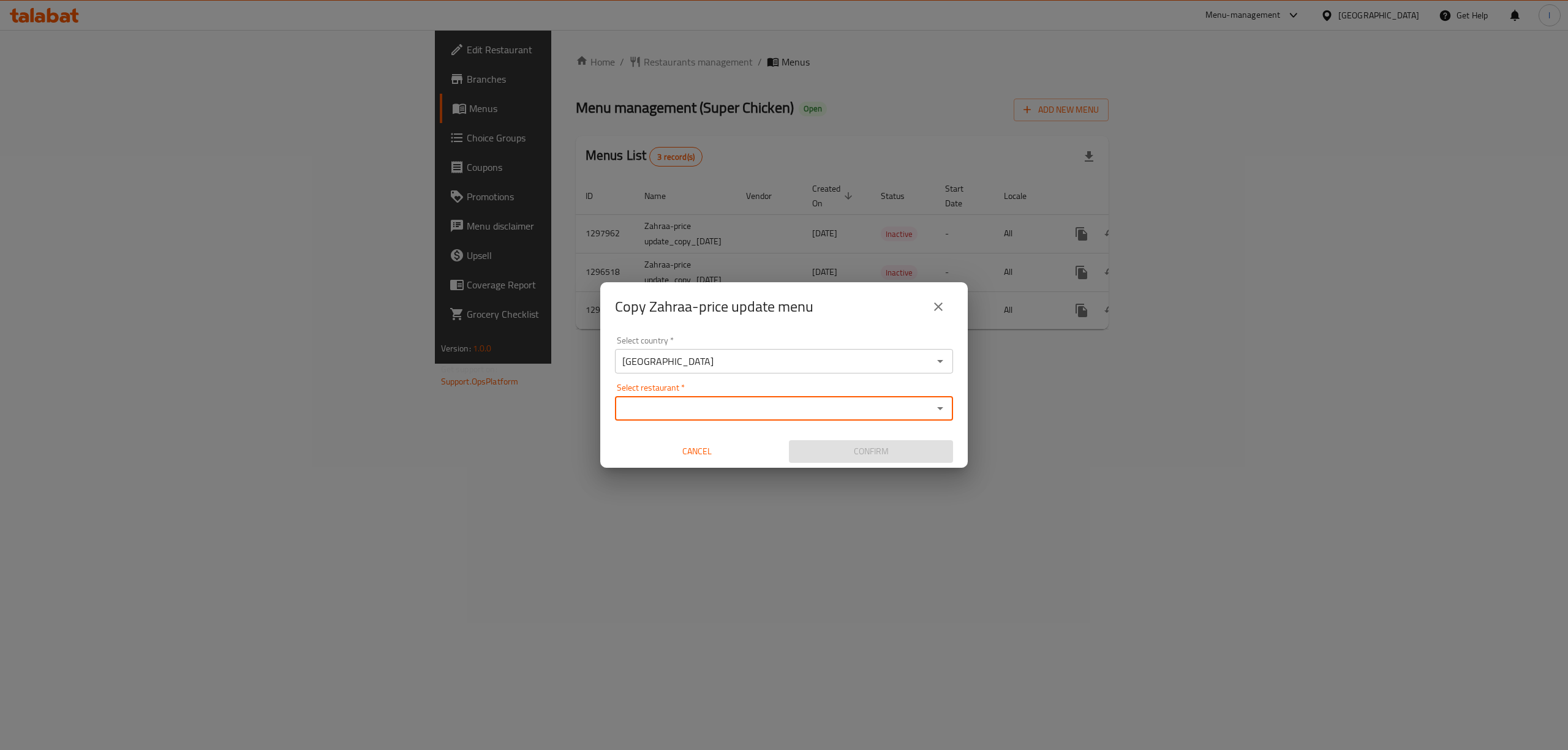
paste input "776468"
type input "776468"
click at [944, 300] on icon "close" at bounding box center [938, 307] width 14 height 14
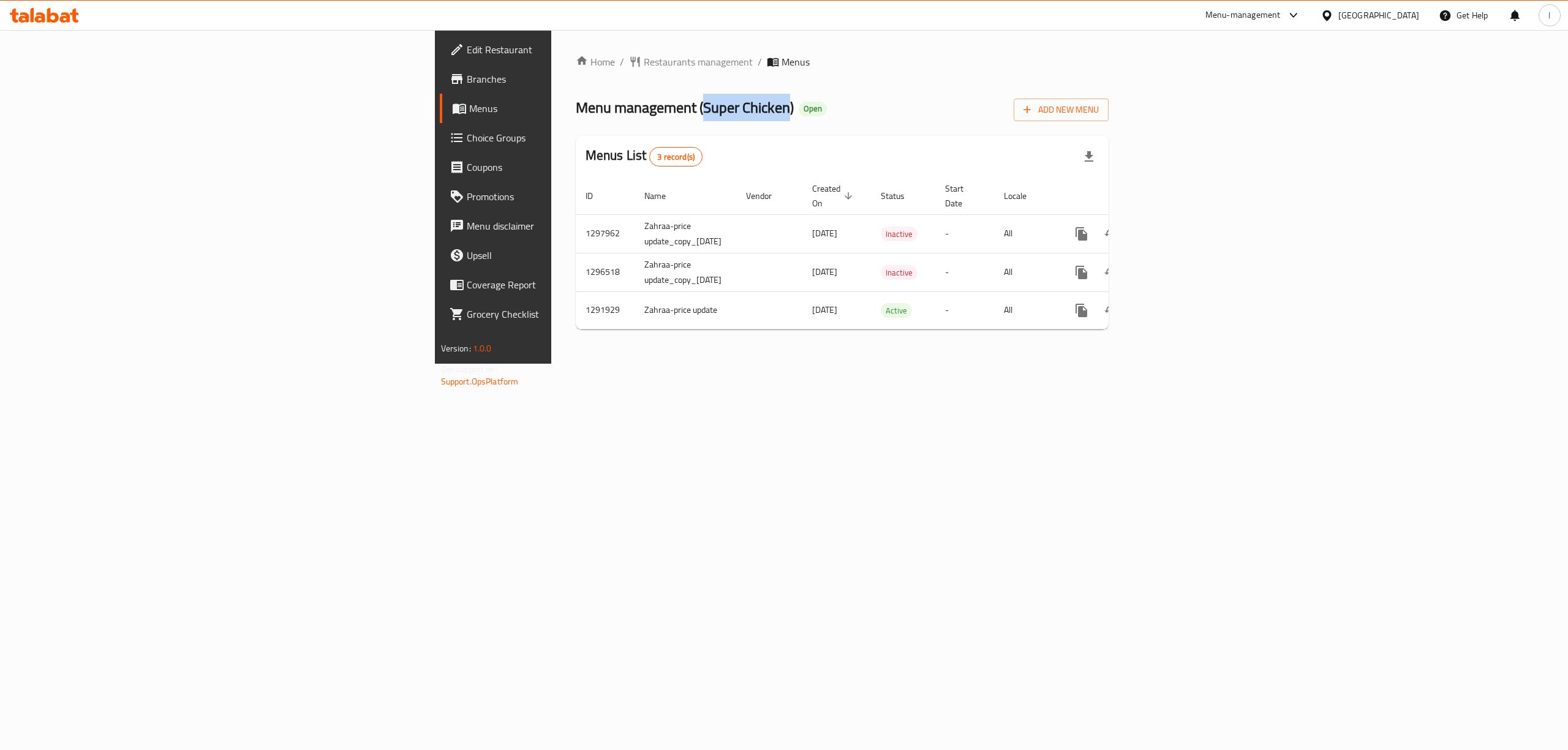
drag, startPoint x: 417, startPoint y: 110, endPoint x: 502, endPoint y: 113, distance: 85.1
click at [576, 113] on span "Menu management ( Super Chicken )" at bounding box center [685, 108] width 218 height 27
copy span "Super Chicken"
click at [1089, 303] on icon "more" at bounding box center [1081, 310] width 14 height 14
click at [1445, 331] on li "Copy menu" at bounding box center [1478, 321] width 123 height 22
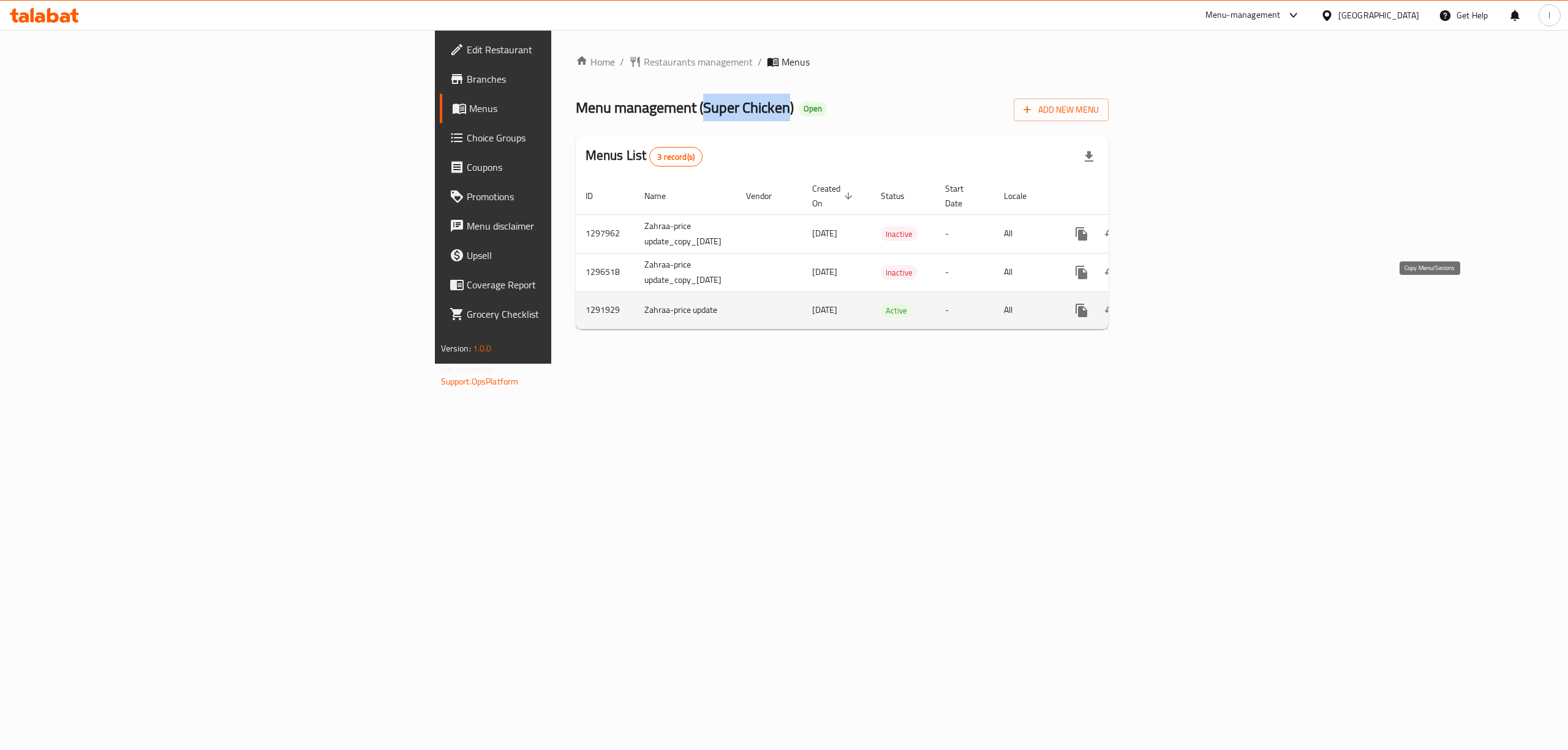
click at [1089, 303] on icon "more" at bounding box center [1081, 310] width 14 height 14
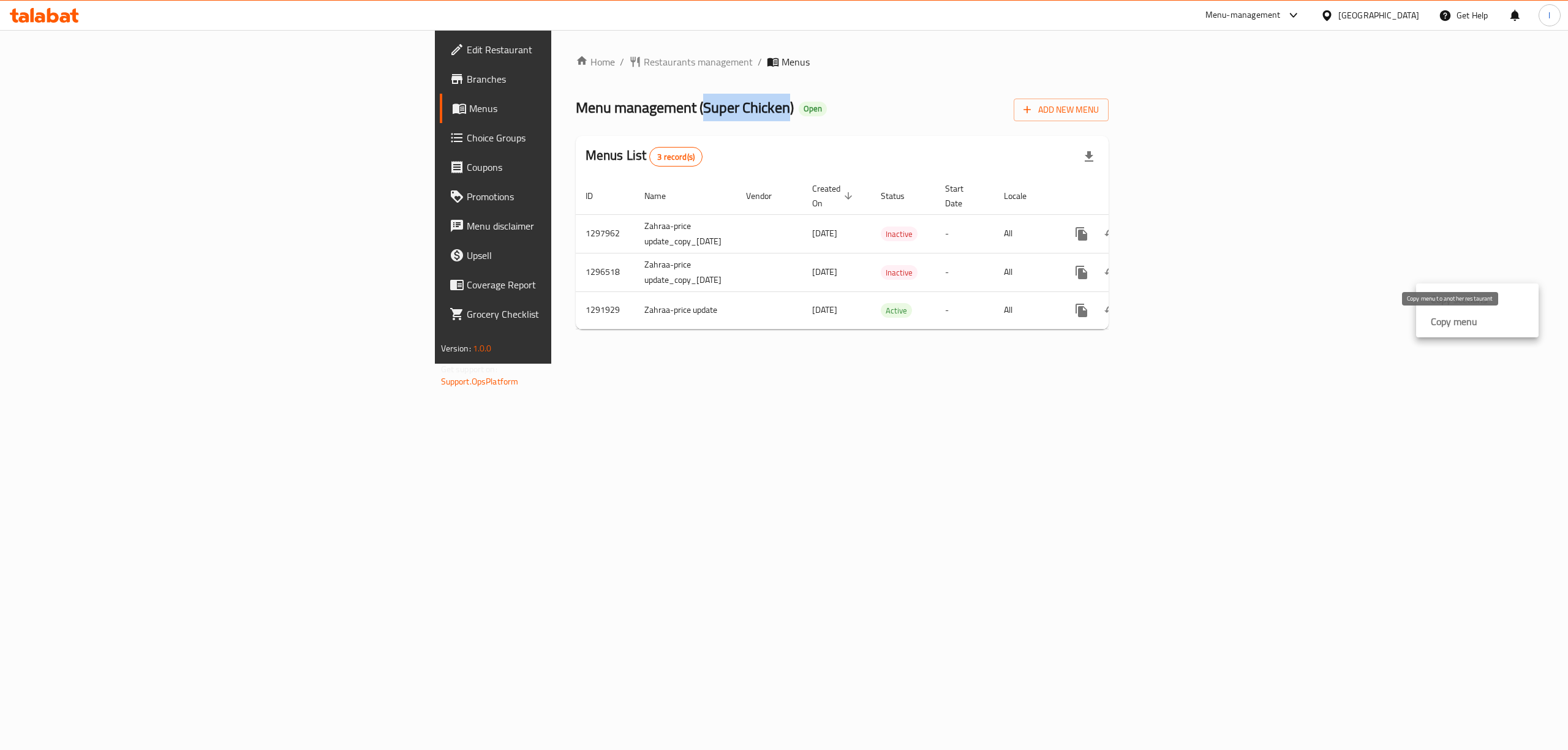
click at [1429, 323] on div "Copy menu" at bounding box center [1451, 321] width 51 height 14
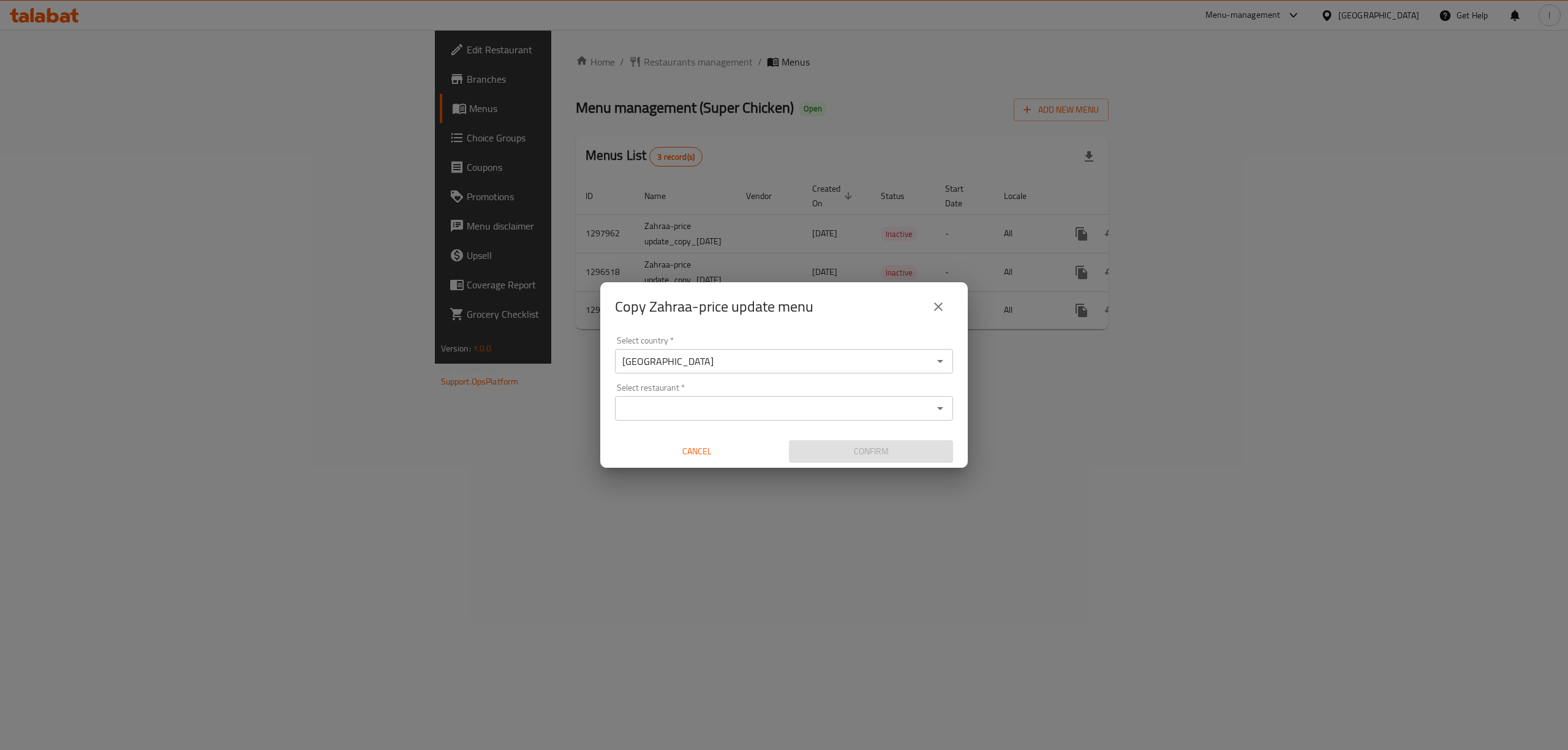
click at [742, 406] on input "Select restaurant   *" at bounding box center [774, 409] width 310 height 17
paste input "Super Chicken"
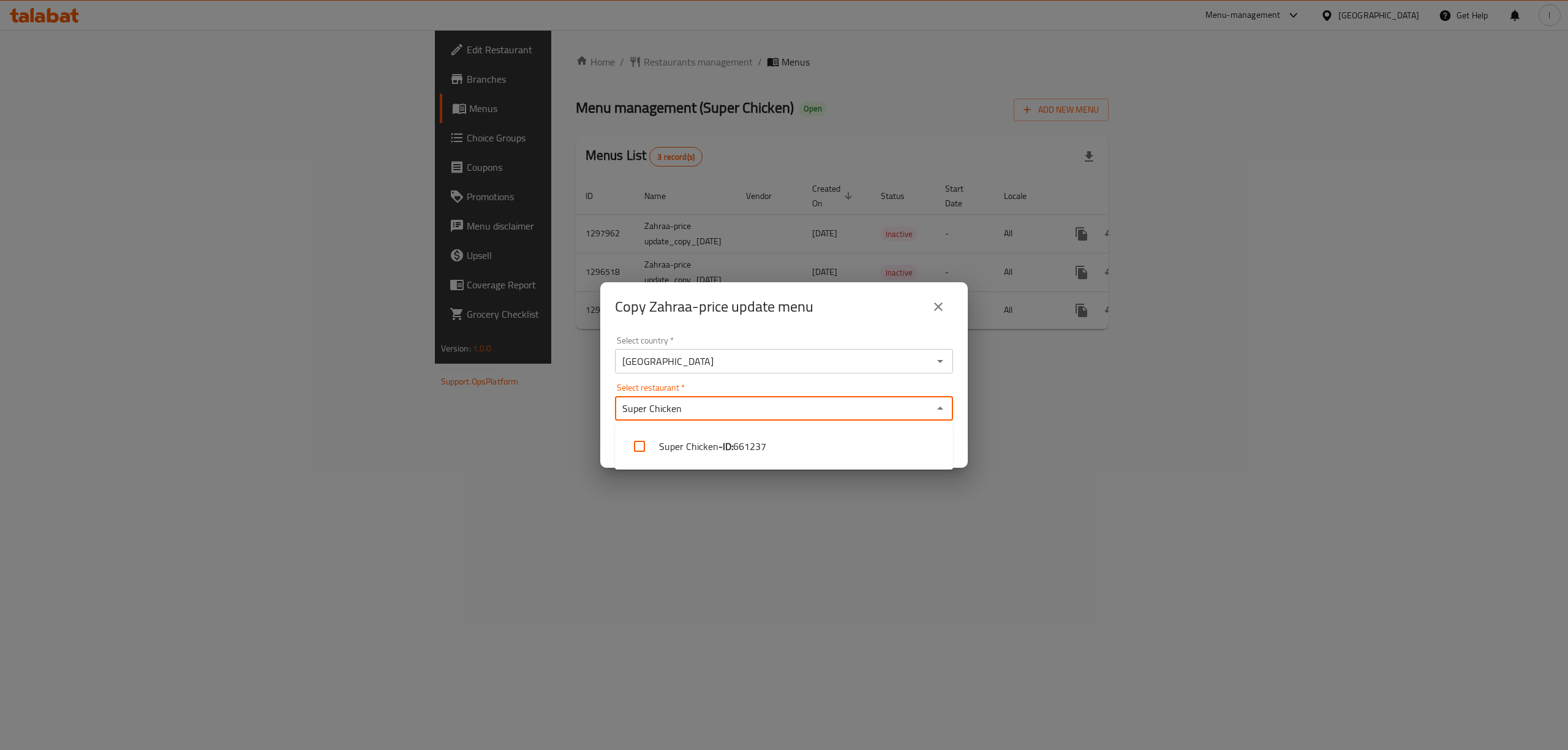
type input "Super Chicken"
click at [750, 411] on input "Select restaurant   *" at bounding box center [774, 409] width 310 height 17
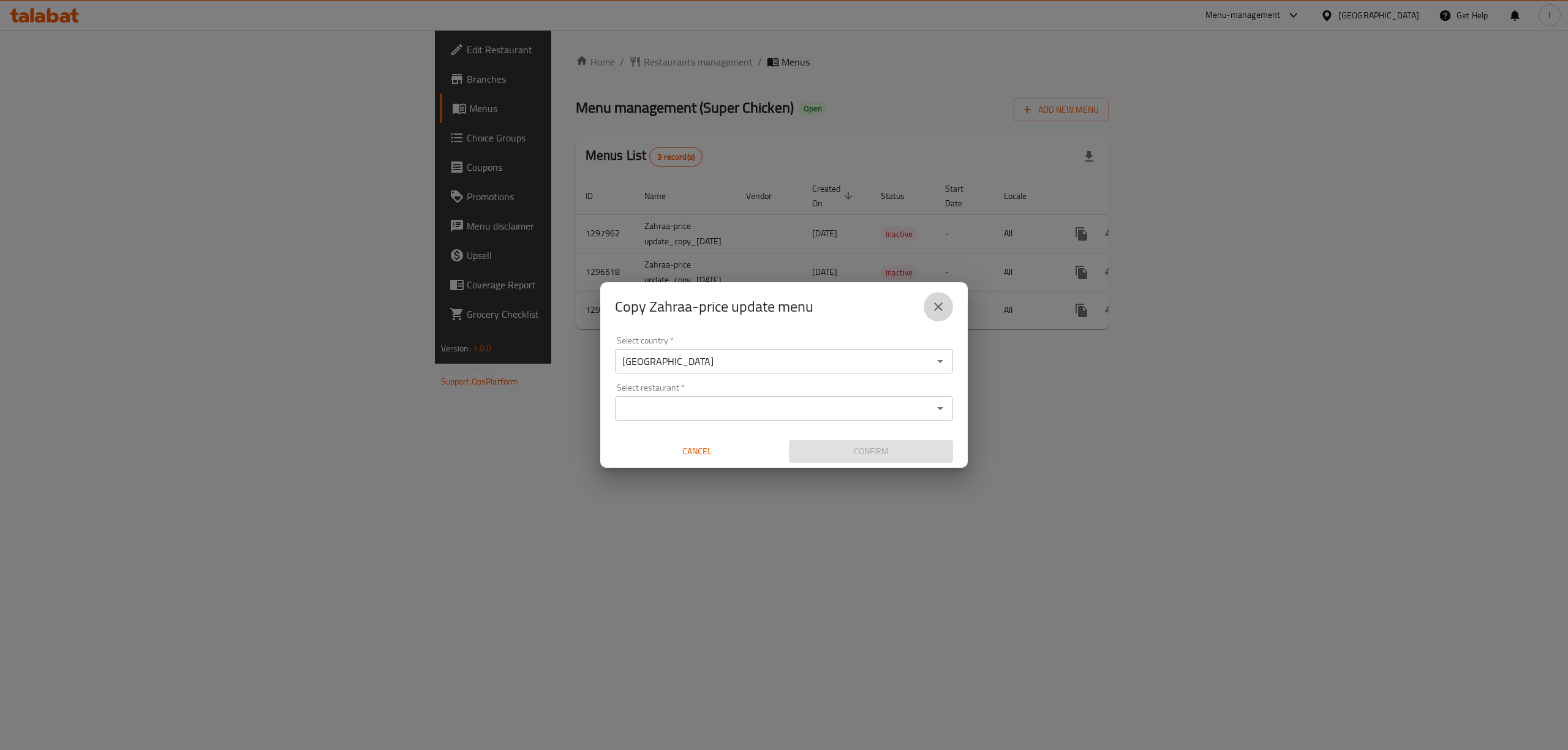
click at [946, 312] on button "close" at bounding box center [938, 307] width 30 height 30
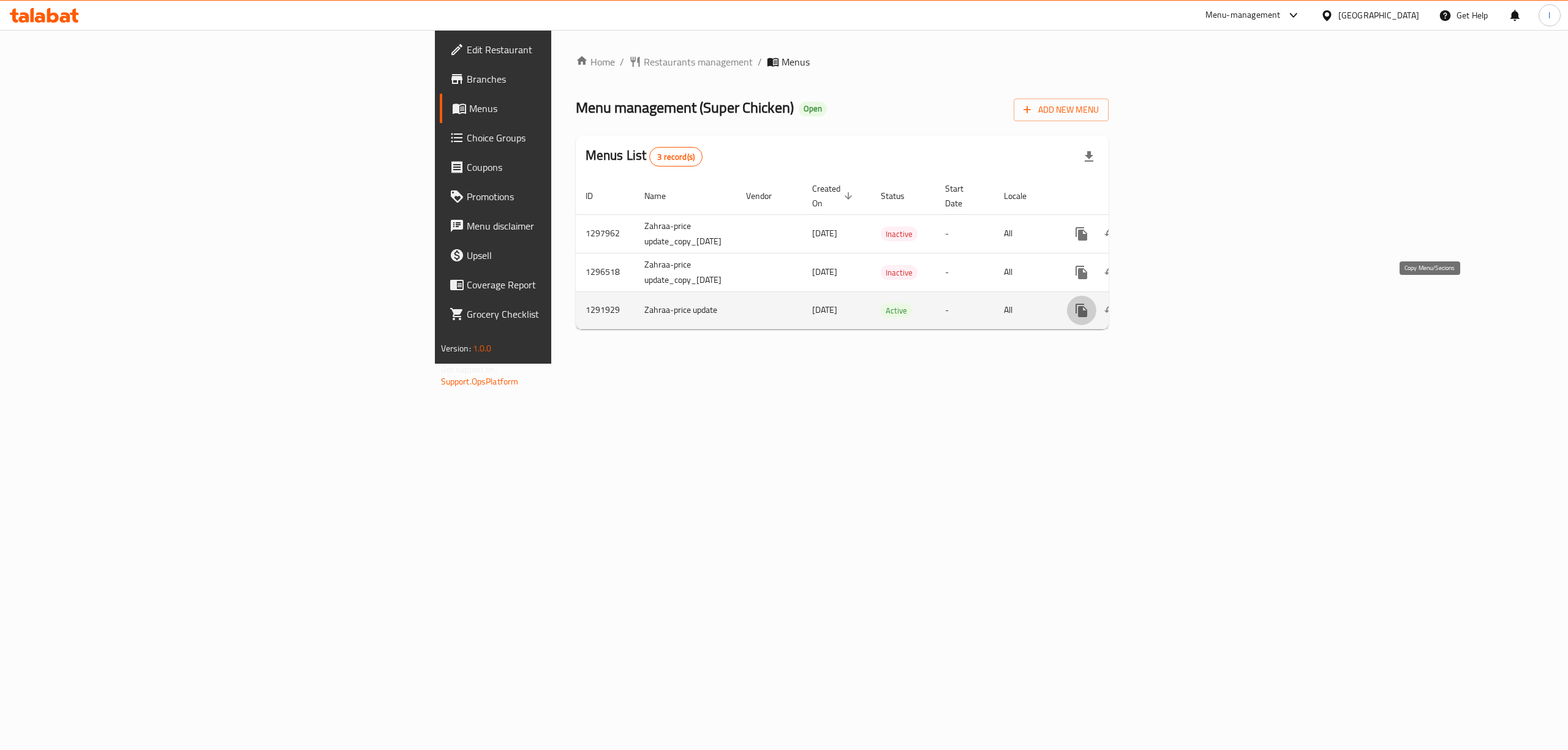
click at [1087, 304] on icon "more" at bounding box center [1081, 310] width 12 height 14
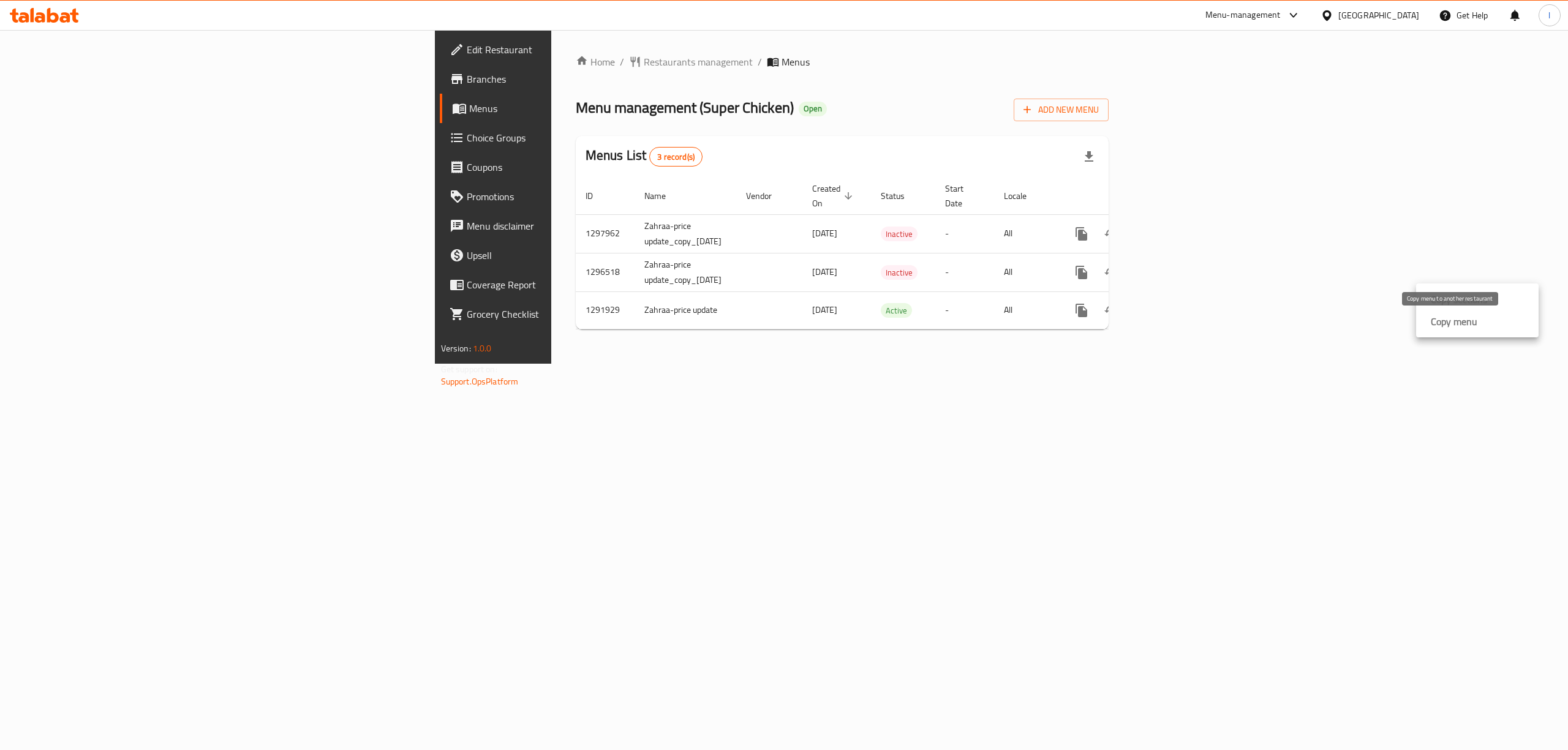
click at [1463, 322] on strong "Copy menu" at bounding box center [1454, 321] width 46 height 14
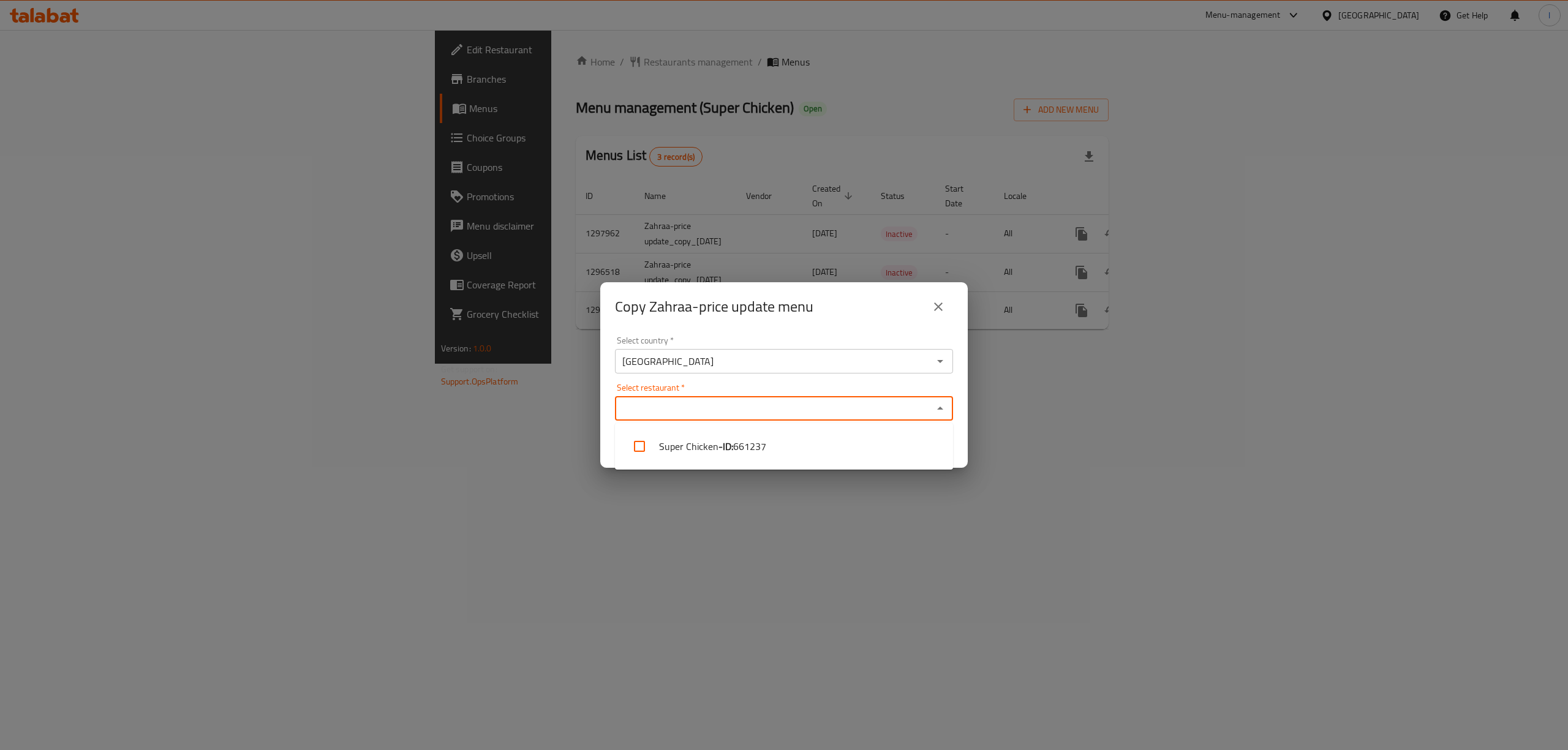
paste input "Super Chicken, Bayaa"
type input "Super Chicken"
click at [944, 310] on icon "close" at bounding box center [938, 307] width 14 height 14
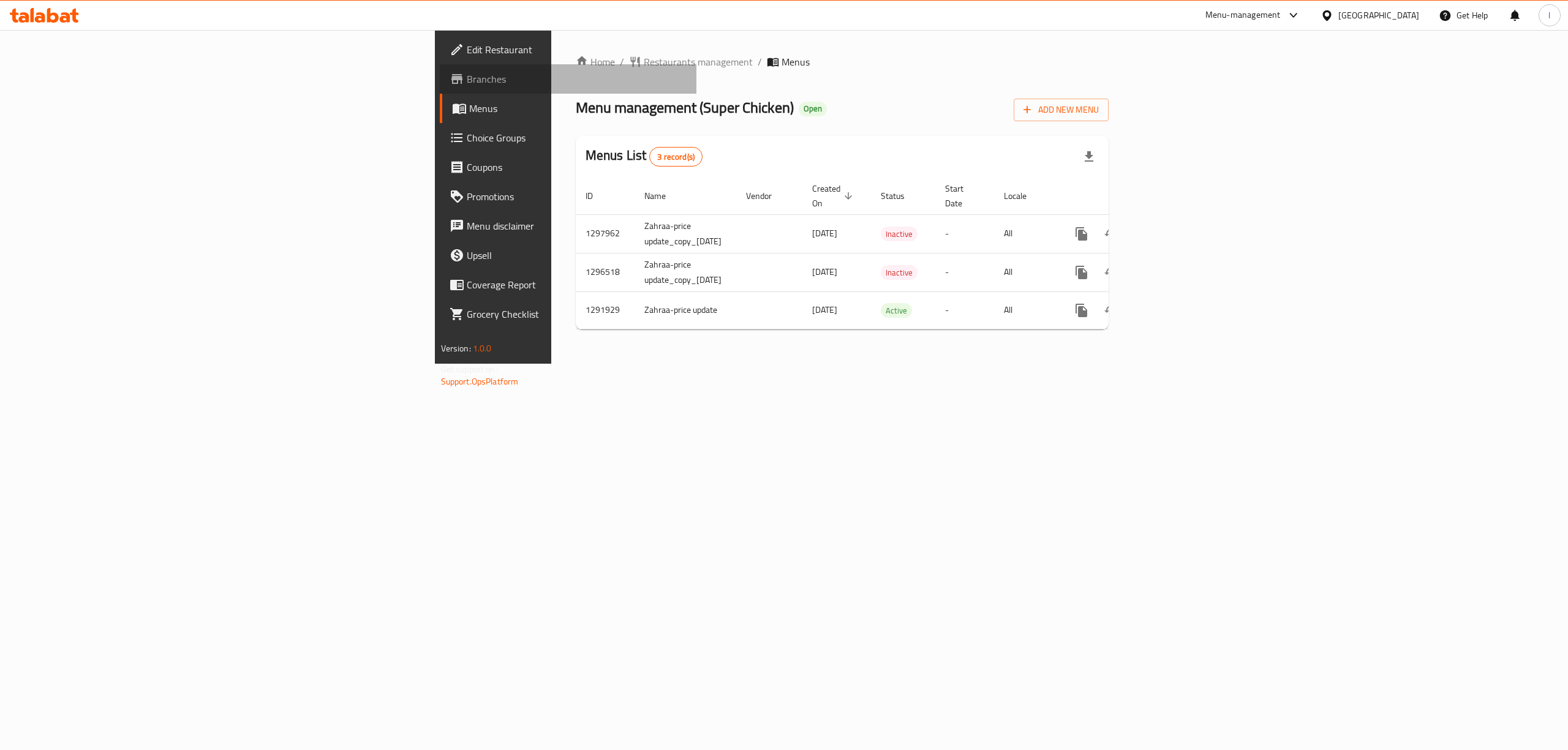
click at [467, 77] on span "Branches" at bounding box center [577, 79] width 220 height 14
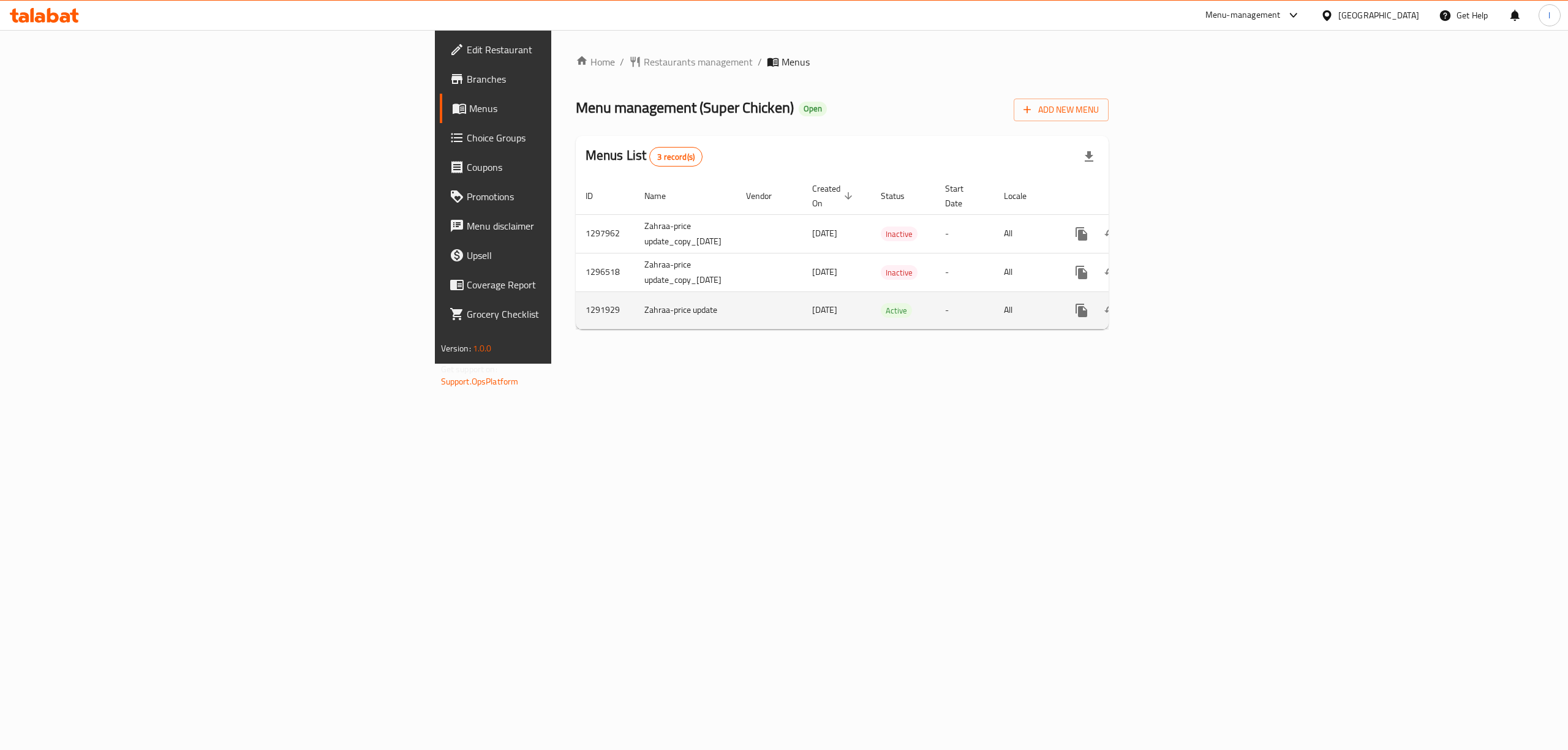
click at [1177, 303] on icon "enhanced table" at bounding box center [1170, 310] width 14 height 14
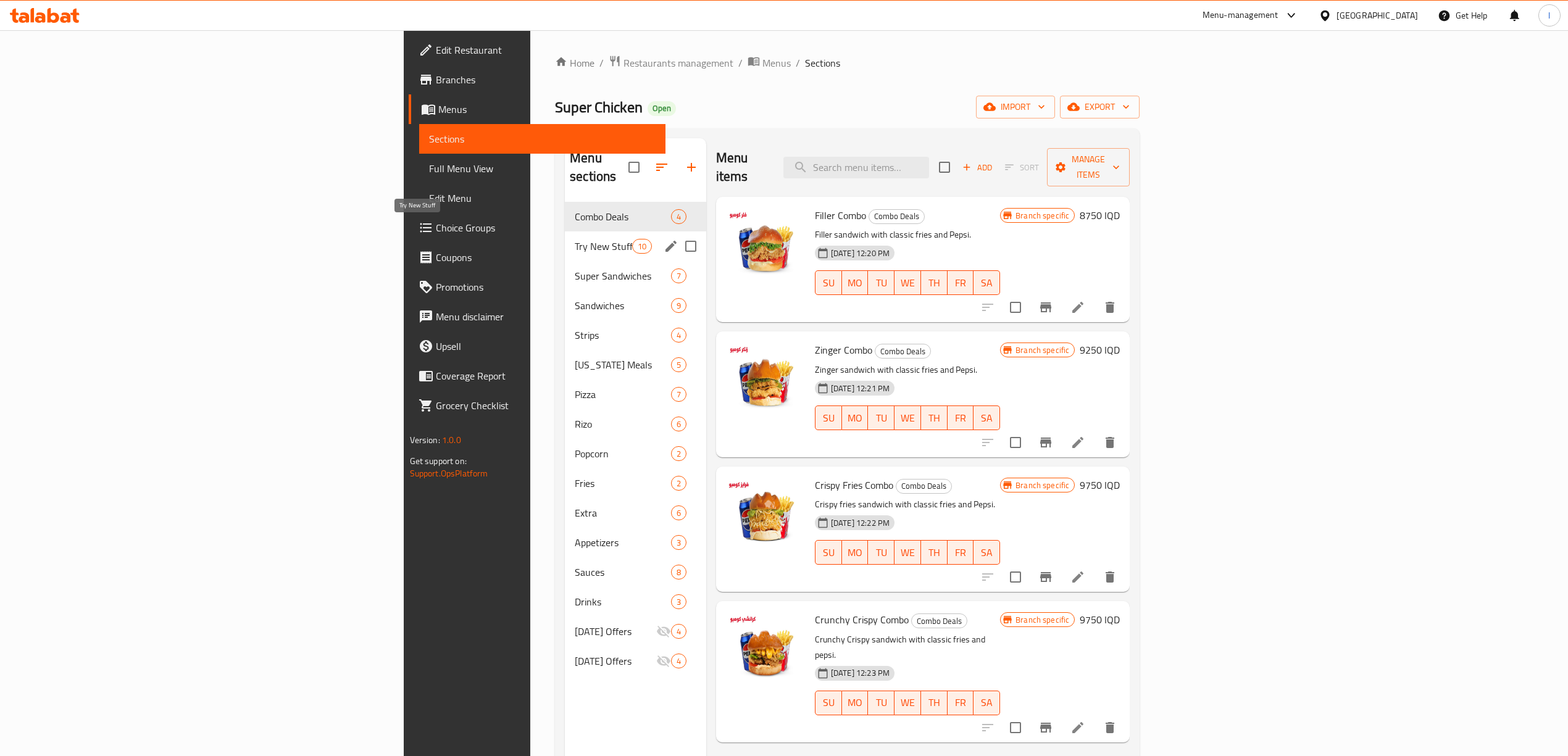
click at [575, 239] on span "Try New Stuff" at bounding box center [603, 246] width 57 height 15
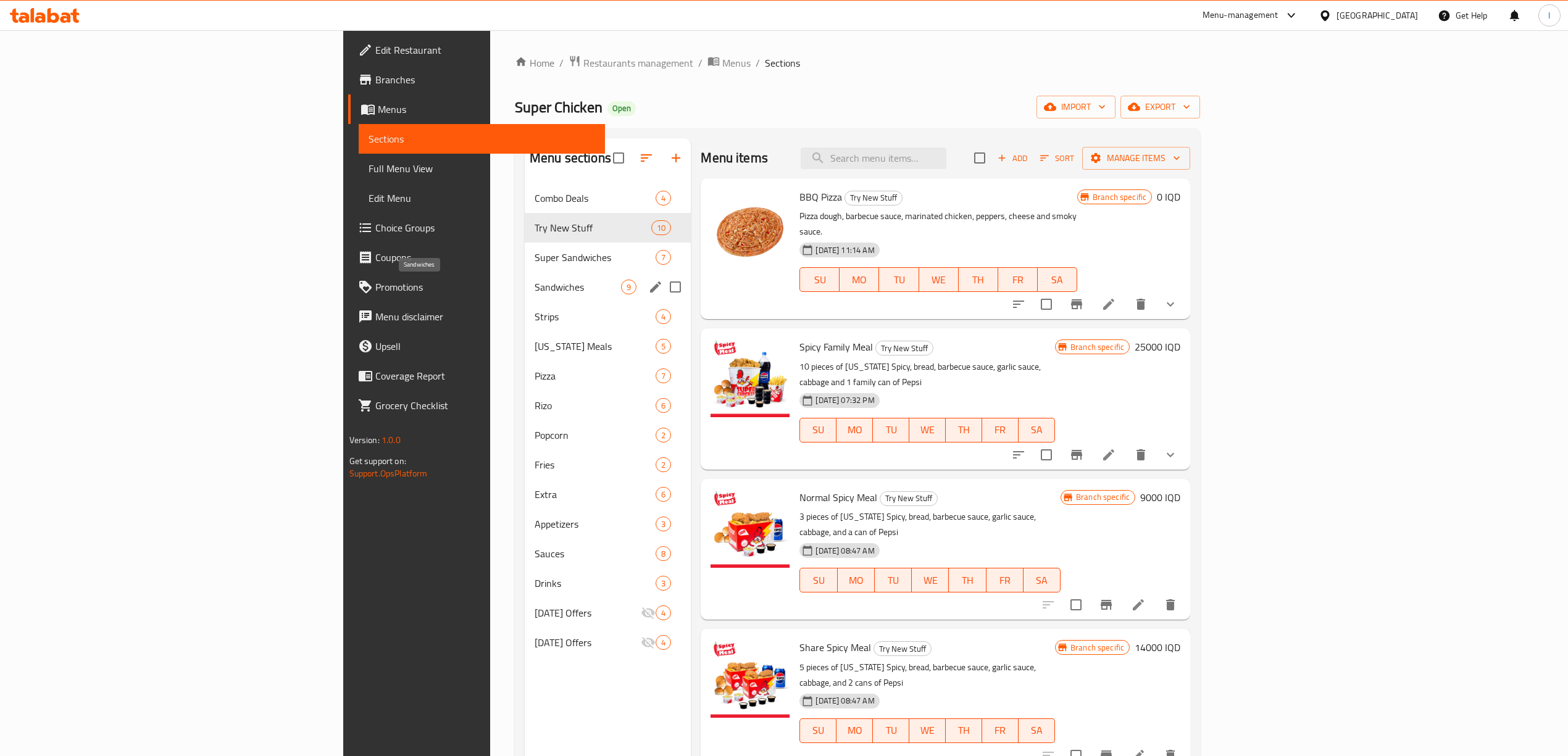
click at [535, 294] on span "Sandwiches" at bounding box center [578, 287] width 87 height 15
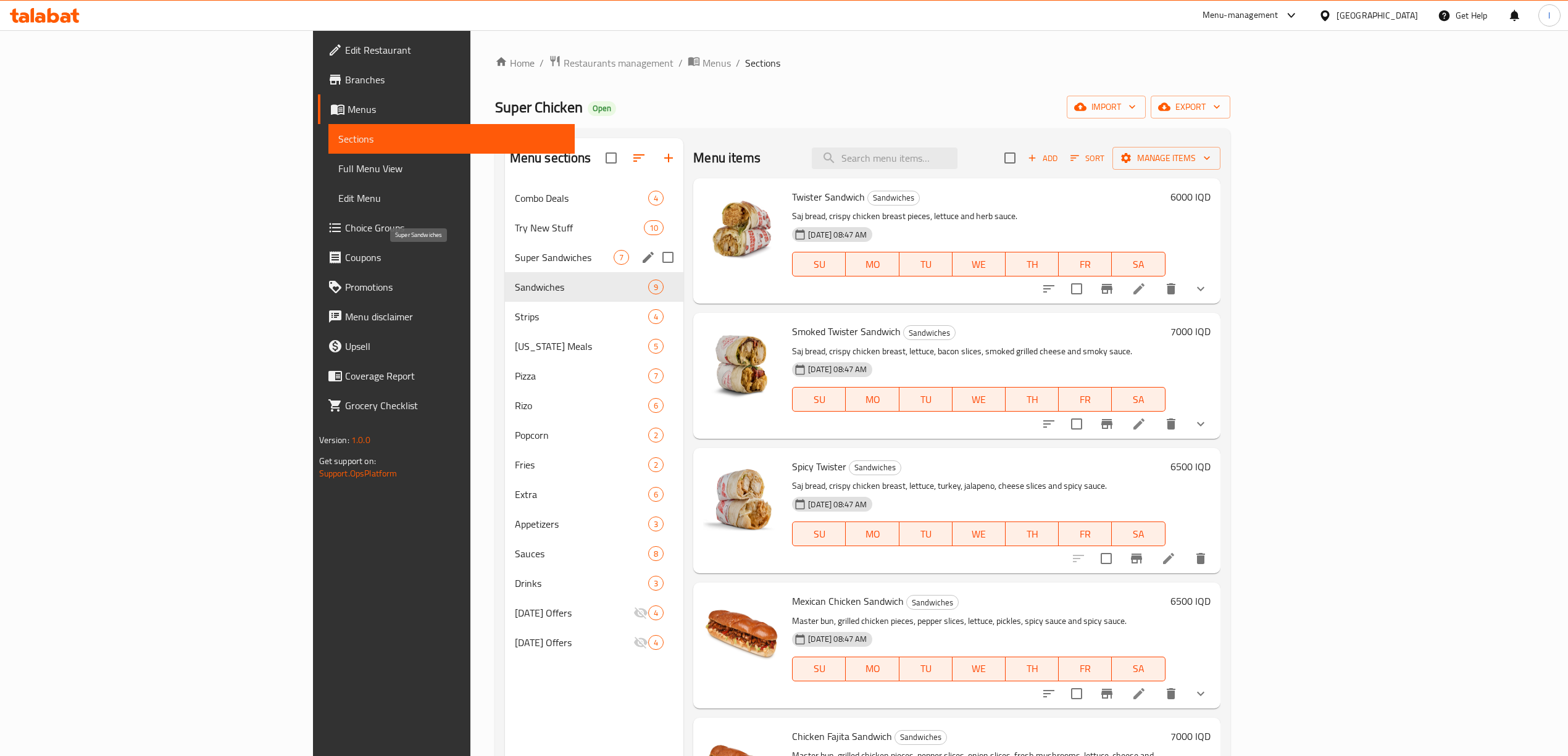
click at [515, 253] on span "Super Sandwiches" at bounding box center [565, 258] width 100 height 15
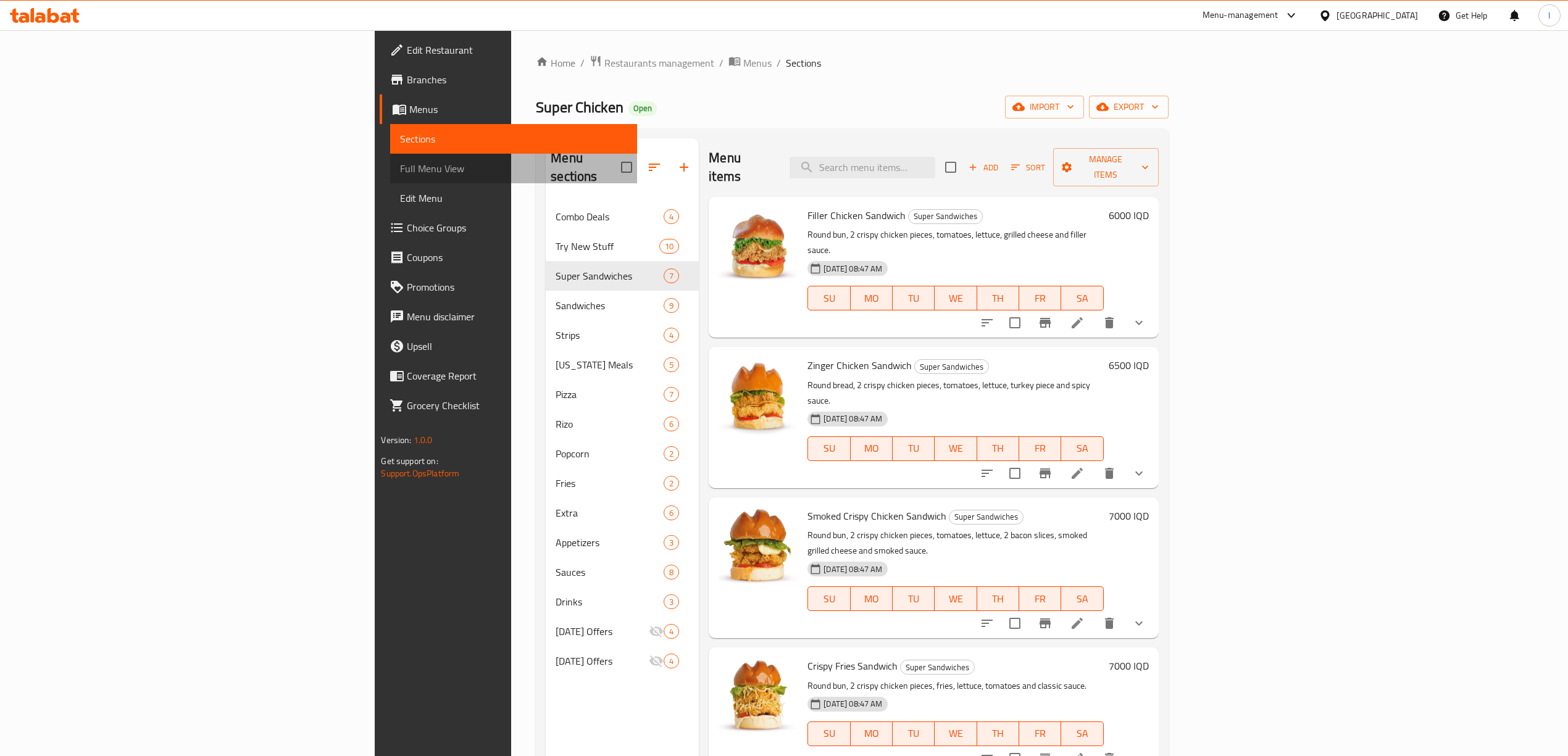
click at [400, 168] on span "Full Menu View" at bounding box center [513, 168] width 226 height 15
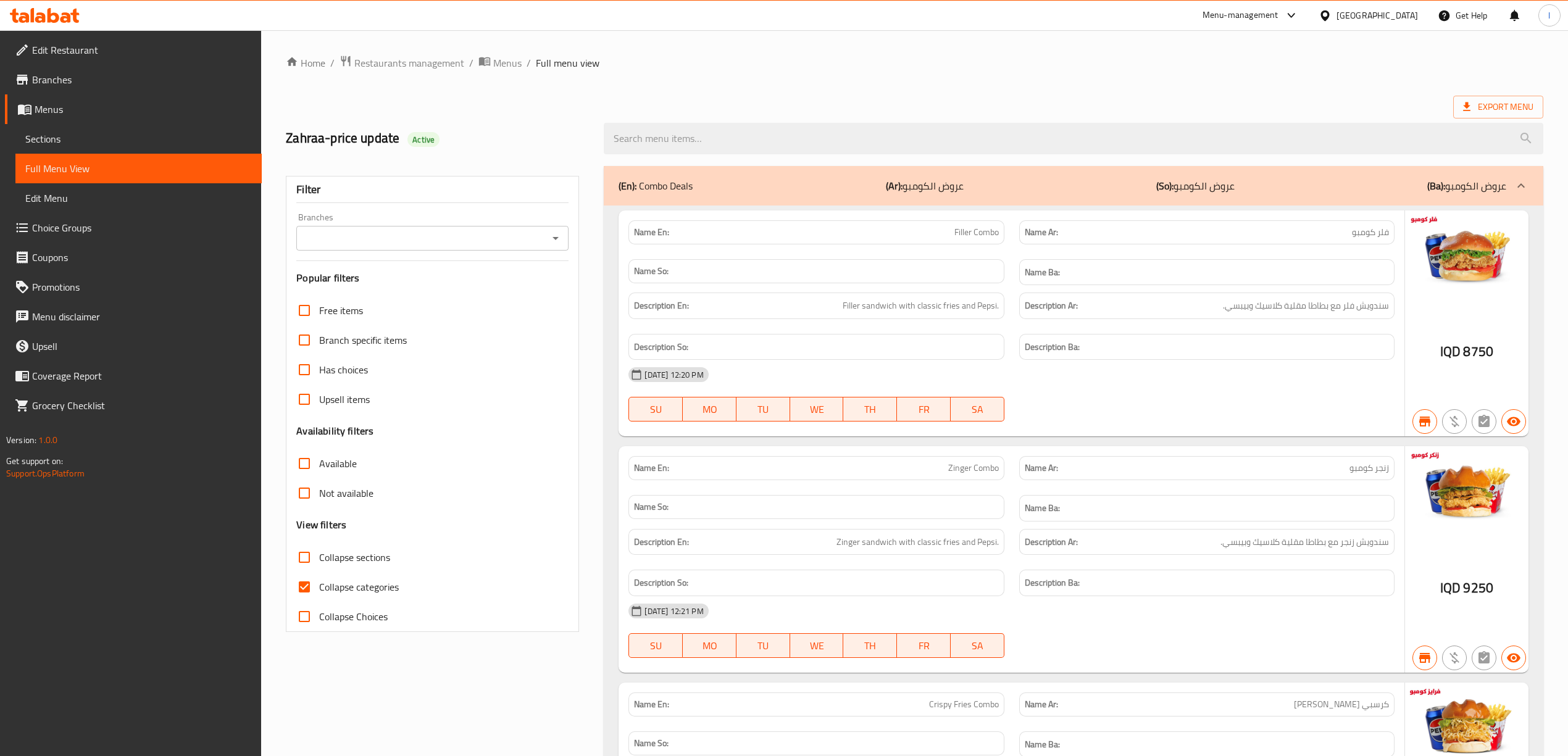
click at [343, 581] on span "Collapse categories" at bounding box center [359, 587] width 79 height 15
click at [319, 581] on input "Collapse categories" at bounding box center [304, 587] width 30 height 30
checkbox input "false"
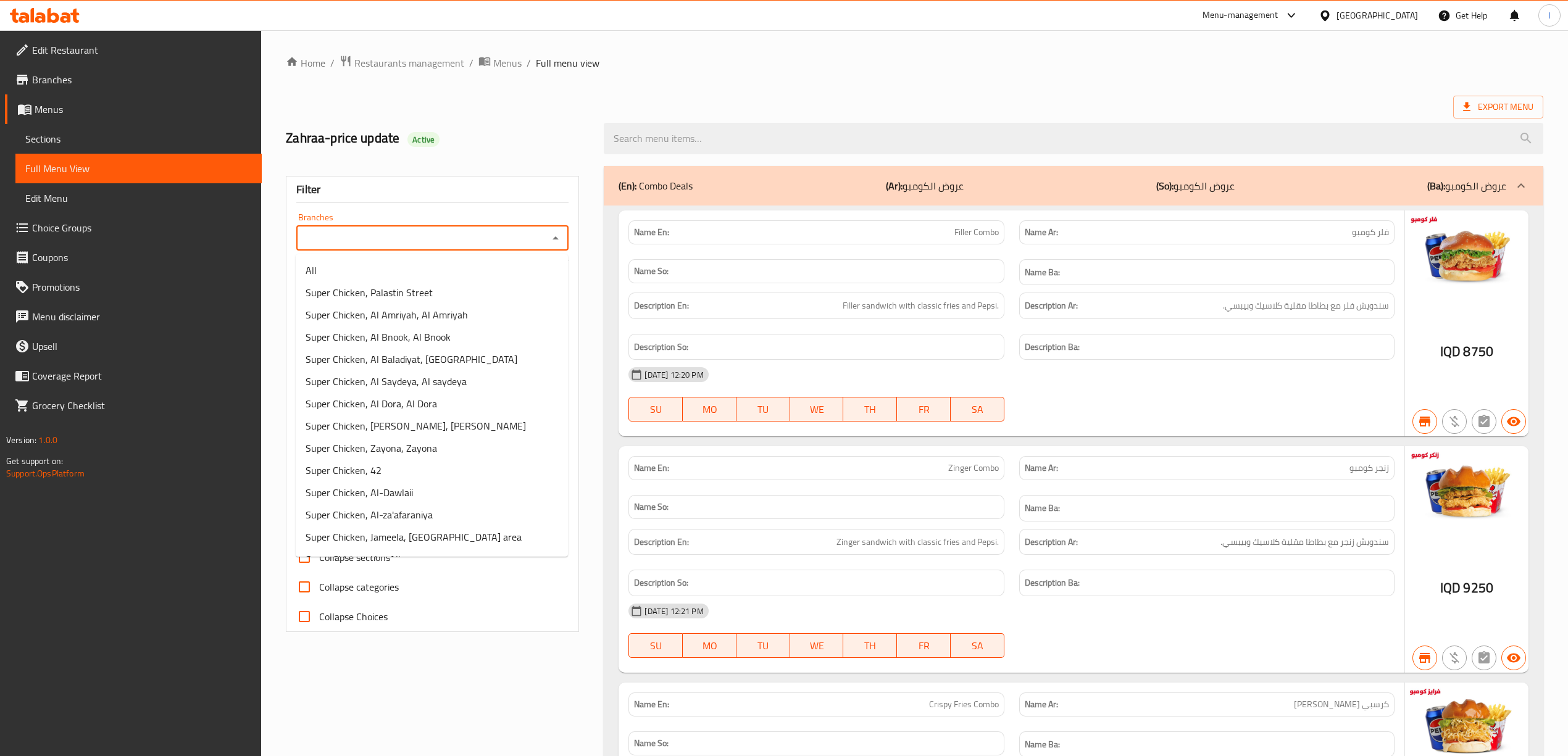
click at [506, 245] on input "Branches" at bounding box center [422, 239] width 244 height 17
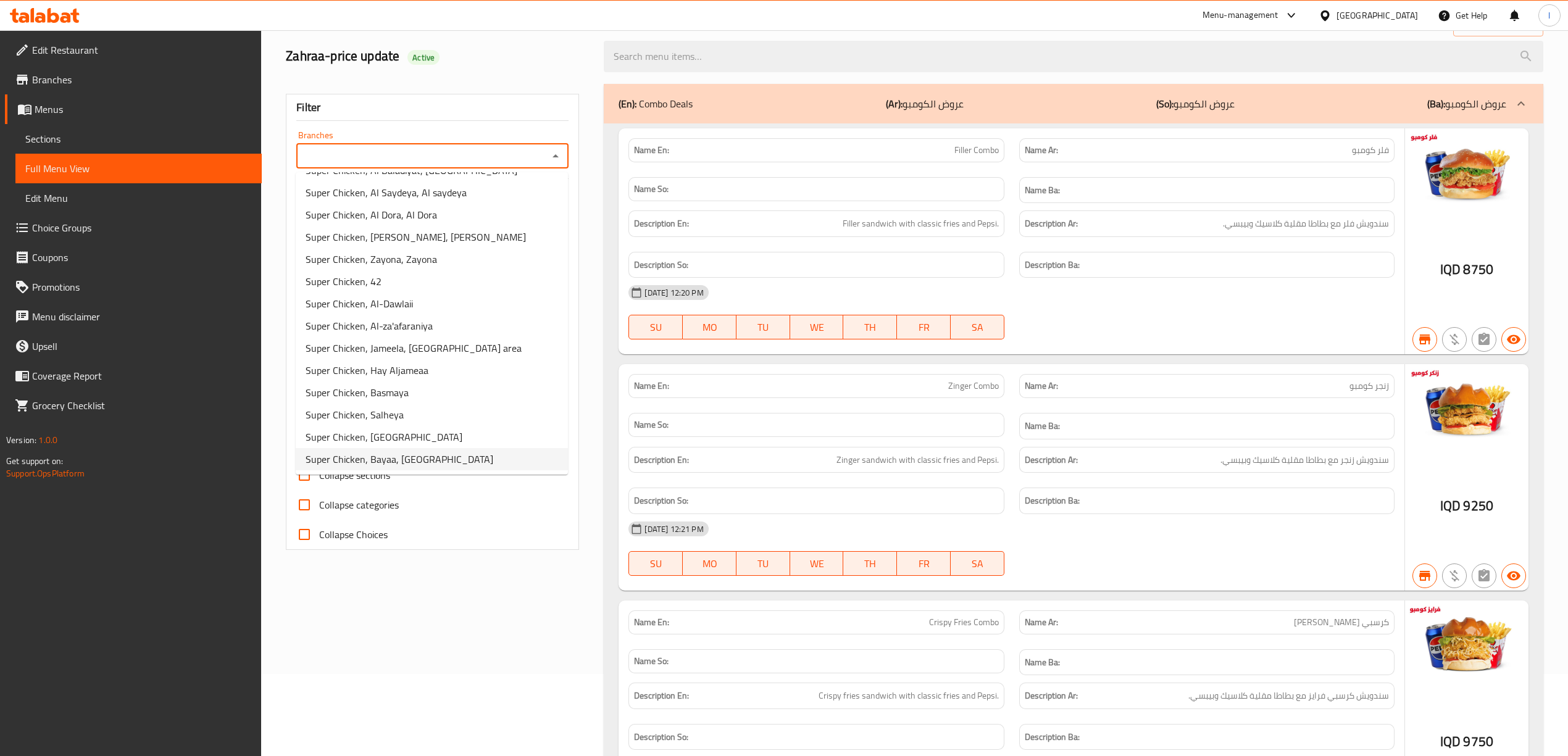
click at [463, 462] on li "Super Chicken, Bayaa, [GEOGRAPHIC_DATA]" at bounding box center [431, 459] width 272 height 23
type input "Super Chicken, Bayaa, [GEOGRAPHIC_DATA]"
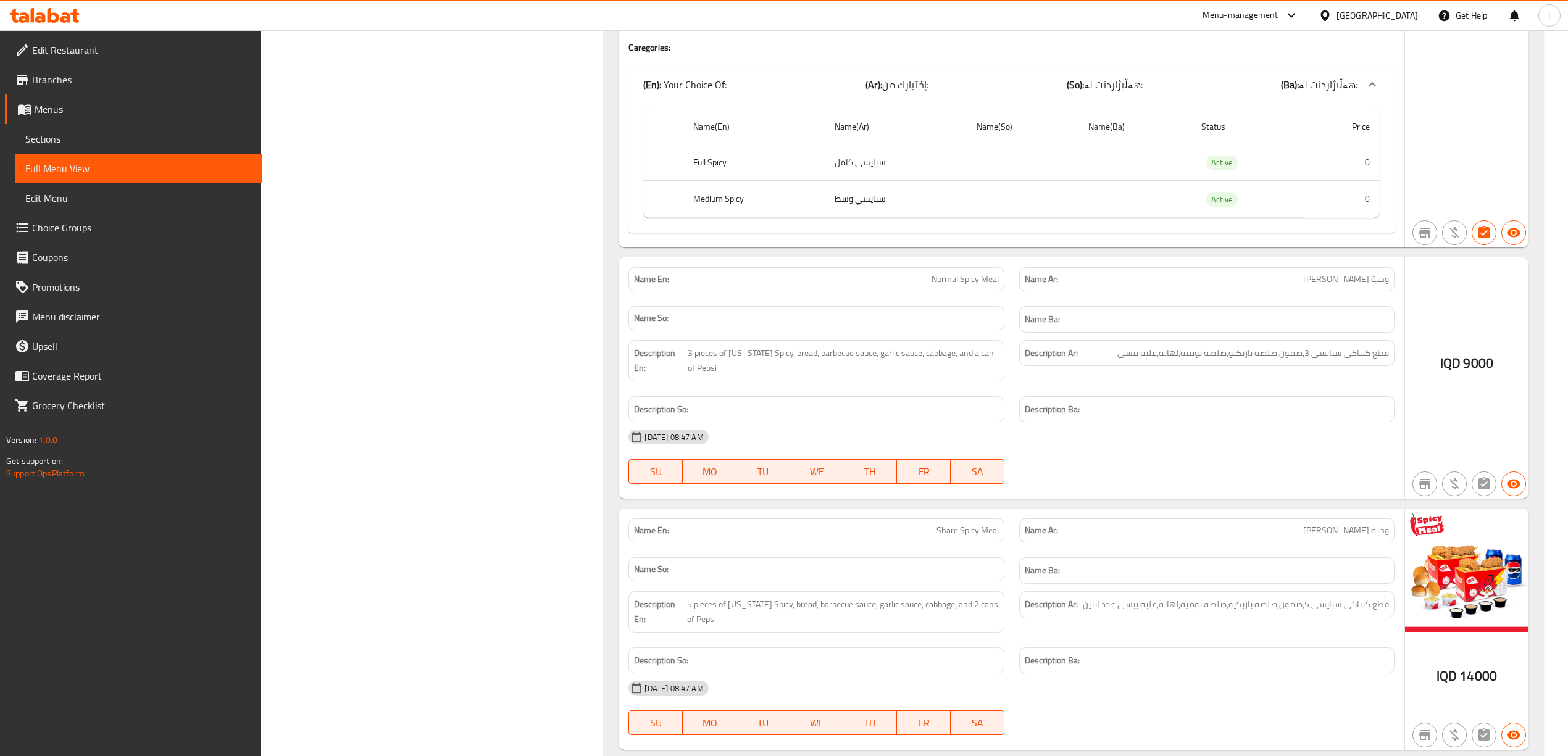
scroll to position [0, 0]
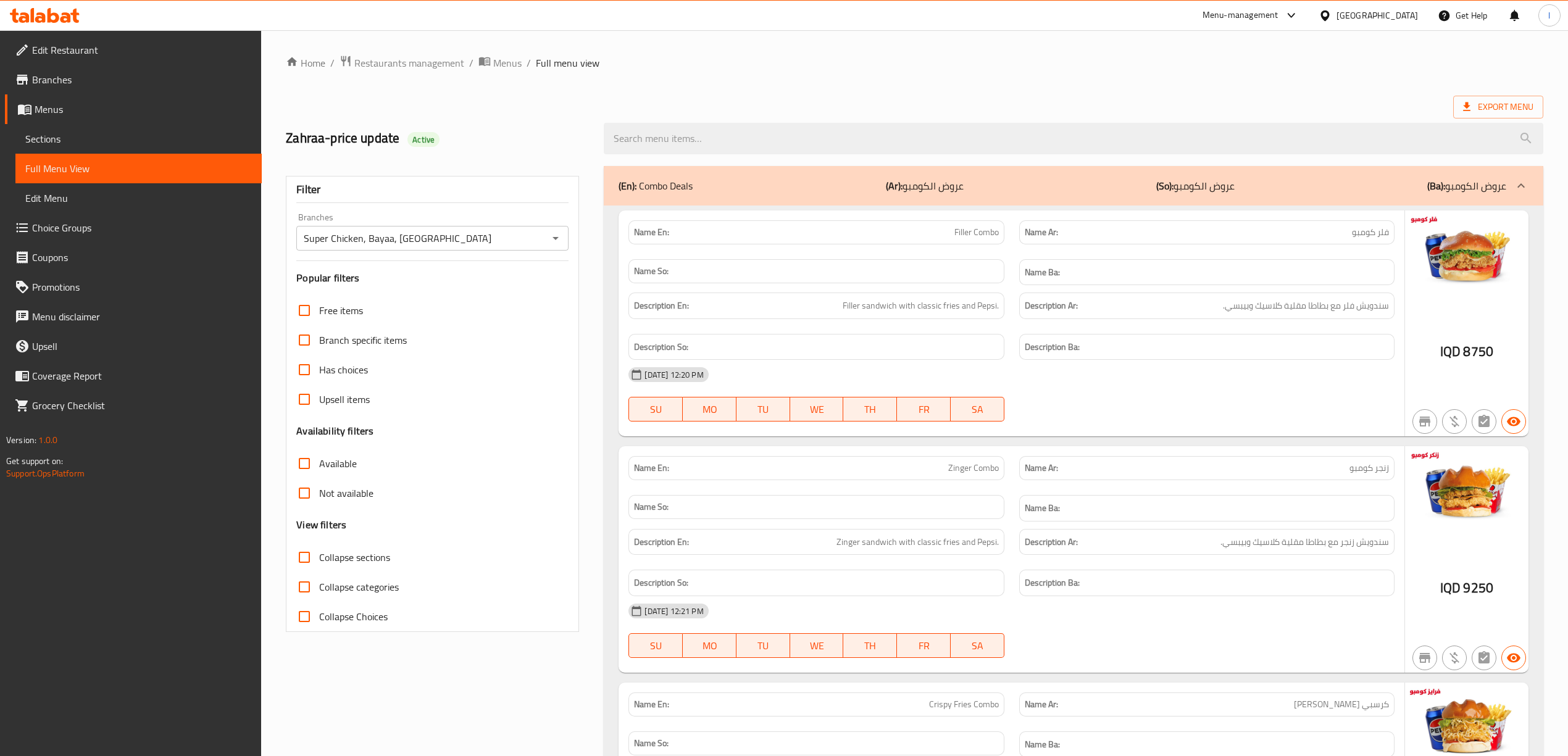
click at [384, 553] on span "Collapse sections" at bounding box center [355, 557] width 71 height 15
click at [319, 553] on input "Collapse sections" at bounding box center [304, 557] width 30 height 30
checkbox input "true"
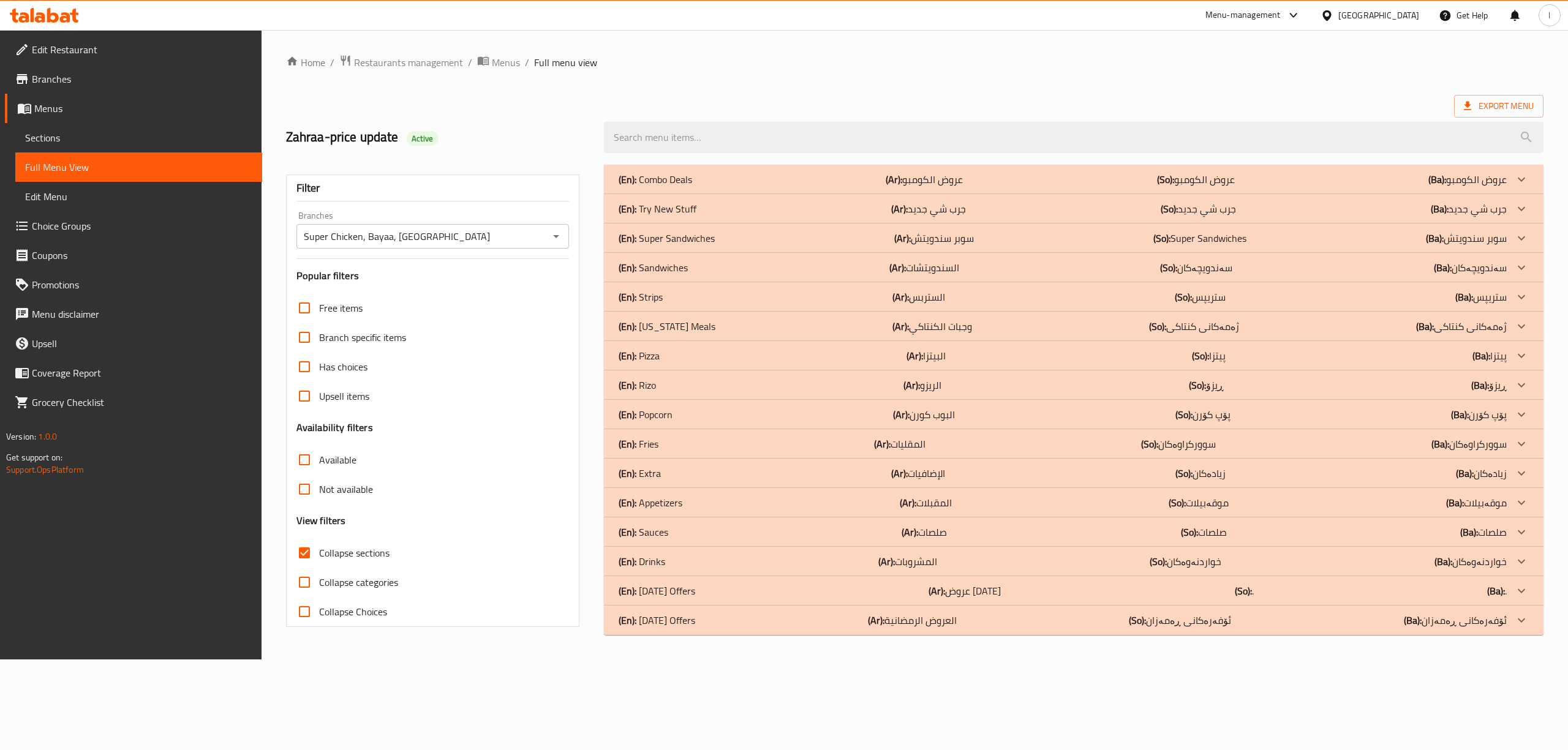
click at [1175, 187] on div "(En): Ramadan Offers (Ar): عروض رمضان (So): . (Ba): ." at bounding box center [1063, 179] width 888 height 14
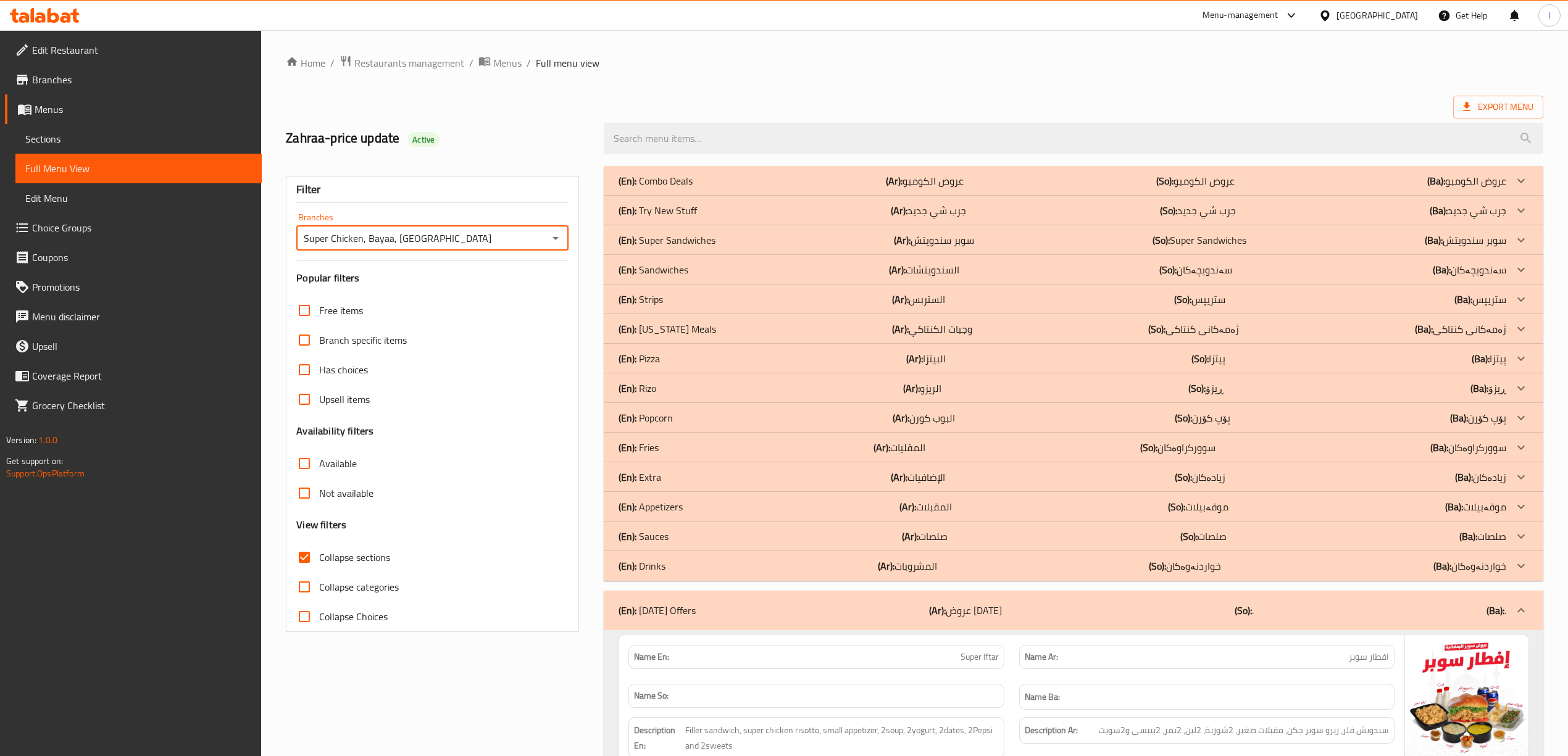
click at [487, 247] on input "Super Chicken, Bayaa, [GEOGRAPHIC_DATA]" at bounding box center [422, 239] width 244 height 17
click at [94, 107] on span "Menus" at bounding box center [143, 109] width 218 height 15
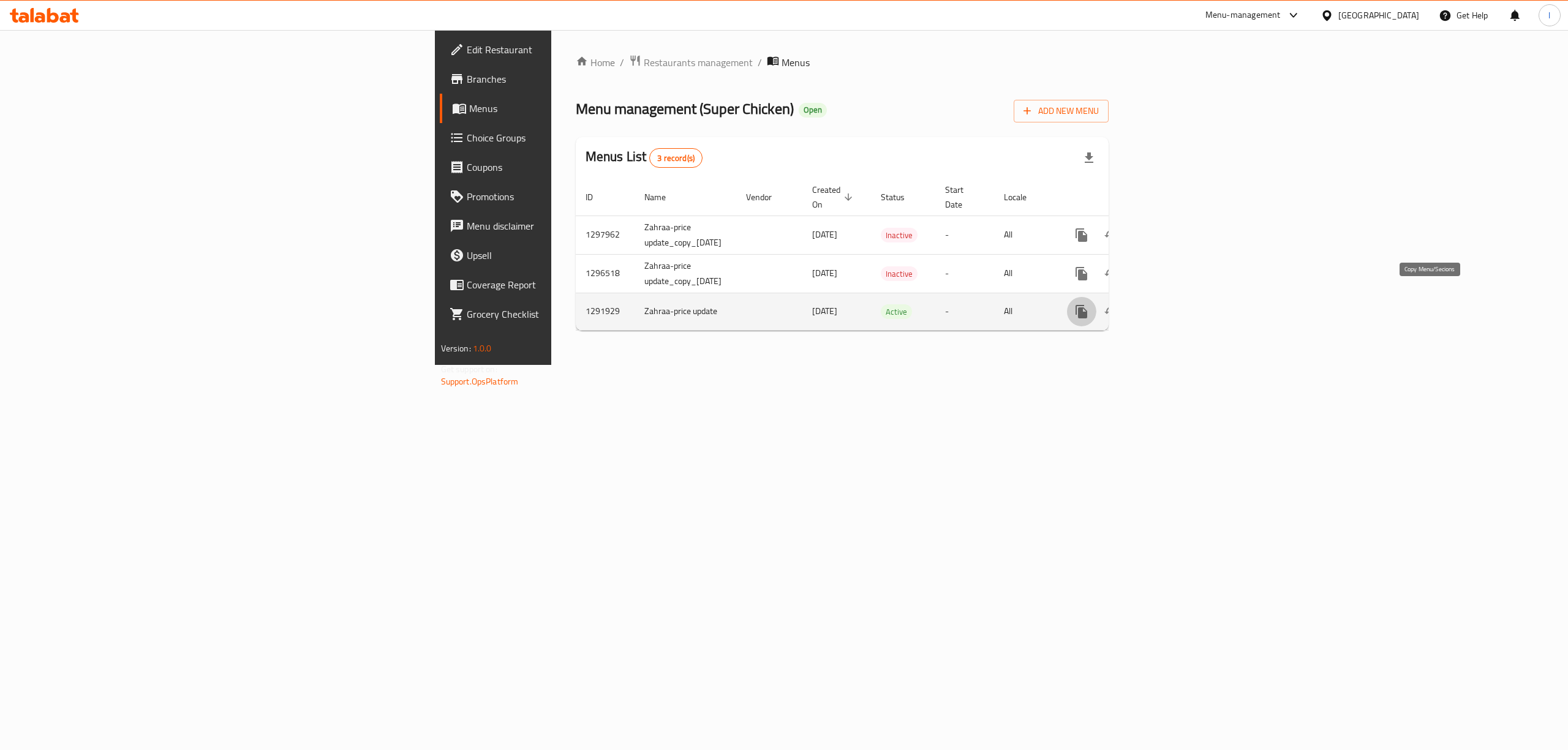
click at [1097, 302] on button "more" at bounding box center [1081, 312] width 30 height 30
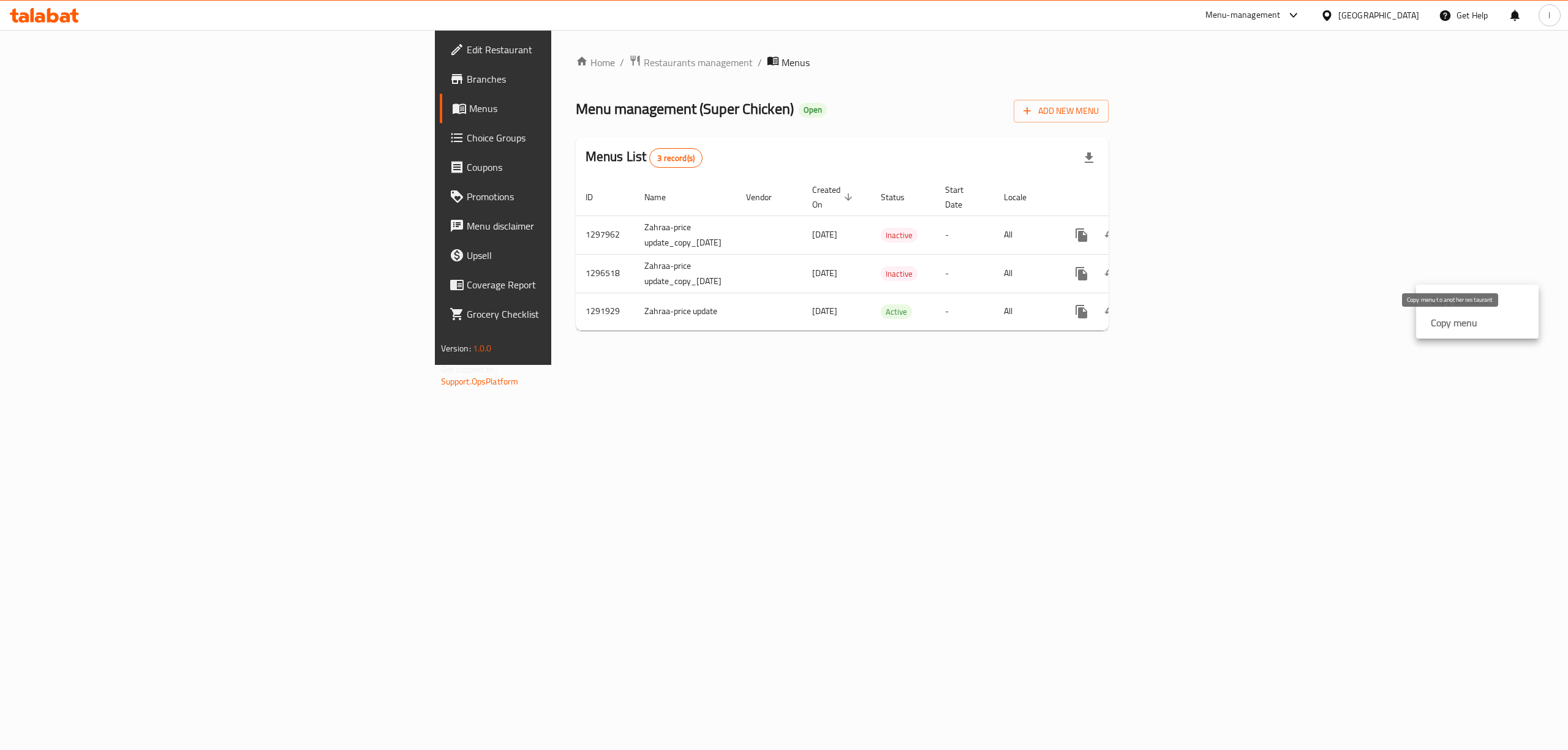
click at [1448, 326] on strong "Copy menu" at bounding box center [1454, 323] width 46 height 14
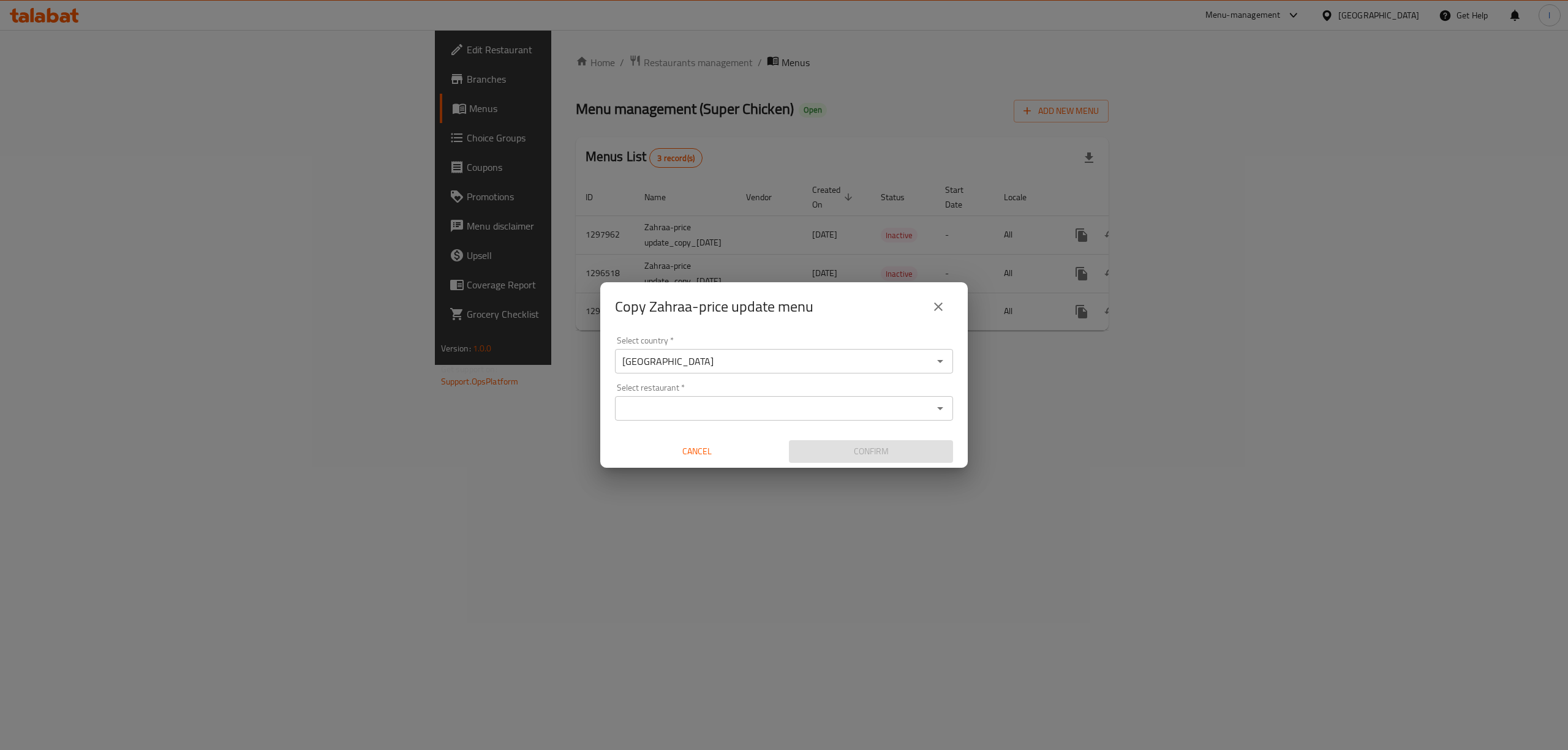
click at [752, 317] on h2 "Copy Zahraa-price update menu" at bounding box center [714, 307] width 199 height 19
drag, startPoint x: 752, startPoint y: 318, endPoint x: 663, endPoint y: 314, distance: 89.1
click at [664, 314] on h2 "Copy Zahraa-price update menu" at bounding box center [714, 307] width 199 height 19
click at [668, 308] on h2 "Copy Zahraa-price update menu" at bounding box center [714, 307] width 199 height 19
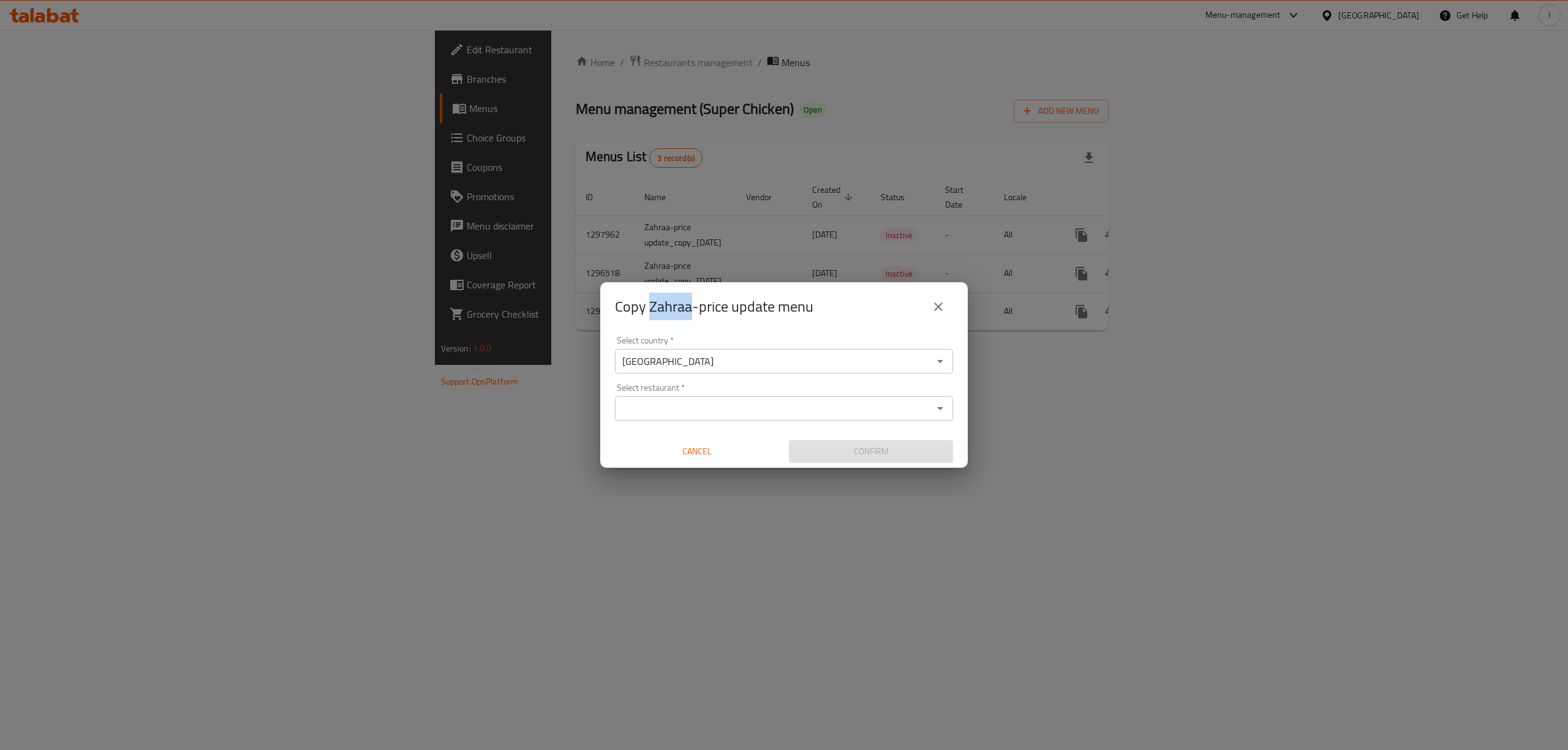
click at [678, 312] on h2 "Copy Zahraa-price update menu" at bounding box center [714, 307] width 199 height 19
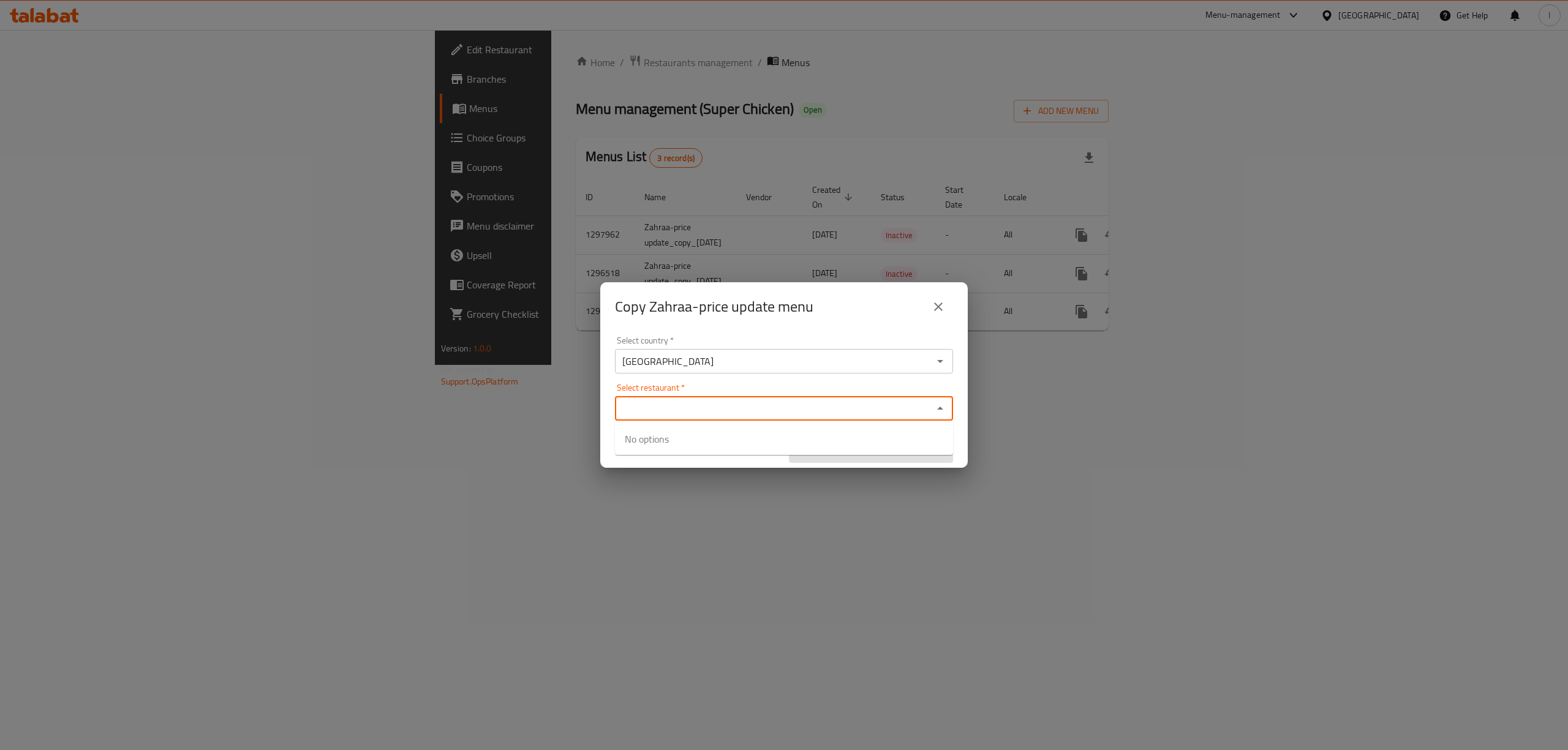
click at [696, 409] on input "Select restaurant   *" at bounding box center [774, 409] width 310 height 17
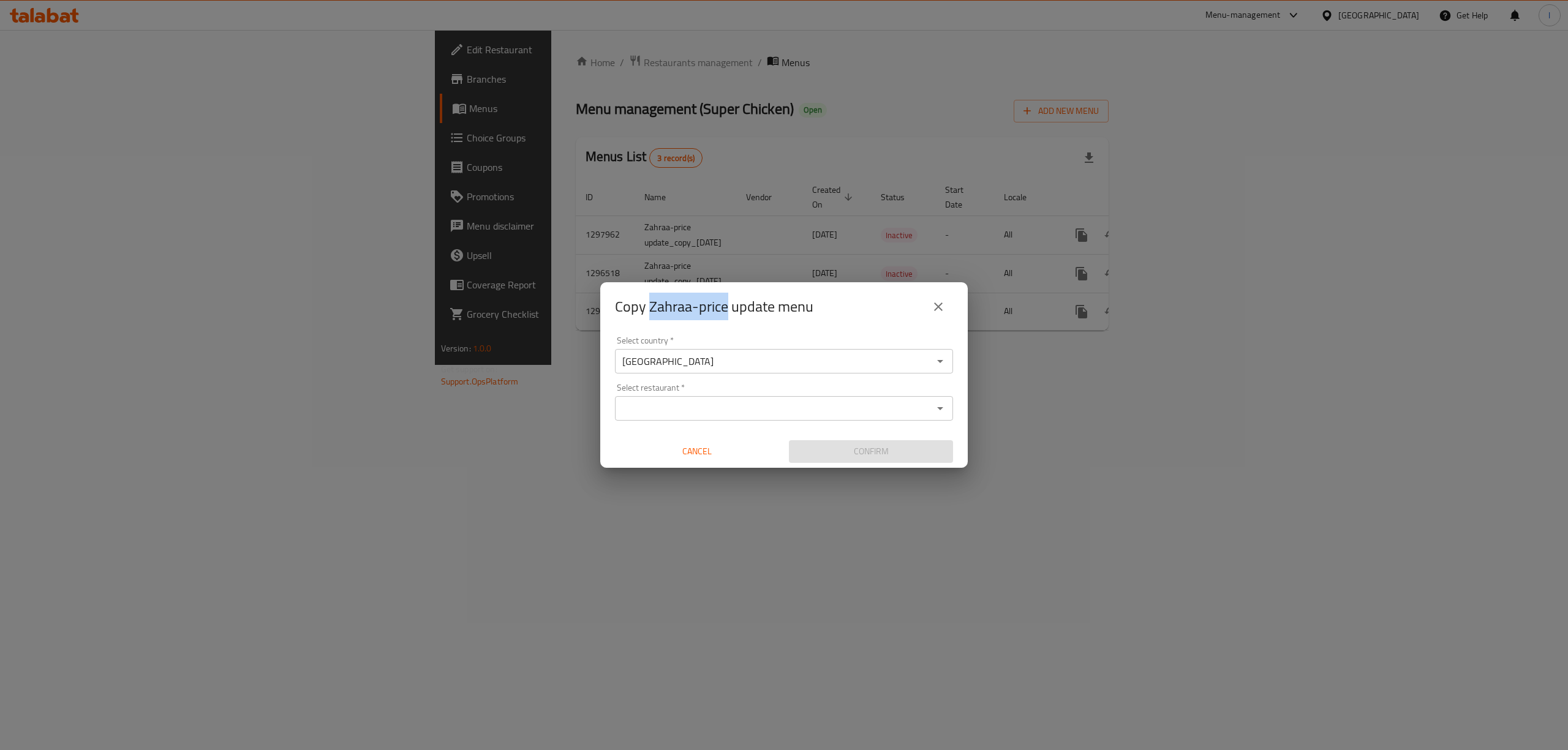
drag, startPoint x: 726, startPoint y: 305, endPoint x: 649, endPoint y: 318, distance: 78.1
click at [649, 317] on h2 "Copy Zahraa-price update menu" at bounding box center [714, 307] width 199 height 19
copy h2 "Zahraa-price"
click at [670, 407] on input "Select restaurant   *" at bounding box center [774, 409] width 310 height 17
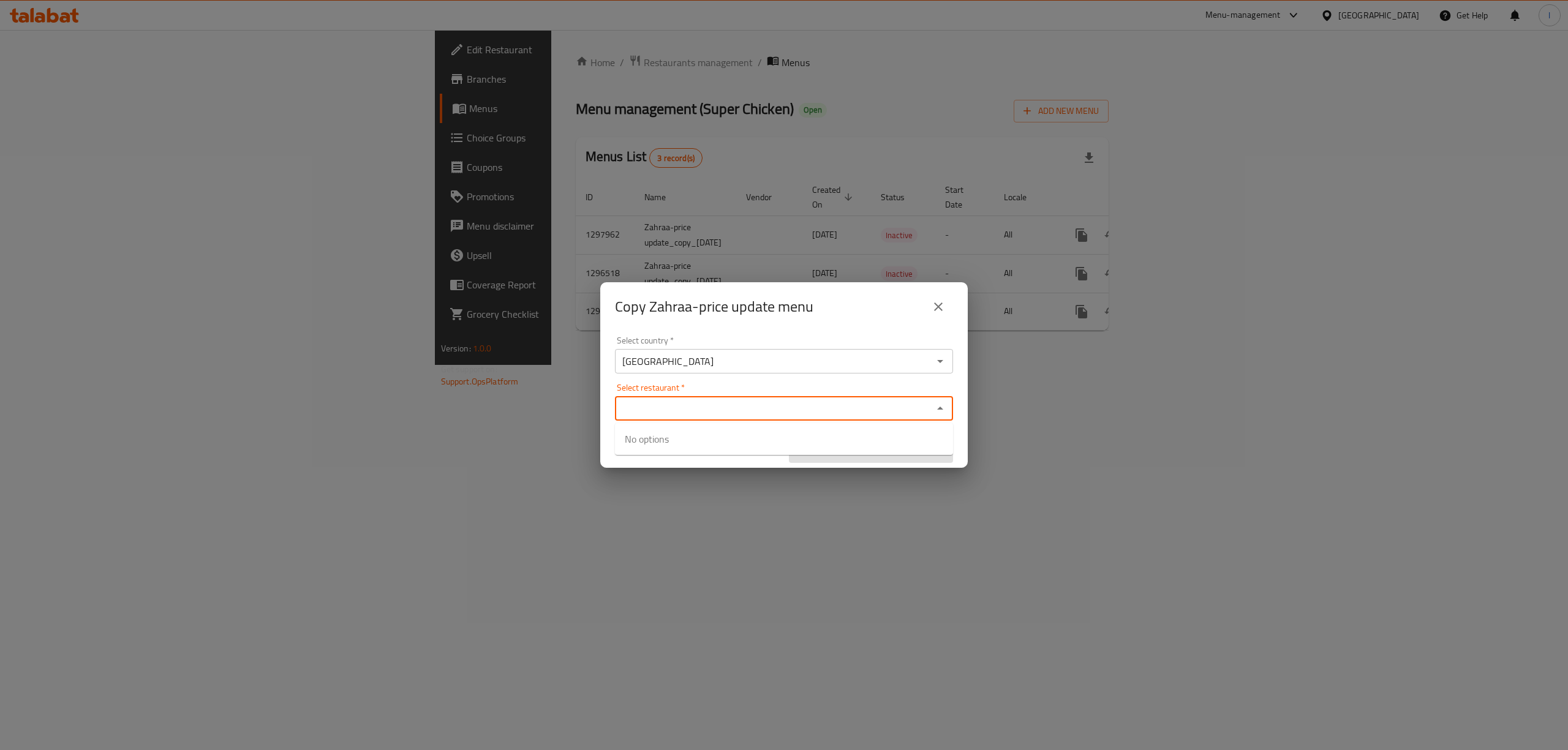
paste input "Zahraa-price"
drag, startPoint x: 728, startPoint y: 407, endPoint x: 559, endPoint y: 399, distance: 169.2
click at [559, 399] on div "Copy Zahraa-price update menu Select country   * Iraq Select country * Select r…" at bounding box center [784, 375] width 1568 height 750
type input "Zahraa-price"
click at [934, 315] on button "close" at bounding box center [938, 307] width 30 height 30
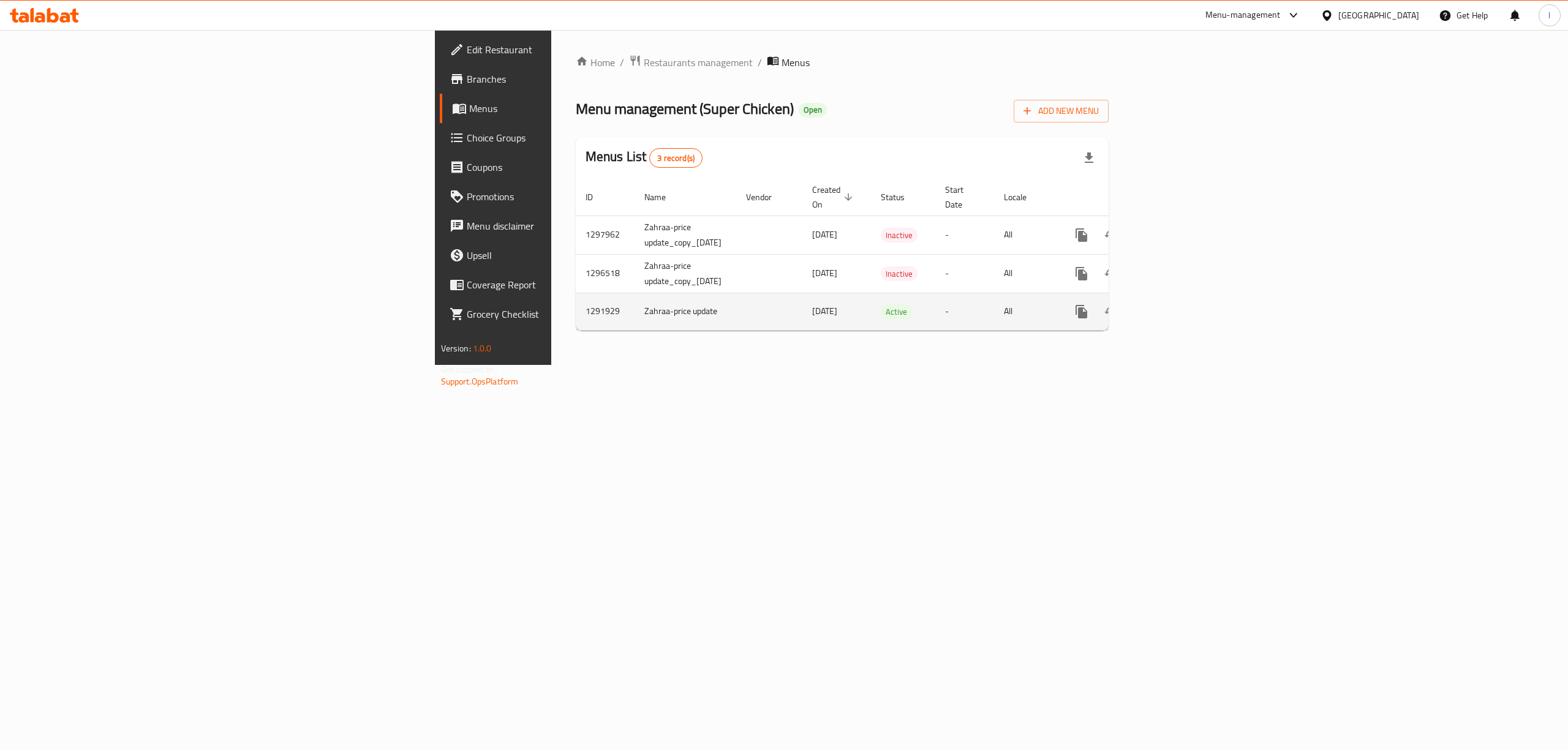
click at [1177, 305] on icon "enhanced table" at bounding box center [1170, 312] width 14 height 14
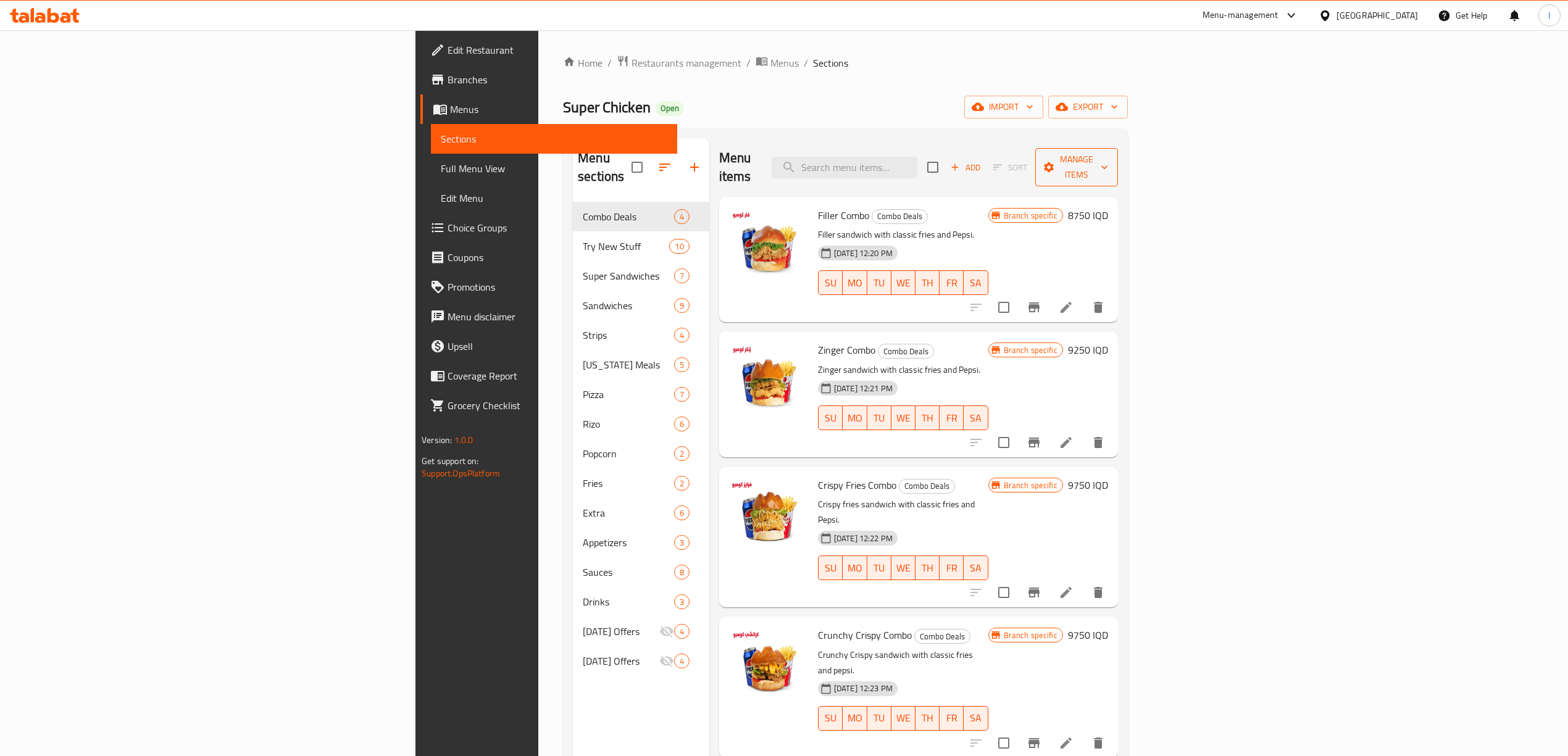
click at [1108, 164] on span "Manage items" at bounding box center [1077, 167] width 63 height 31
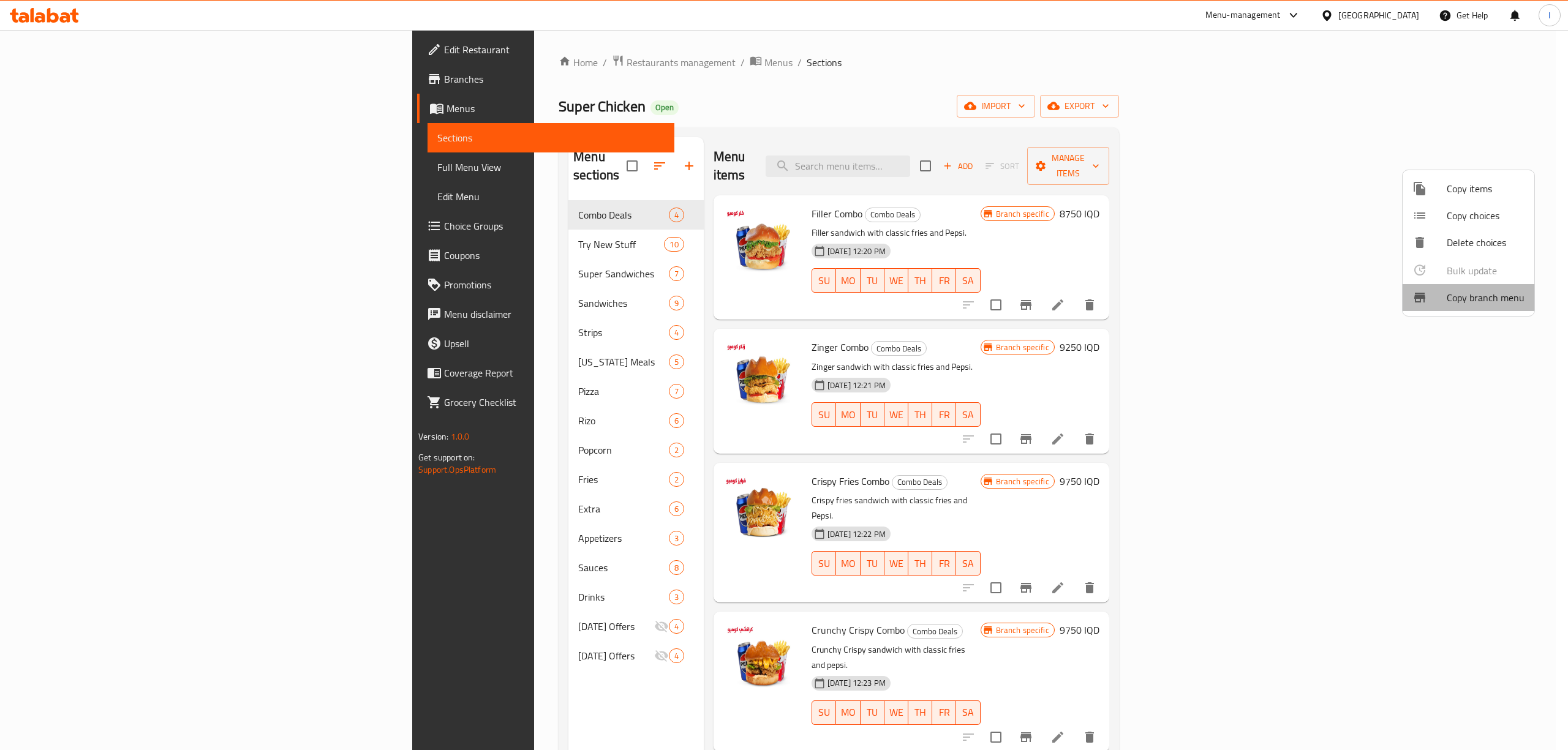
click at [1478, 302] on span "Copy branch menu" at bounding box center [1486, 297] width 78 height 14
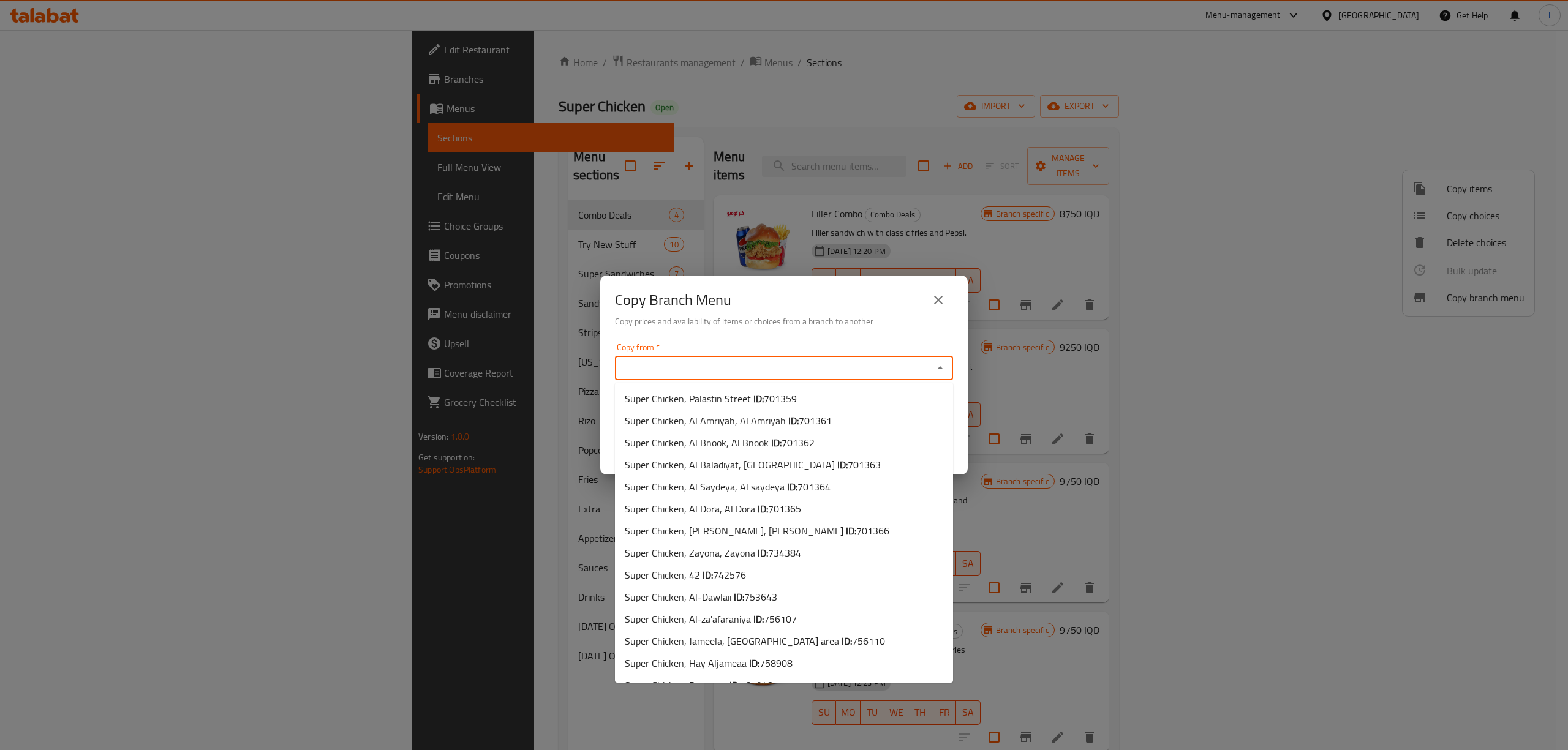
click at [681, 368] on input "Copy from   *" at bounding box center [774, 368] width 310 height 17
click at [793, 653] on span "767965" at bounding box center [810, 645] width 33 height 18
type input "Super Chicken, [GEOGRAPHIC_DATA]"
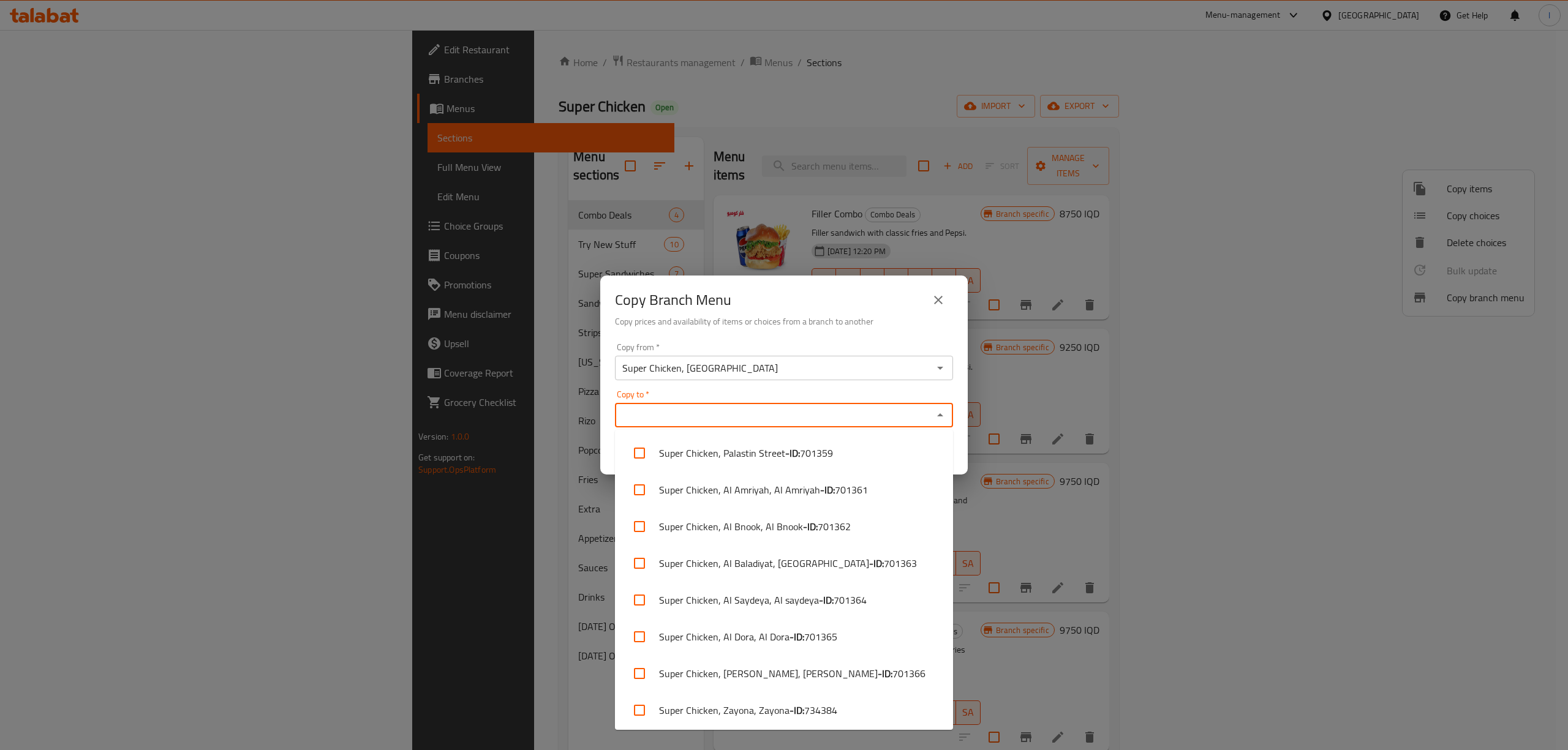
click at [783, 414] on input "Copy to   *" at bounding box center [774, 415] width 310 height 17
click at [860, 713] on span "776468" at bounding box center [876, 707] width 33 height 14
checkbox input "true"
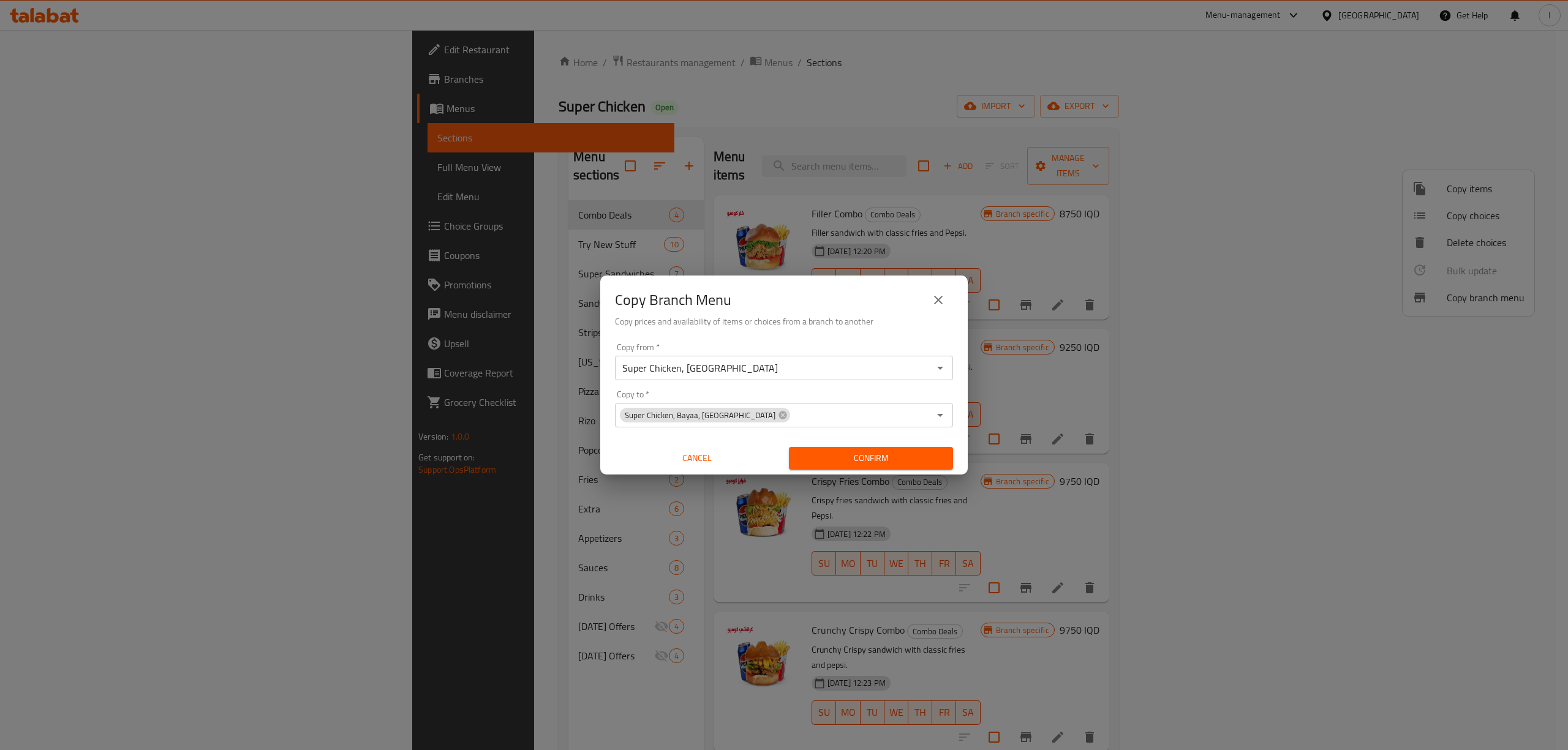
click at [847, 320] on h6 "Copy prices and availability of items or choices from a branch to another" at bounding box center [784, 321] width 338 height 14
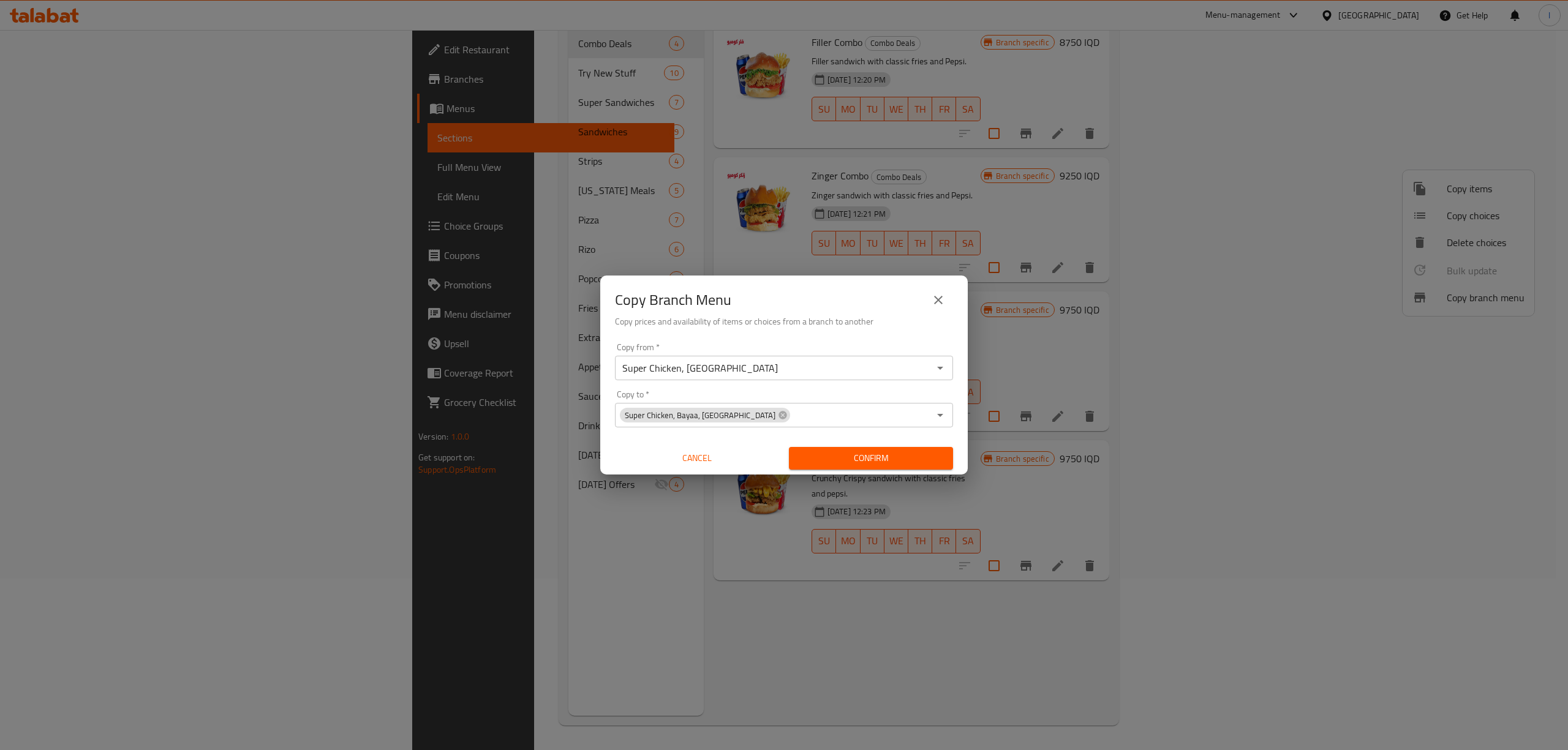
click at [858, 451] on span "Confirm" at bounding box center [871, 458] width 144 height 15
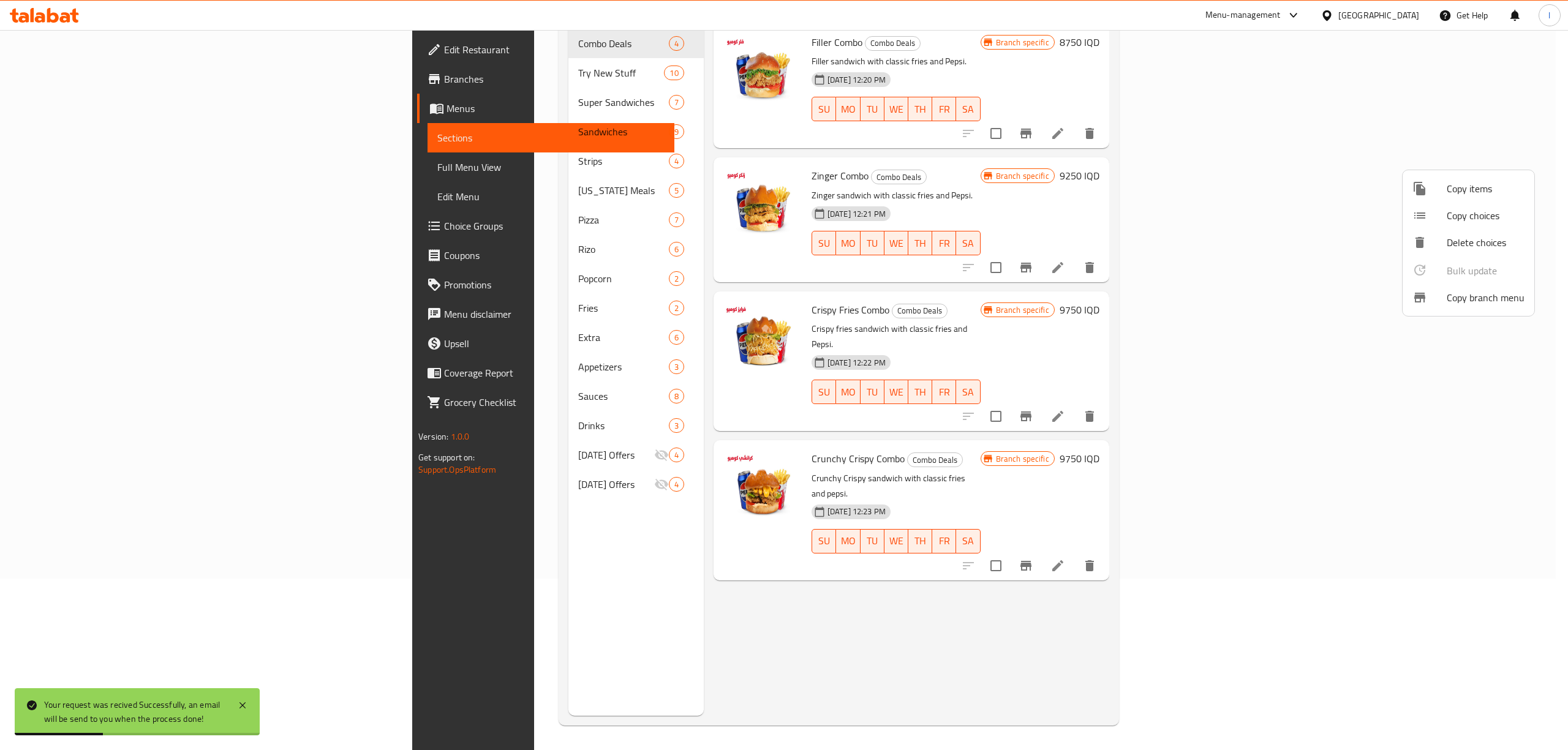
click at [95, 163] on div at bounding box center [784, 375] width 1568 height 750
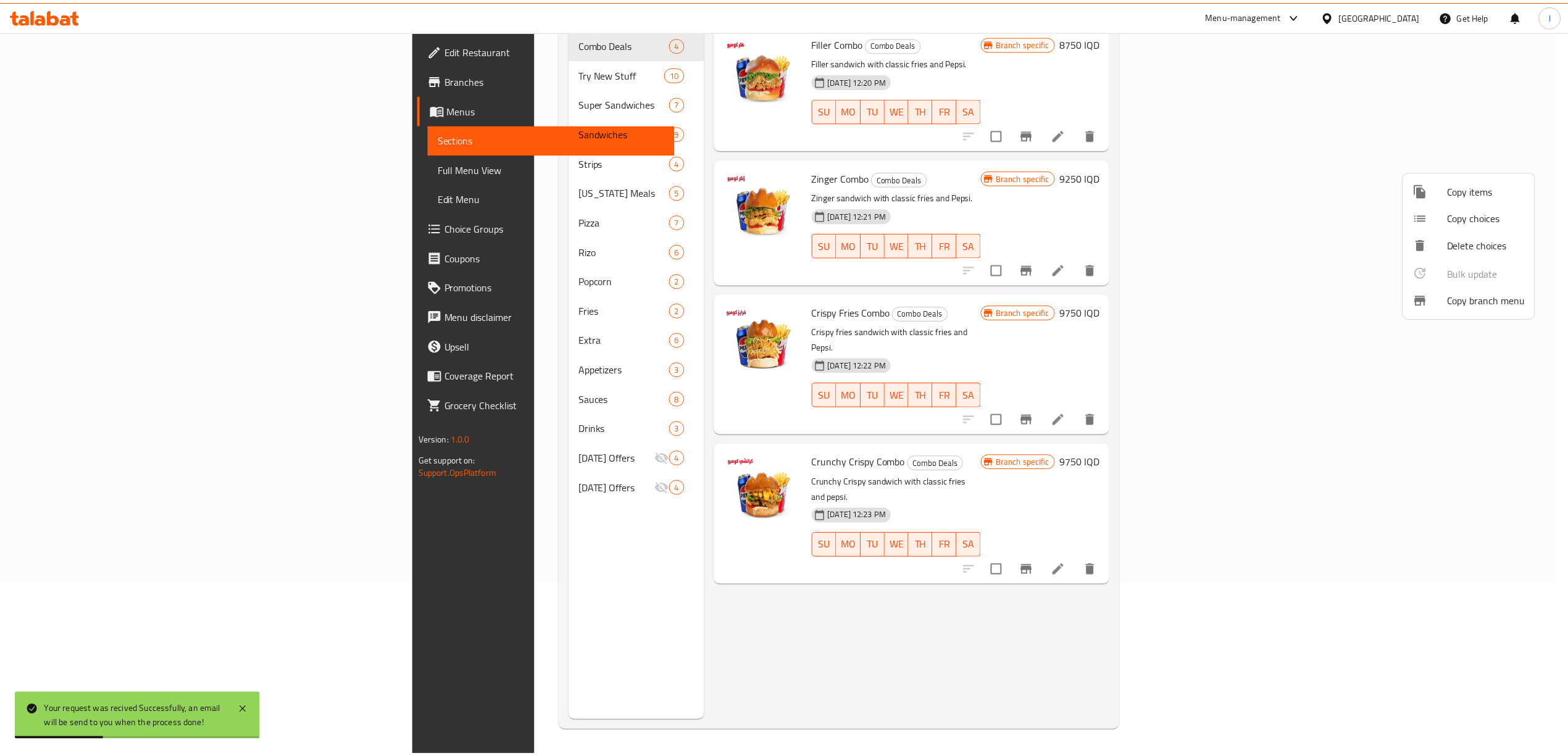
scroll to position [0, 0]
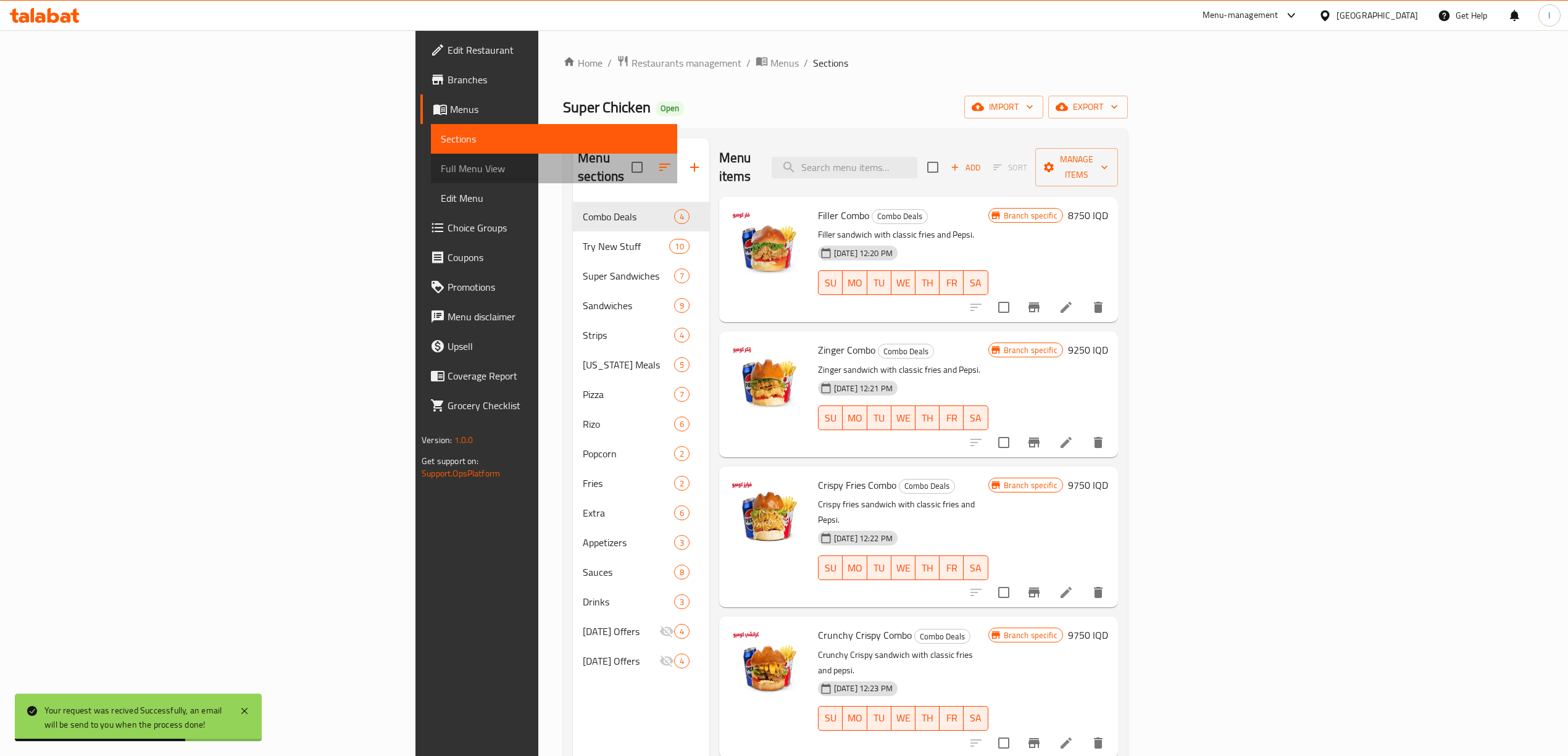
click at [441, 167] on span "Full Menu View" at bounding box center [554, 168] width 226 height 15
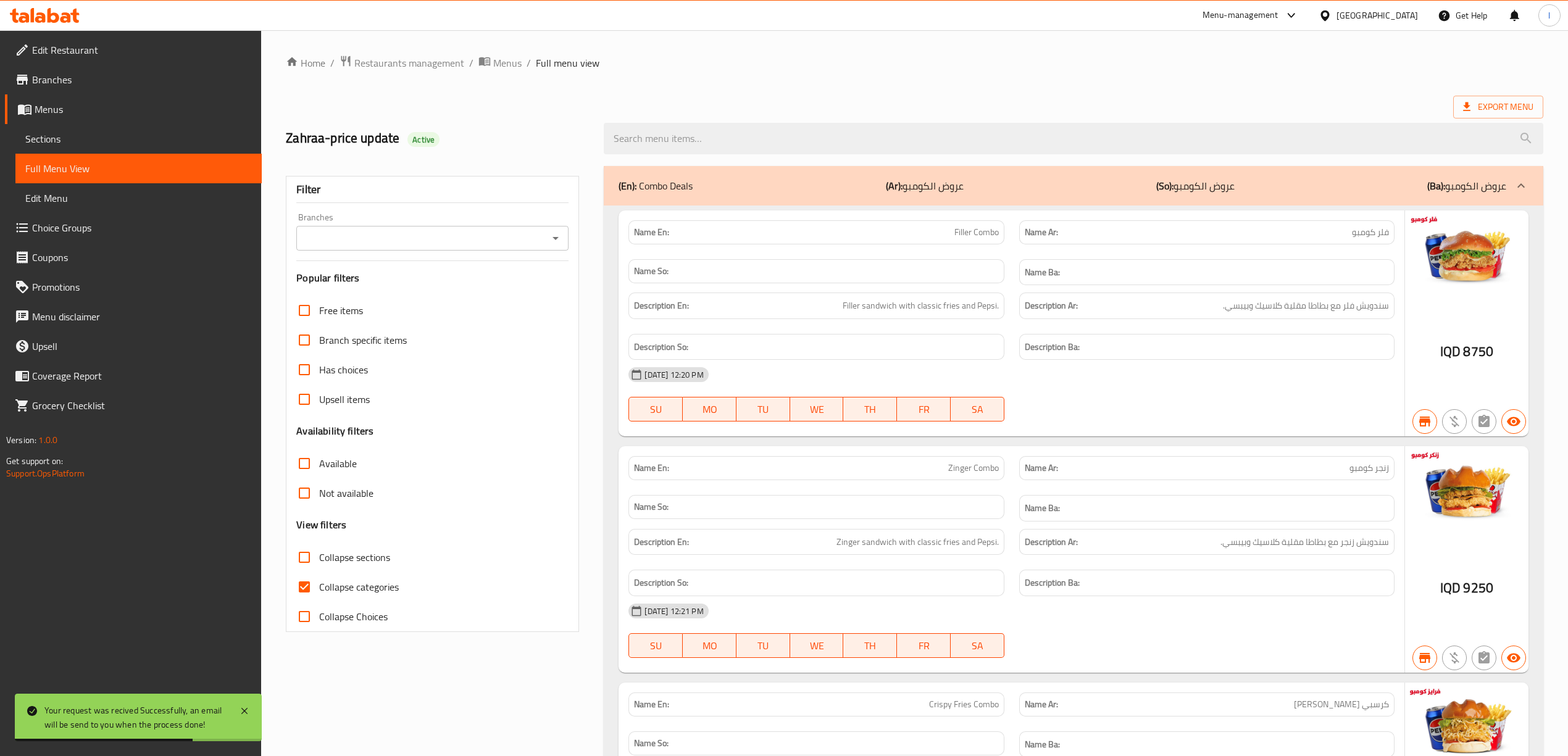
click at [423, 242] on input "Branches" at bounding box center [422, 239] width 244 height 17
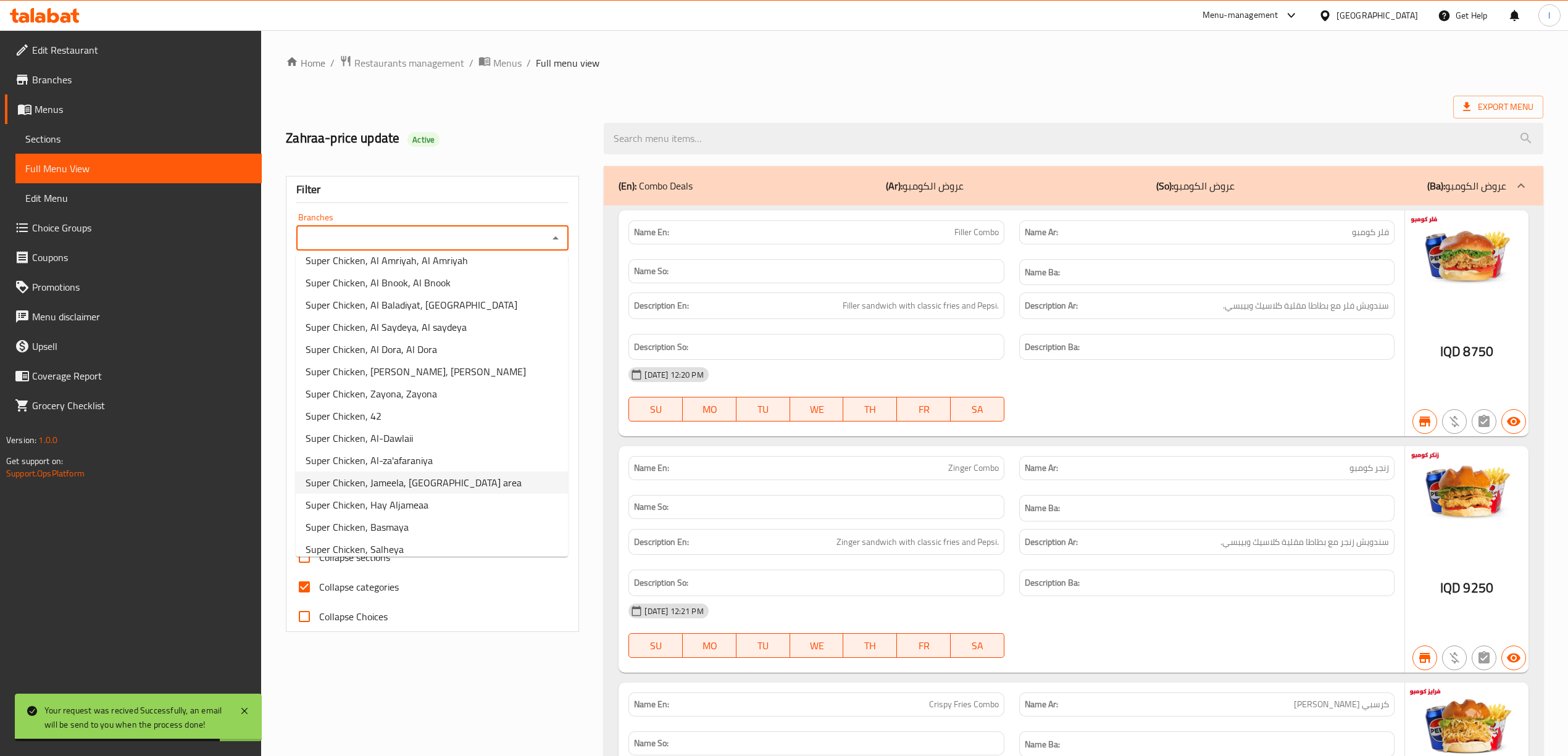
scroll to position [107, 0]
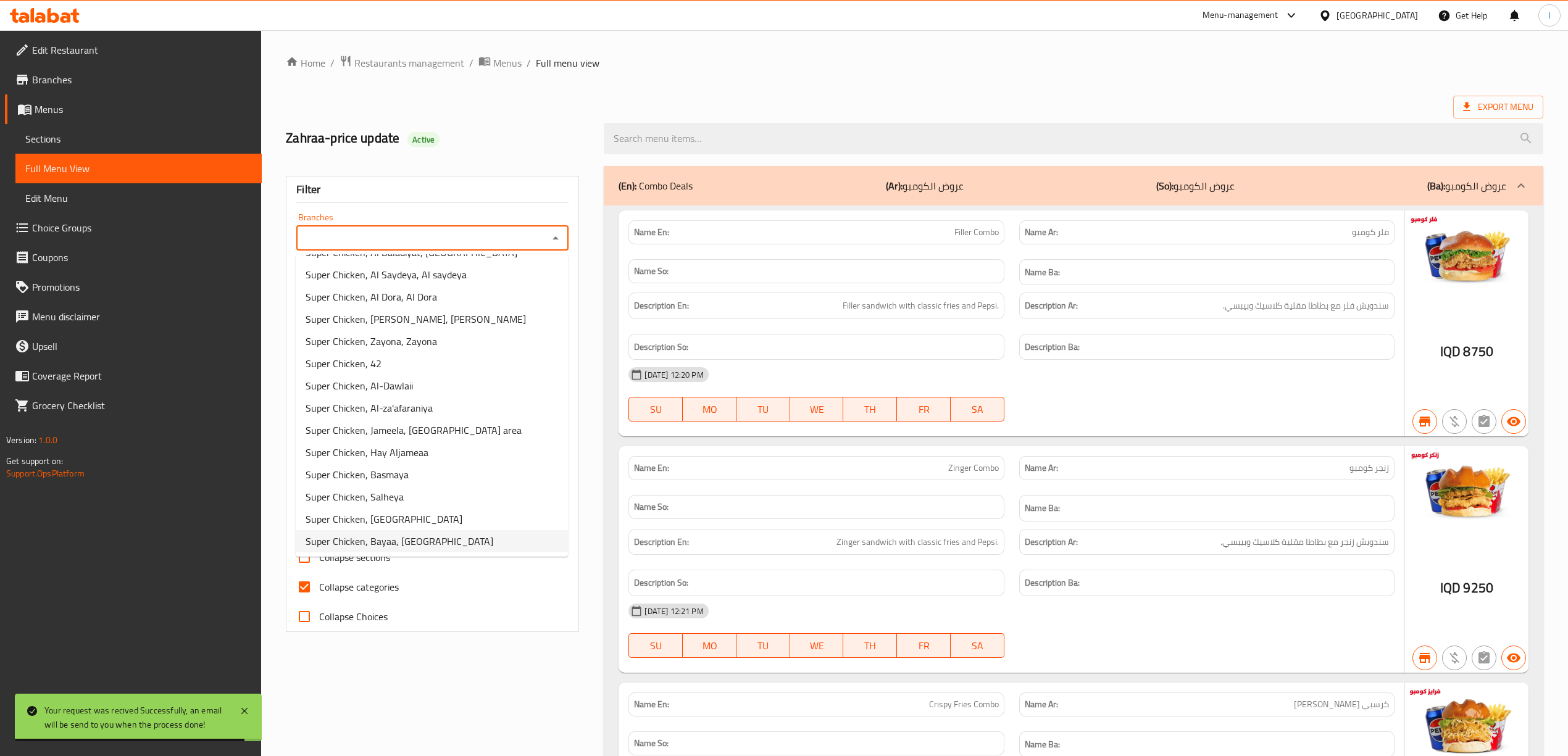
click at [411, 542] on span "Super Chicken, Bayaa, [GEOGRAPHIC_DATA]" at bounding box center [399, 541] width 188 height 15
type input "Super Chicken, Bayaa, [GEOGRAPHIC_DATA]"
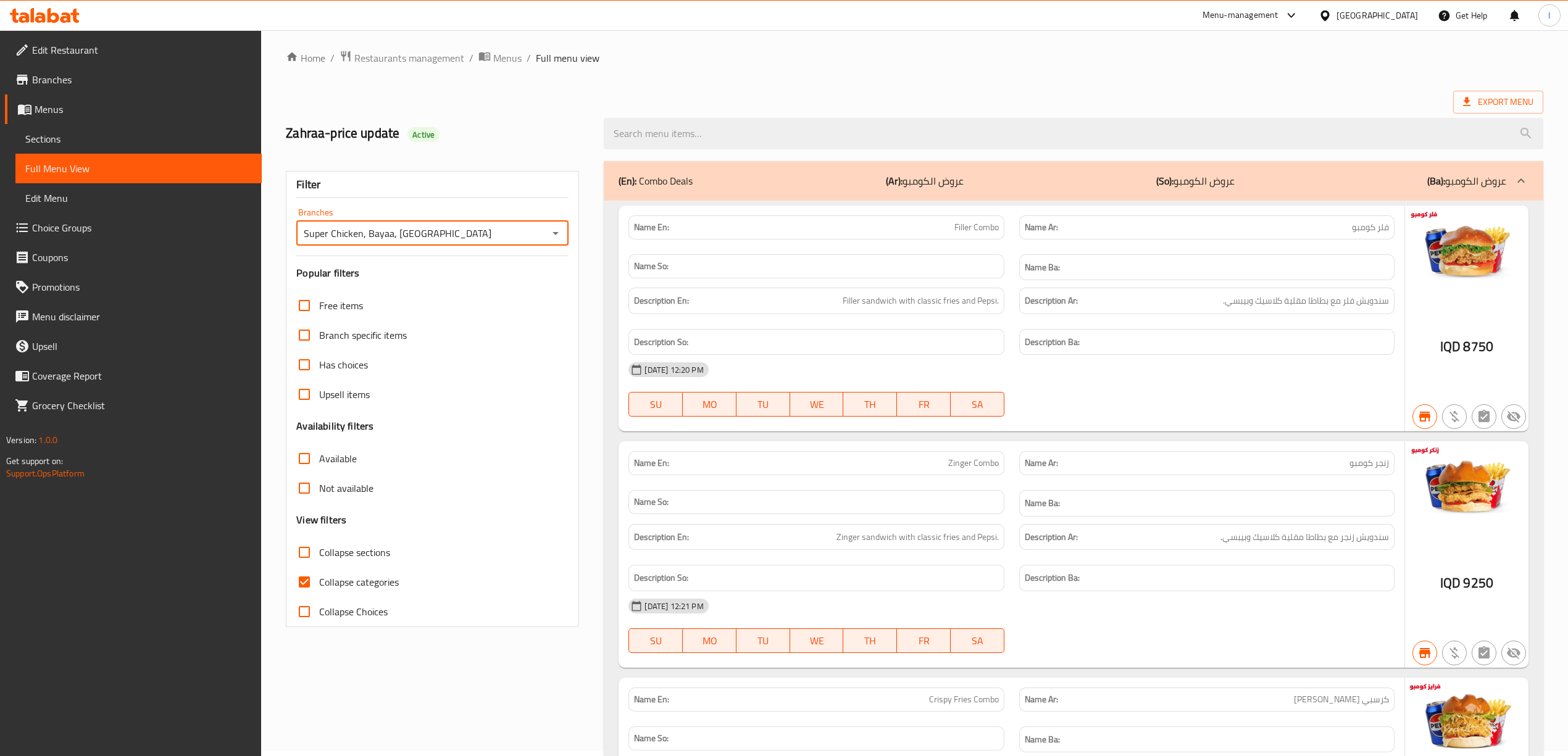
scroll to position [0, 0]
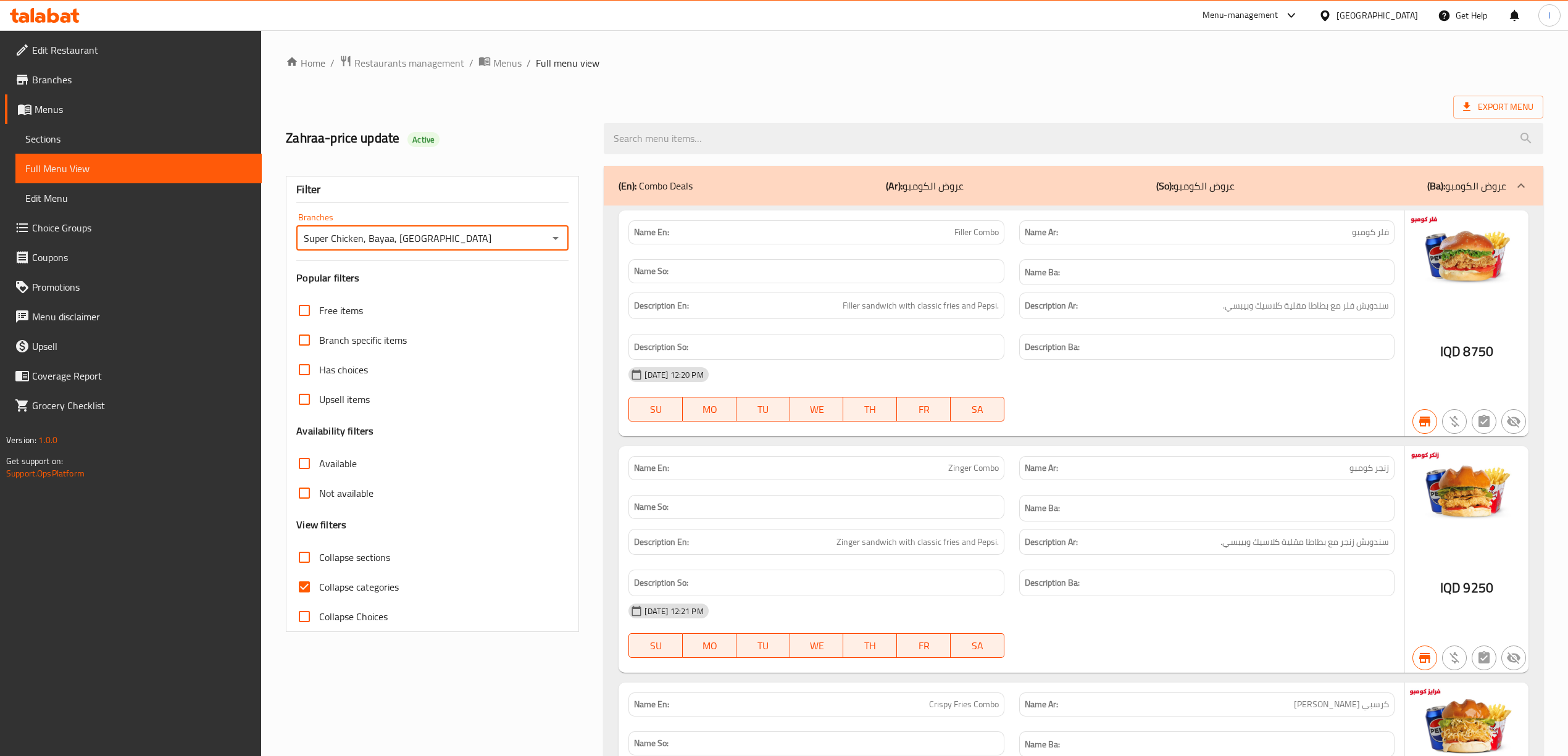
click at [338, 592] on span "Collapse categories" at bounding box center [359, 587] width 79 height 15
click at [319, 592] on input "Collapse categories" at bounding box center [304, 587] width 30 height 30
checkbox input "false"
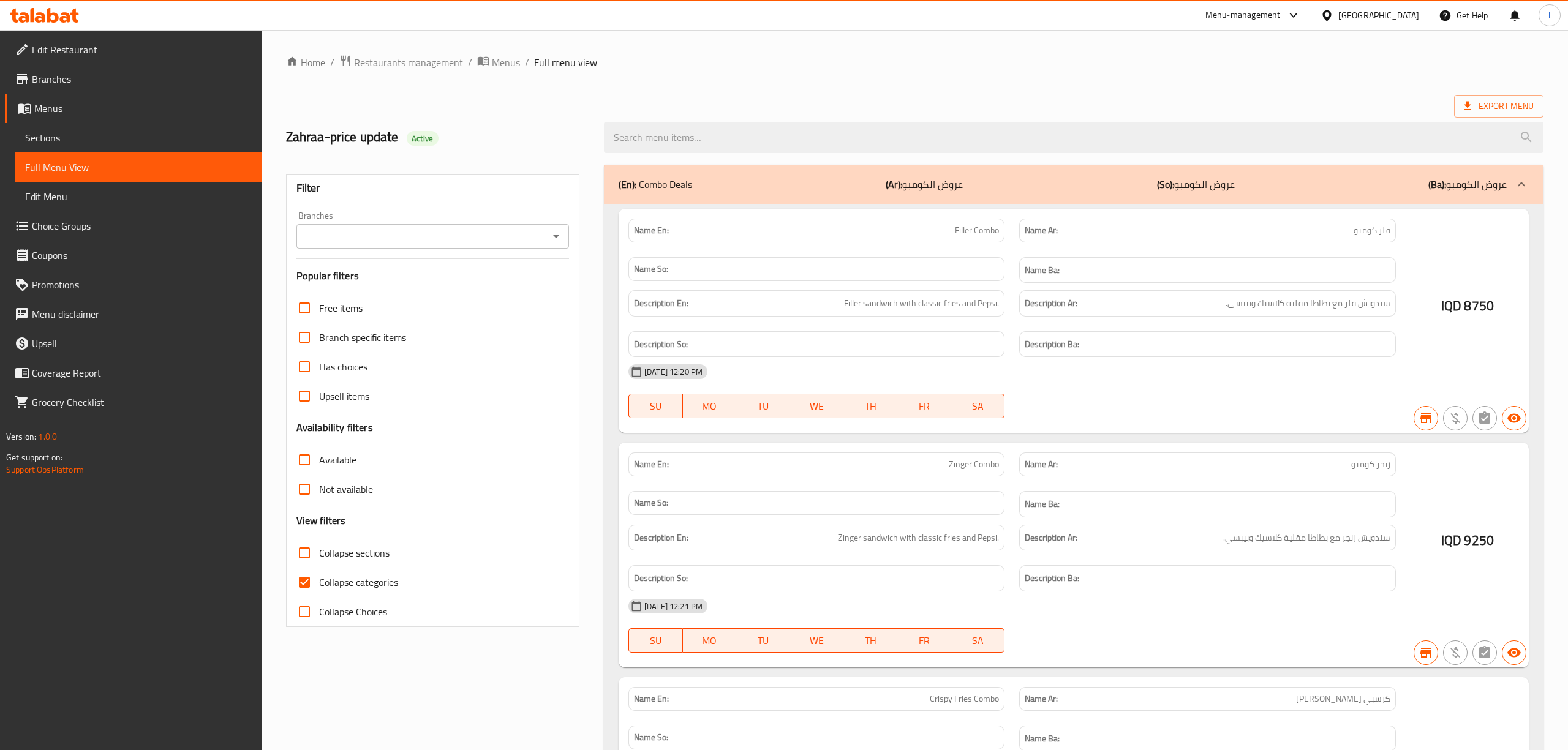
click at [427, 243] on div at bounding box center [784, 375] width 1568 height 750
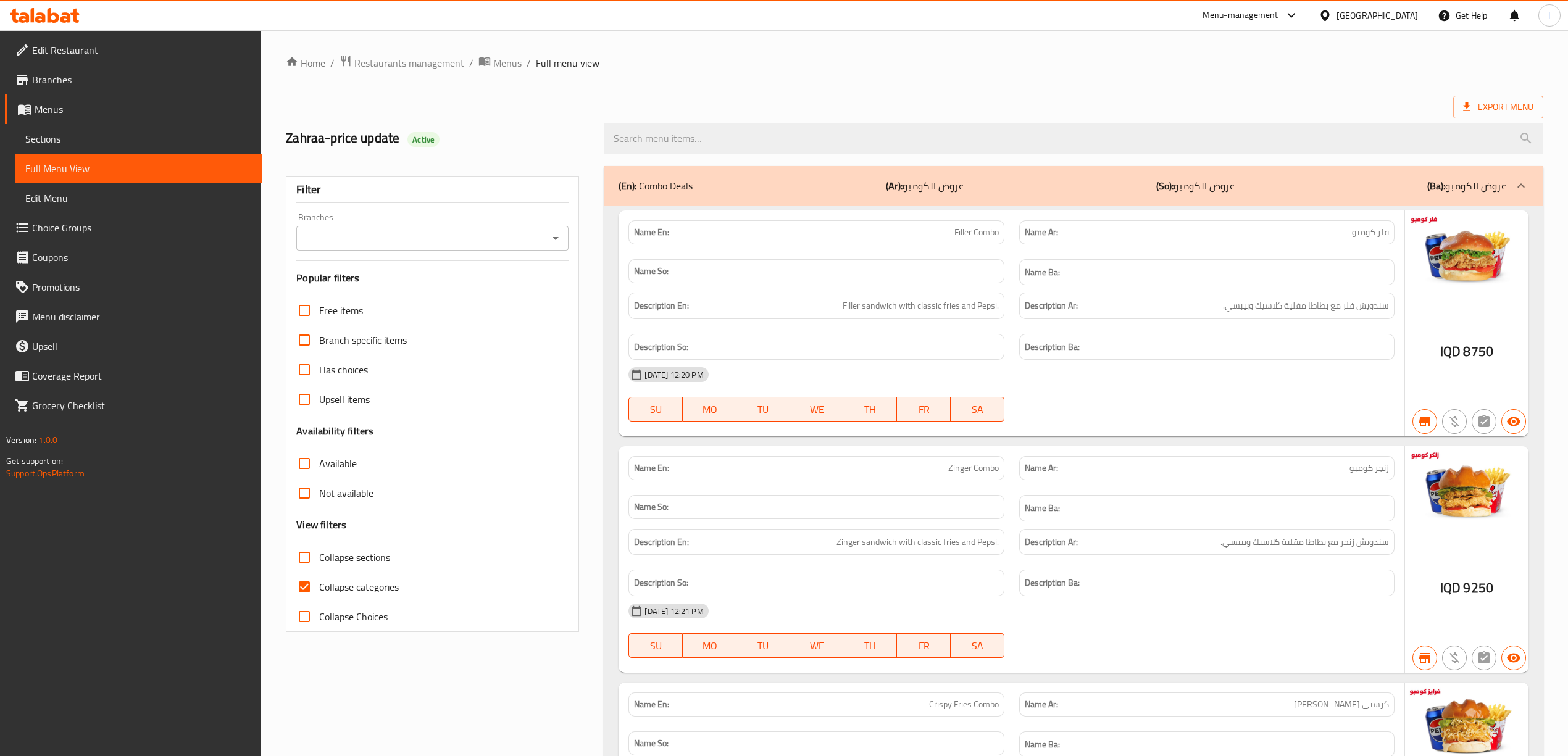
click at [400, 252] on div "Filter Branches Branches Popular filters Free items Branch specific items Has c…" at bounding box center [432, 404] width 293 height 456
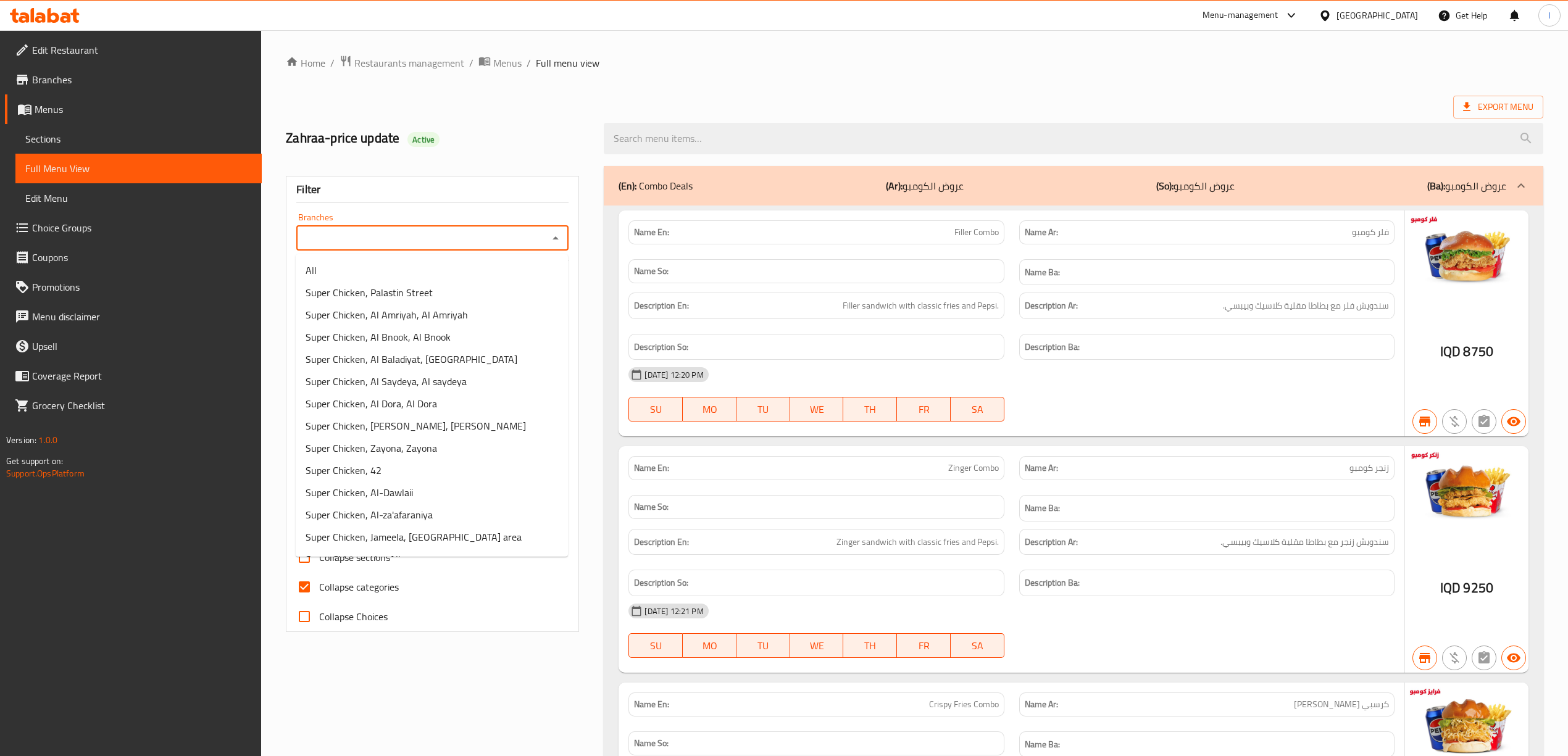
click at [405, 237] on input "Branches" at bounding box center [422, 239] width 244 height 17
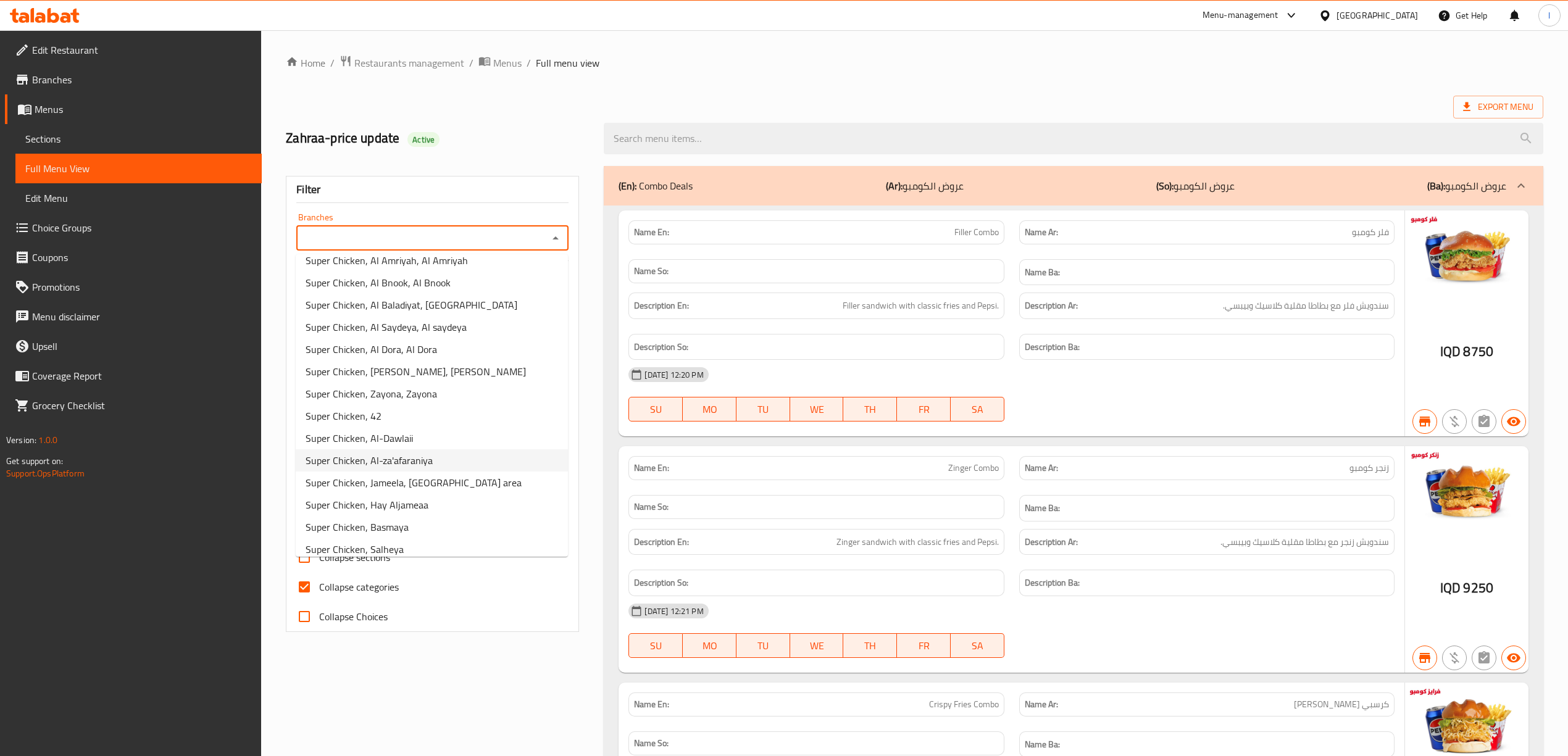
scroll to position [107, 0]
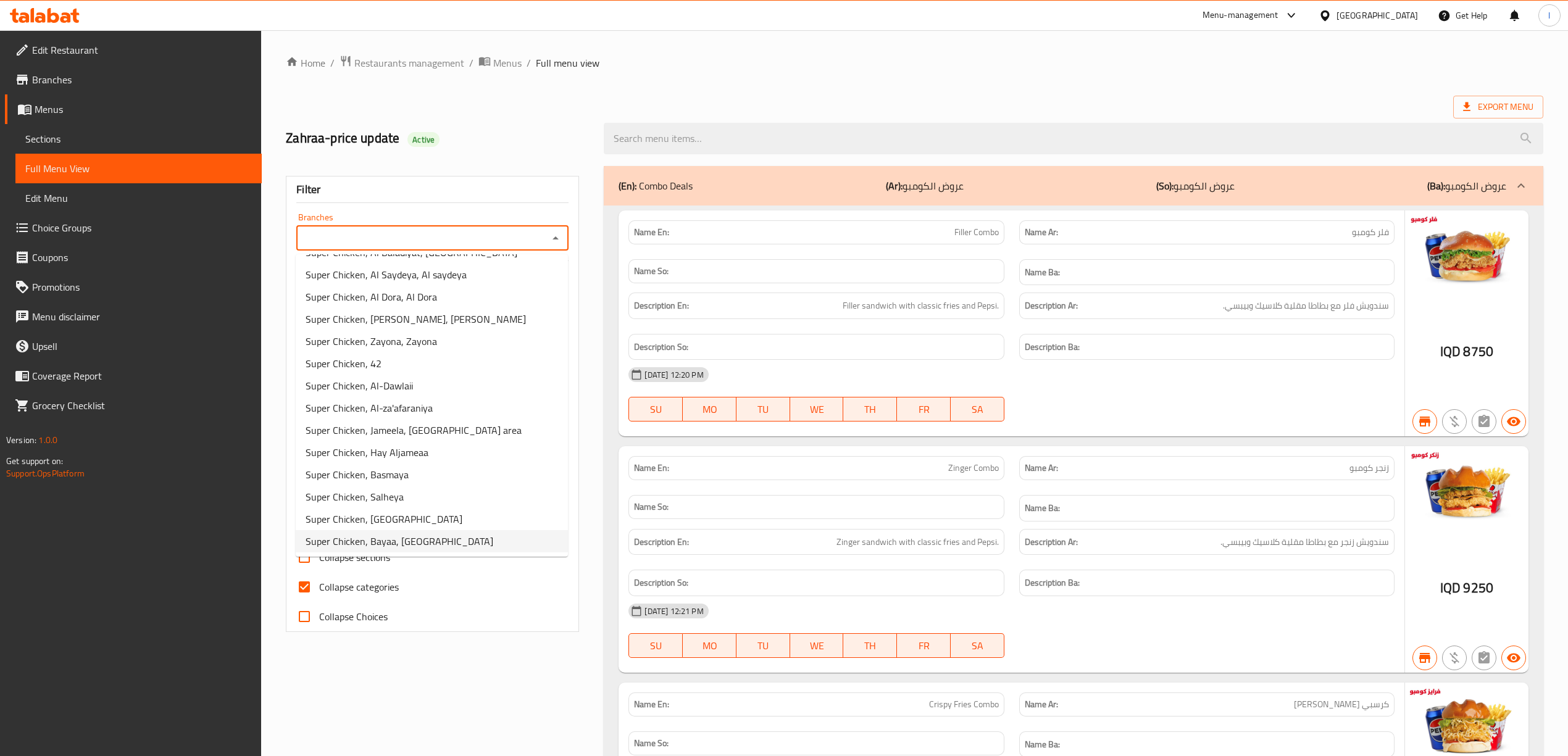
click at [410, 549] on span "Super Chicken, Bayaa, [GEOGRAPHIC_DATA]" at bounding box center [399, 541] width 188 height 15
type input "Super Chicken, Bayaa, [GEOGRAPHIC_DATA]"
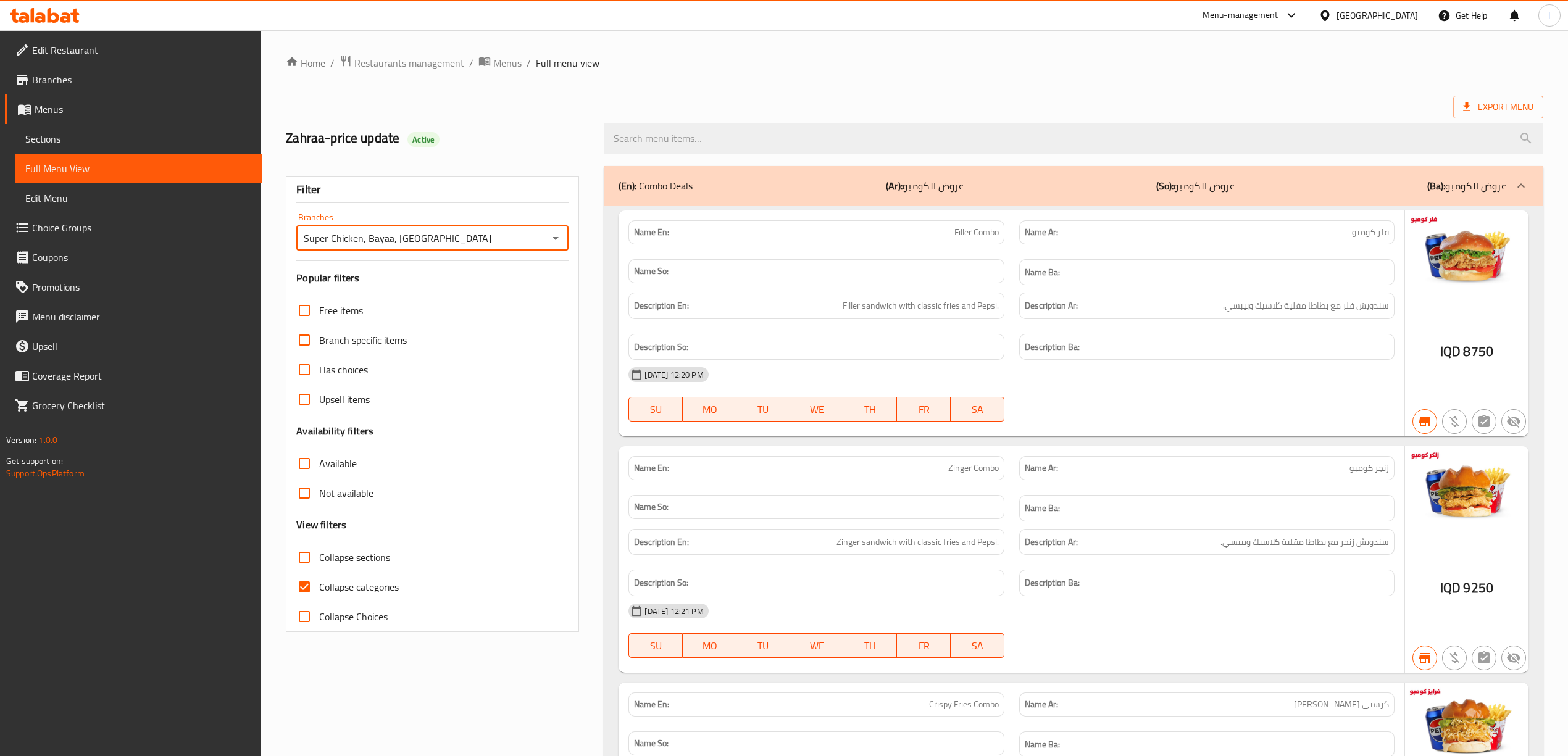
click at [351, 601] on label "Collapse categories" at bounding box center [344, 587] width 109 height 30
click at [319, 601] on input "Collapse categories" at bounding box center [304, 587] width 30 height 30
checkbox input "false"
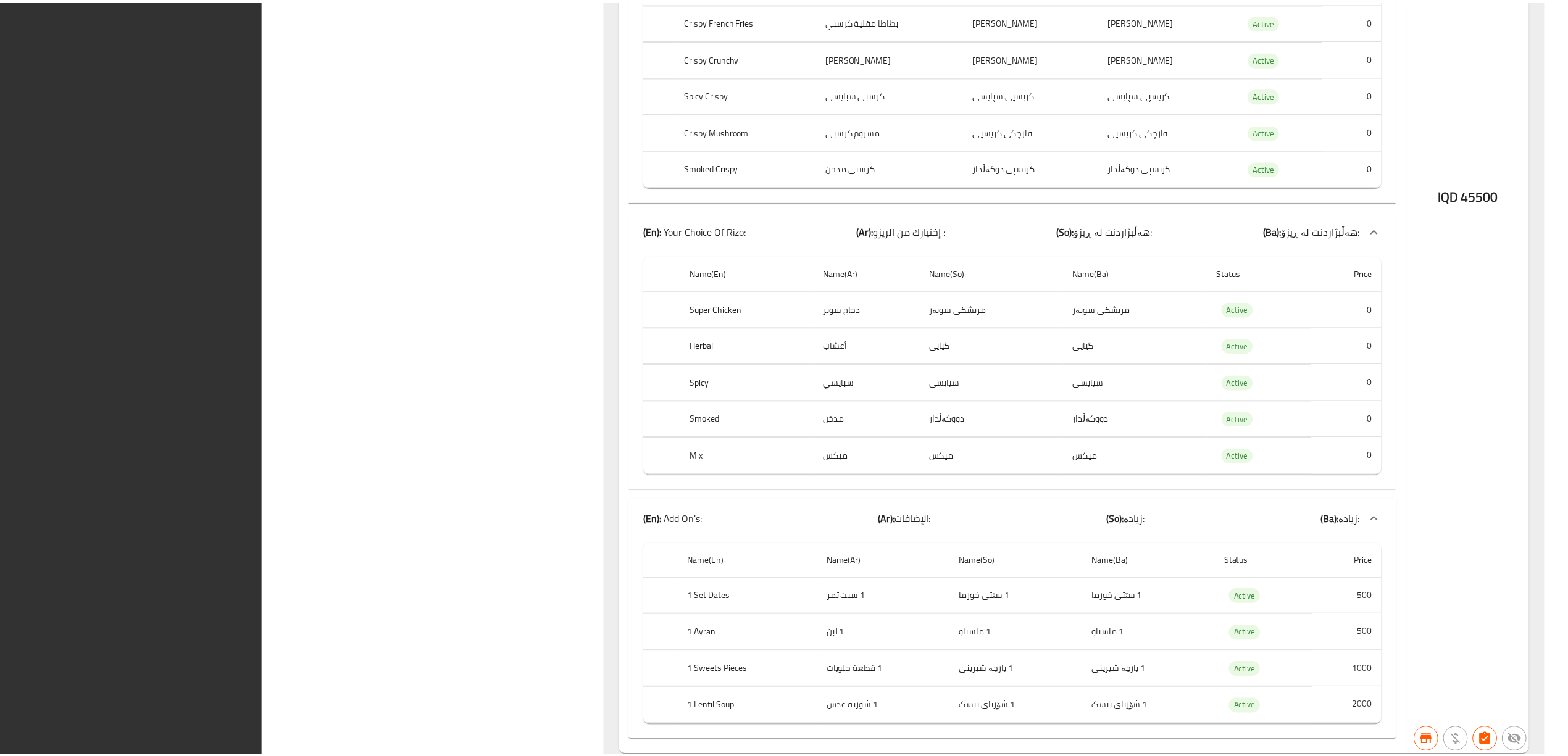
scroll to position [36935, 0]
